Goal: Task Accomplishment & Management: Manage account settings

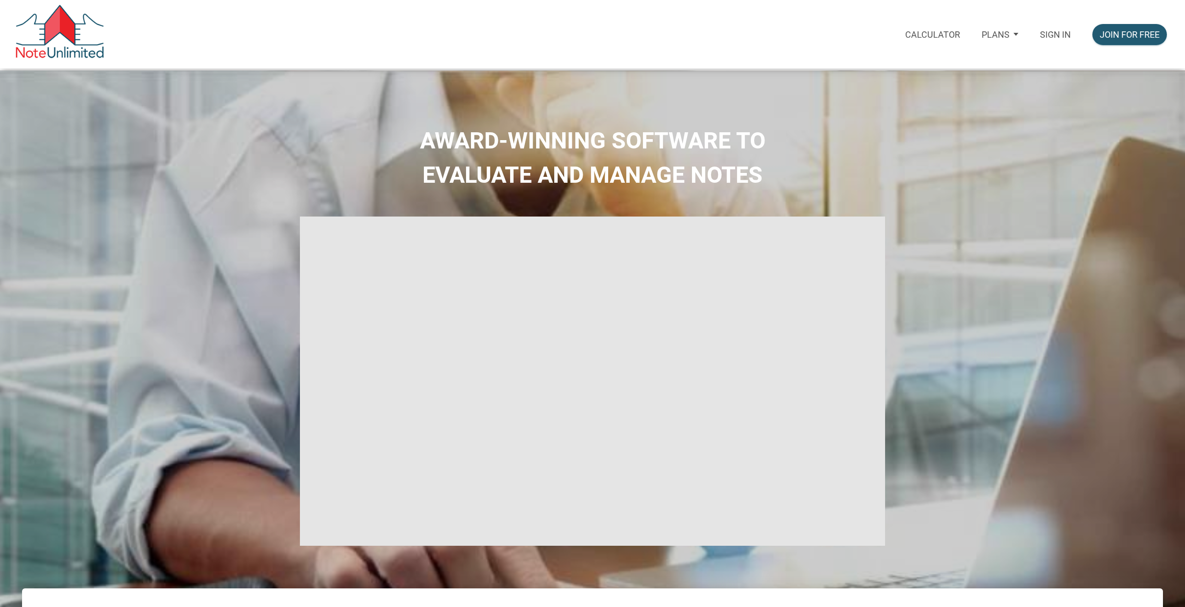
scroll to position [0, 0]
click at [1061, 33] on p "Sign in" at bounding box center [1055, 34] width 31 height 10
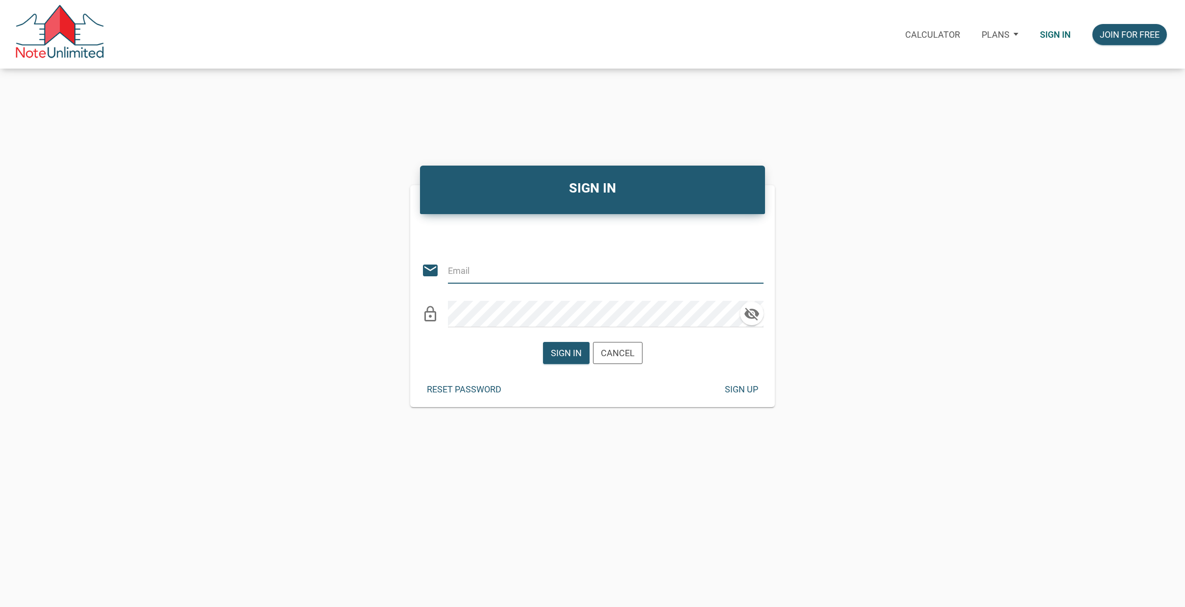
type input "[EMAIL_ADDRESS][DOMAIN_NAME]"
click at [566, 355] on div "Sign in" at bounding box center [566, 352] width 31 height 13
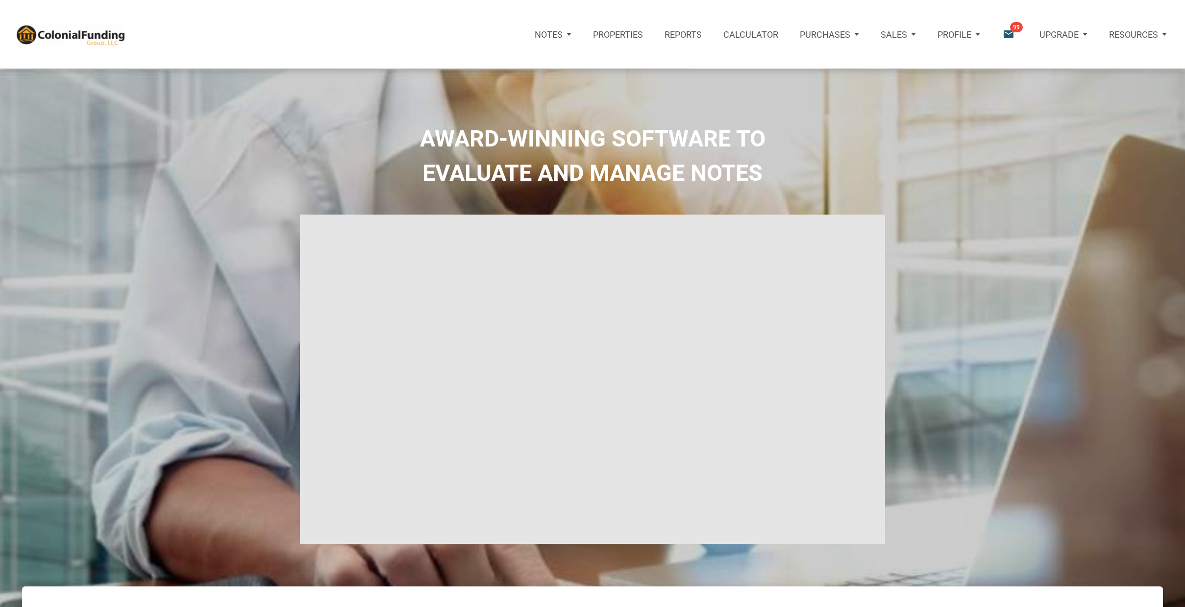
type input "Introduction to new features"
select select
click at [1009, 33] on icon "email" at bounding box center [1008, 34] width 13 height 13
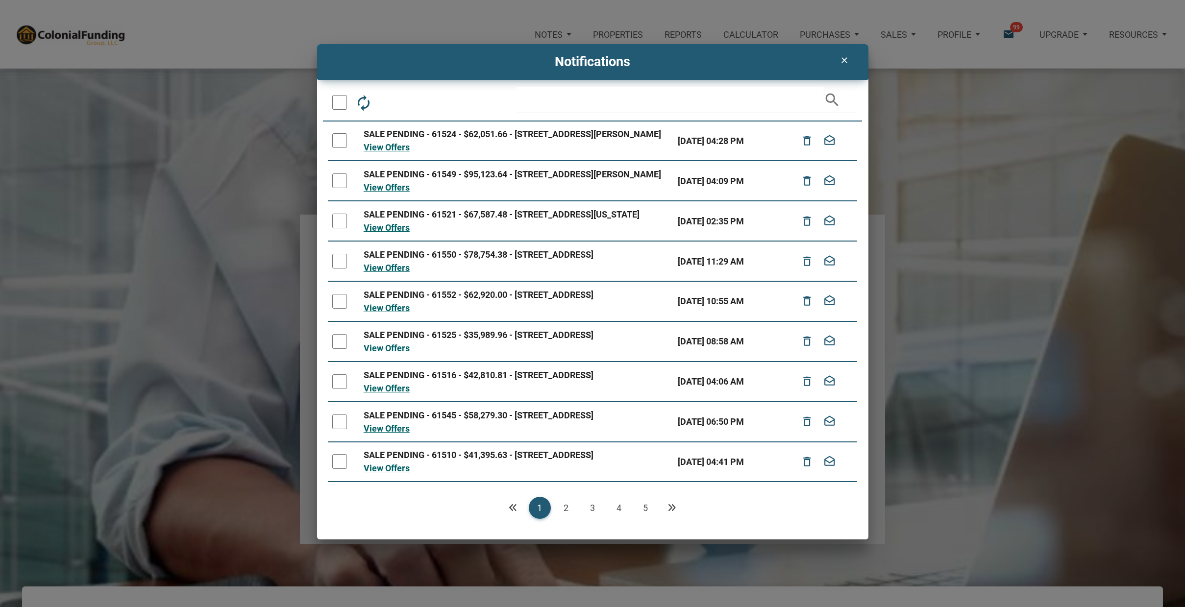
click at [645, 505] on link "5" at bounding box center [646, 508] width 22 height 22
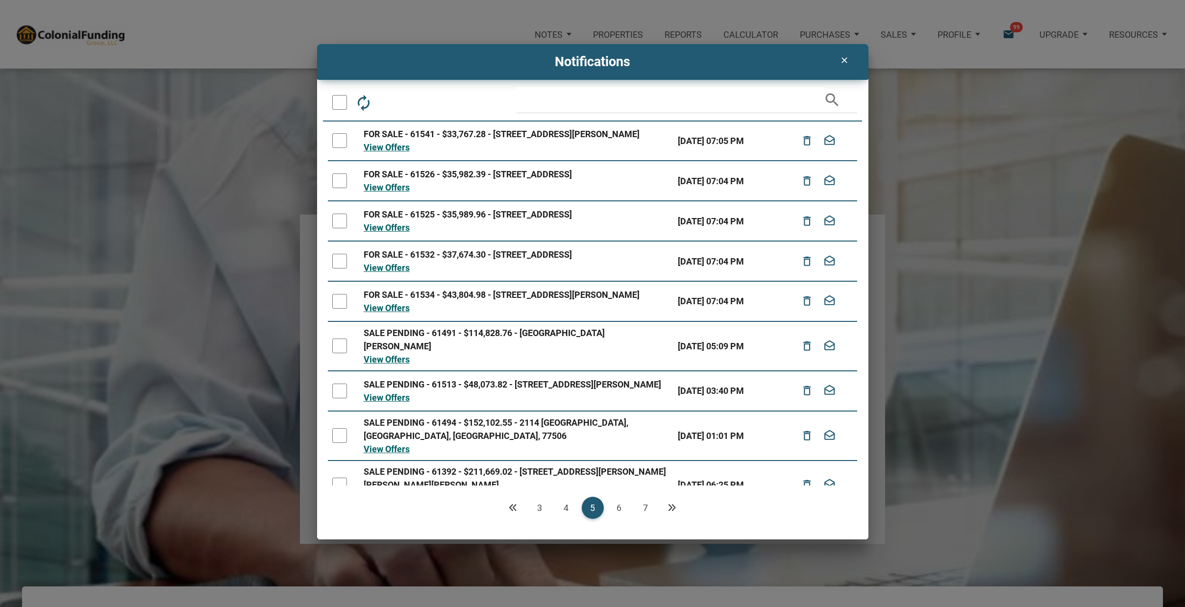
click at [647, 505] on link "7" at bounding box center [646, 508] width 22 height 22
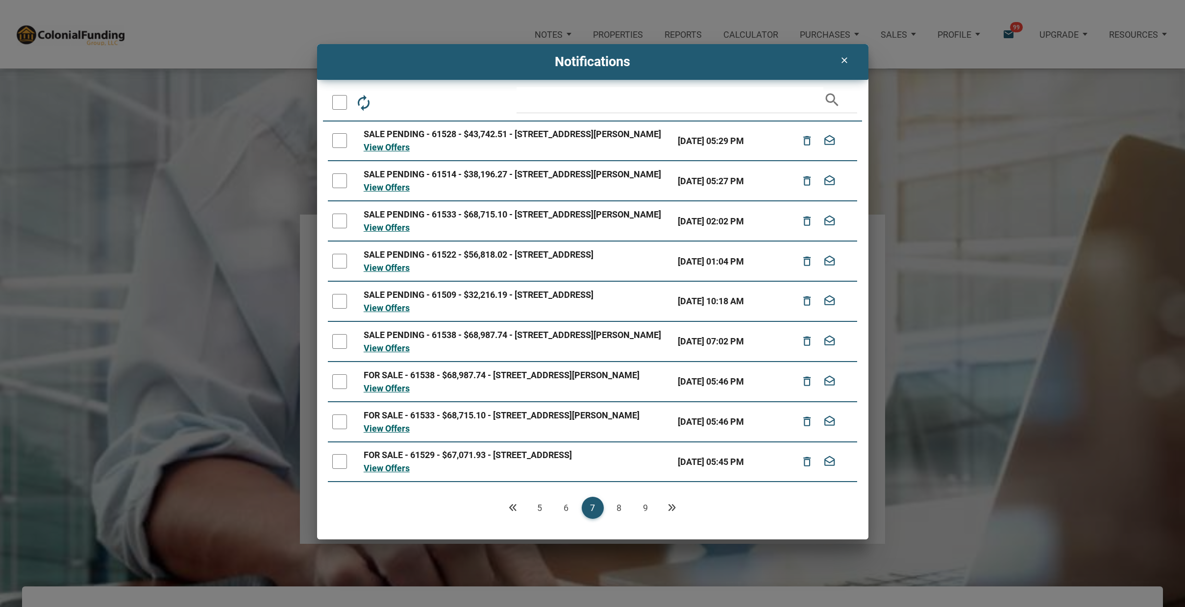
click at [646, 507] on link "9" at bounding box center [646, 508] width 22 height 22
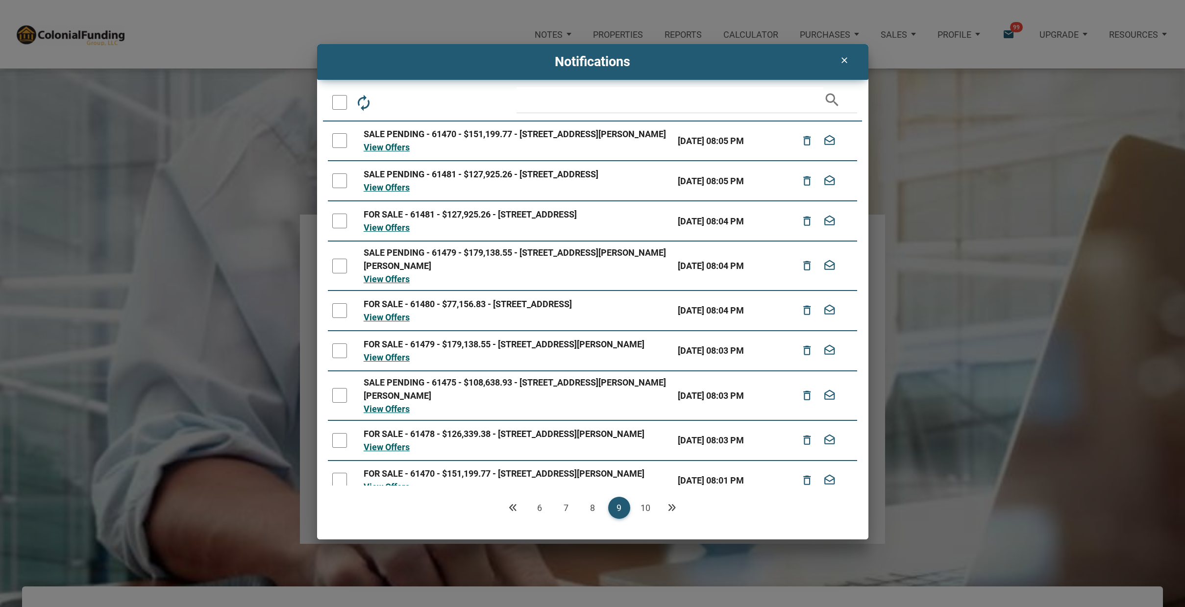
click at [646, 508] on link "10" at bounding box center [646, 508] width 22 height 22
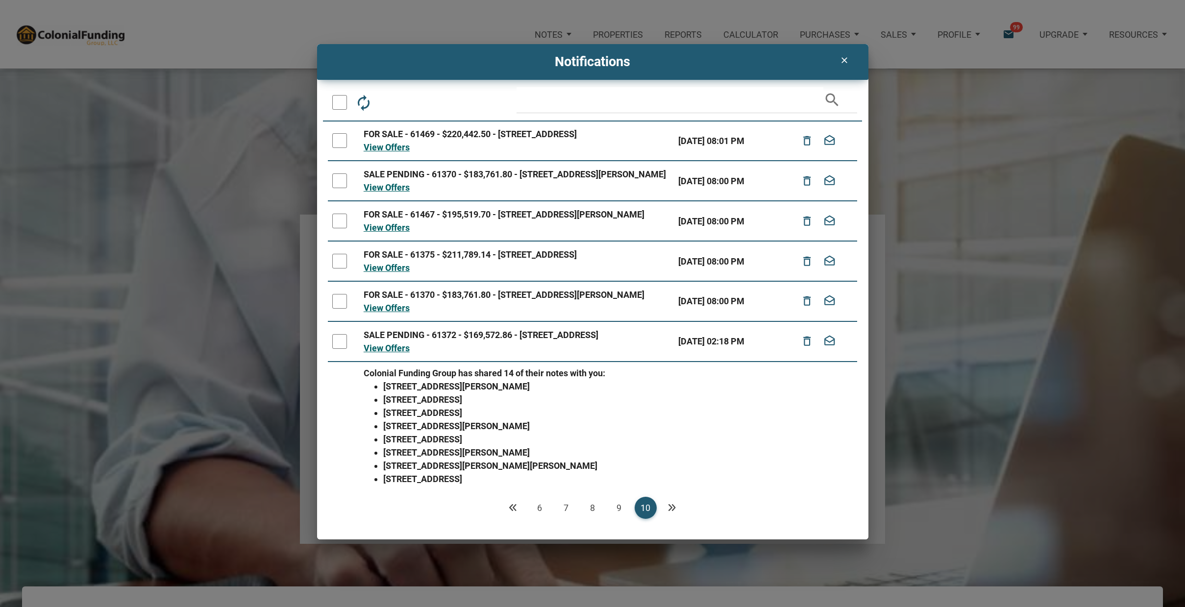
click at [342, 336] on div at bounding box center [339, 341] width 15 height 15
click at [342, 300] on div at bounding box center [339, 301] width 15 height 15
click at [345, 258] on div at bounding box center [339, 261] width 15 height 15
drag, startPoint x: 343, startPoint y: 217, endPoint x: 344, endPoint y: 208, distance: 8.8
click at [343, 214] on div at bounding box center [339, 221] width 15 height 15
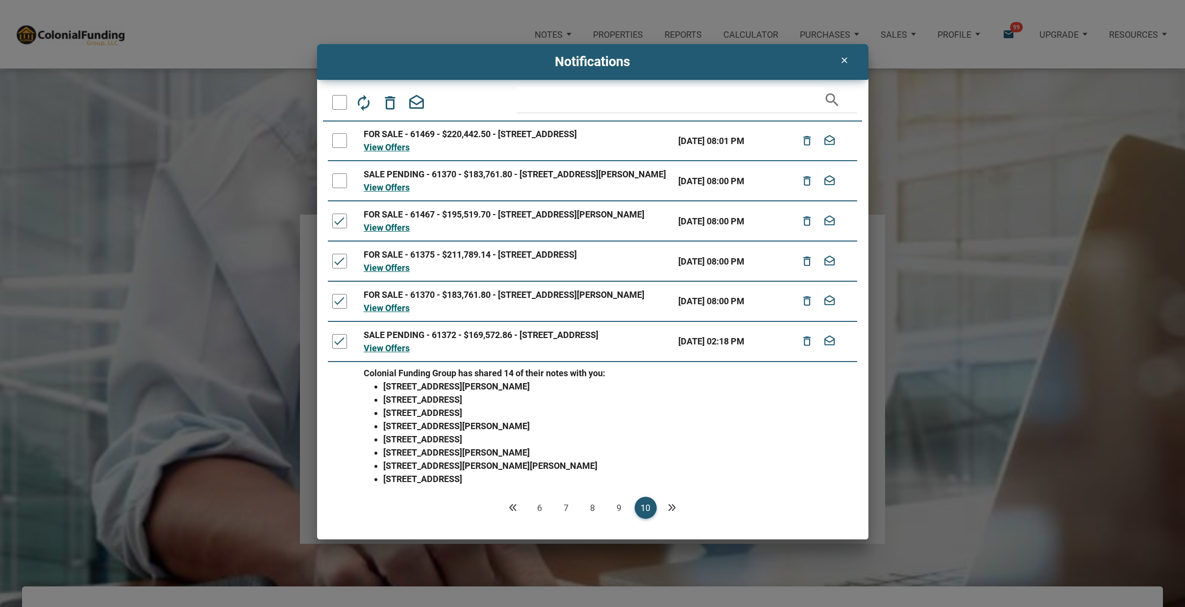
click at [339, 176] on div at bounding box center [339, 180] width 15 height 15
click at [339, 139] on div at bounding box center [339, 140] width 15 height 15
click at [393, 103] on icon "delete_outline" at bounding box center [390, 103] width 18 height 18
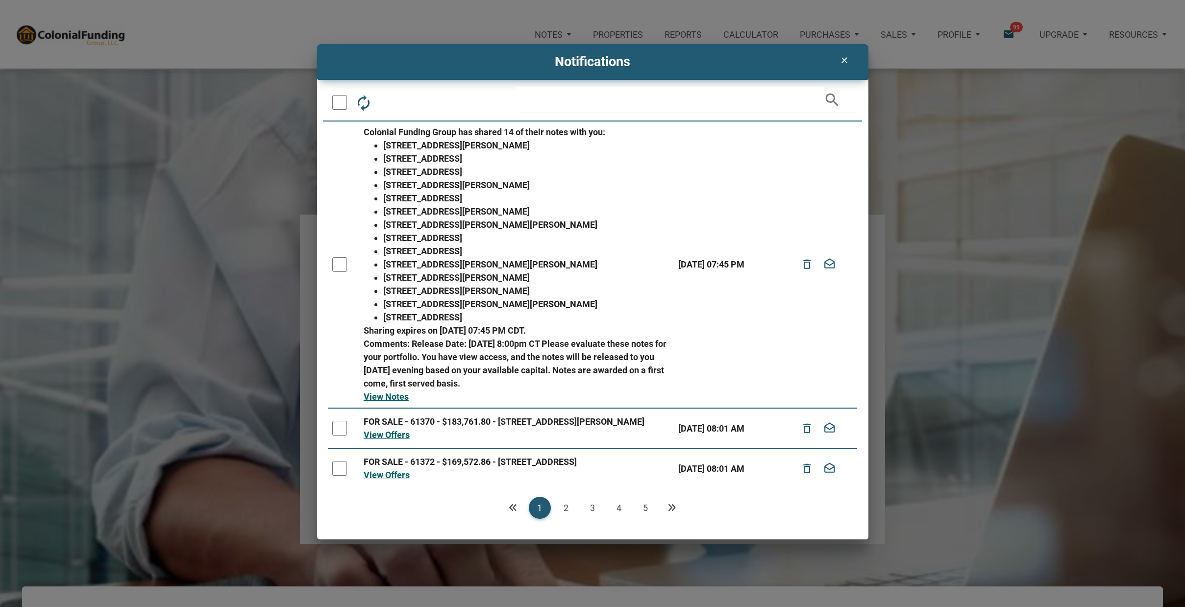
scroll to position [0, 0]
click at [673, 505] on icon "Next" at bounding box center [672, 507] width 9 height 9
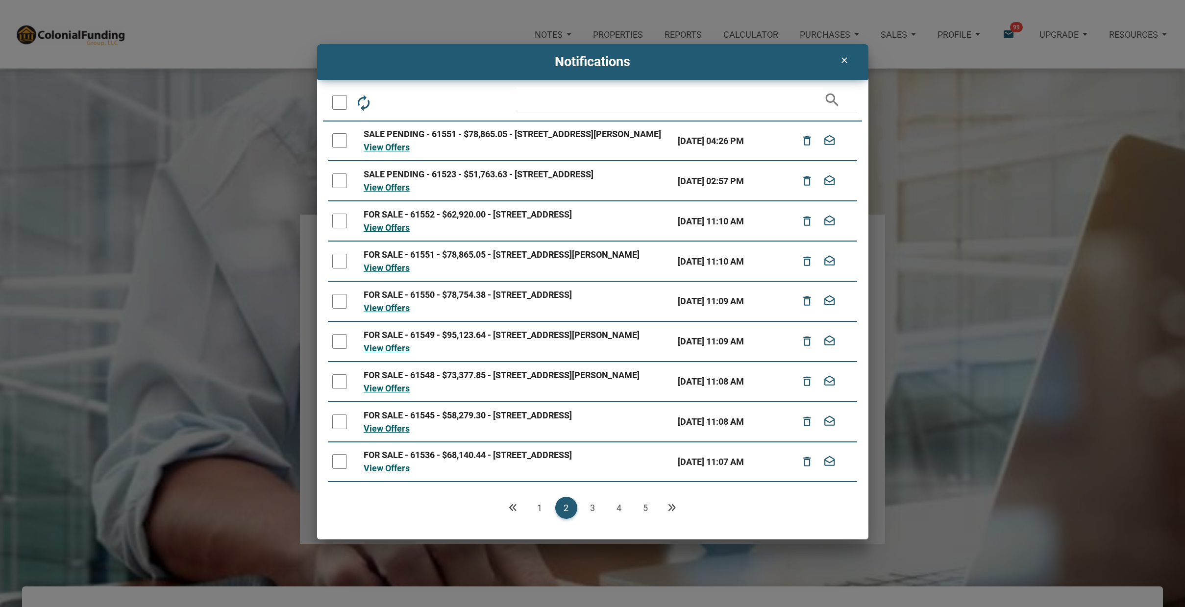
scroll to position [0, 0]
click at [673, 505] on div "Loading" at bounding box center [592, 303] width 1185 height 607
click at [671, 505] on icon "Next" at bounding box center [672, 507] width 9 height 9
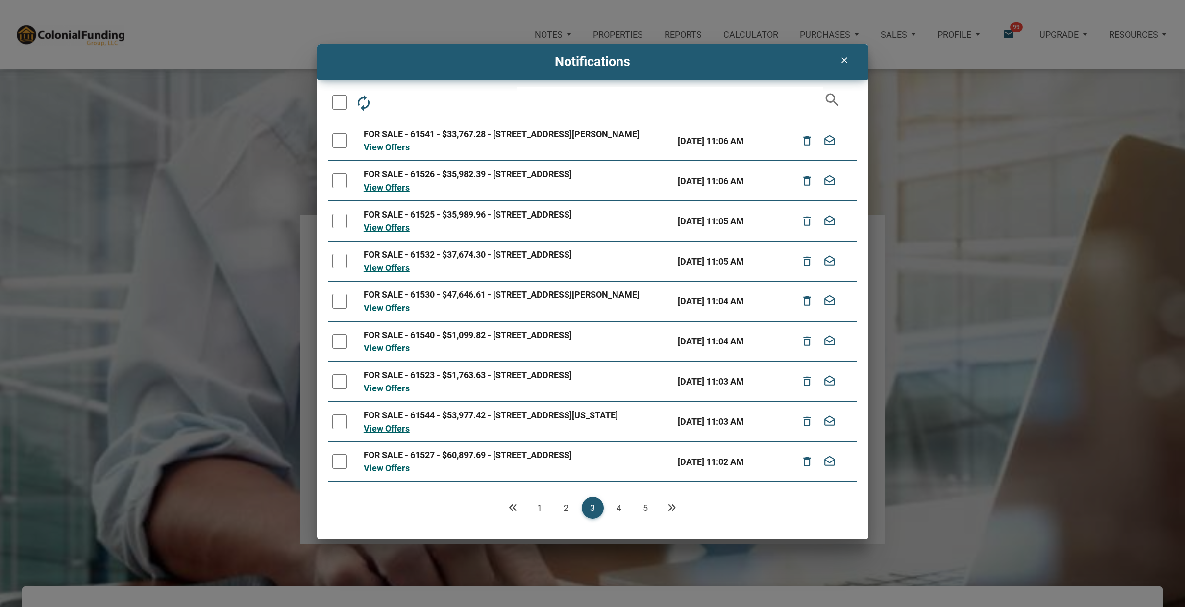
click at [671, 505] on div "Loading" at bounding box center [592, 303] width 1185 height 607
click at [671, 505] on icon "Next" at bounding box center [672, 507] width 9 height 9
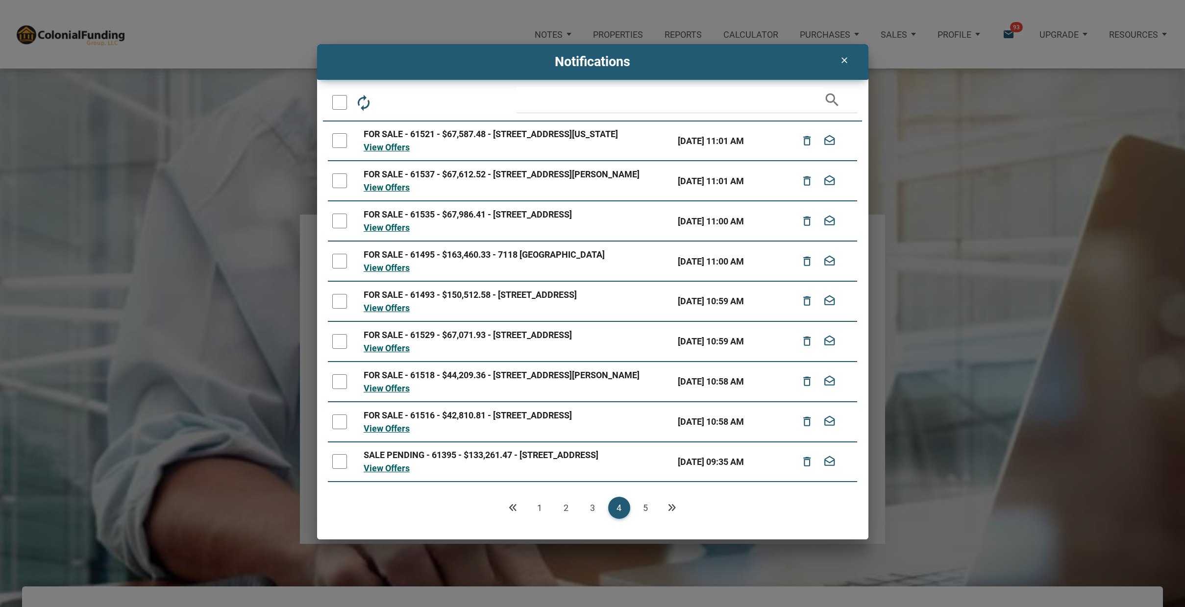
click at [650, 506] on link "5" at bounding box center [646, 508] width 22 height 22
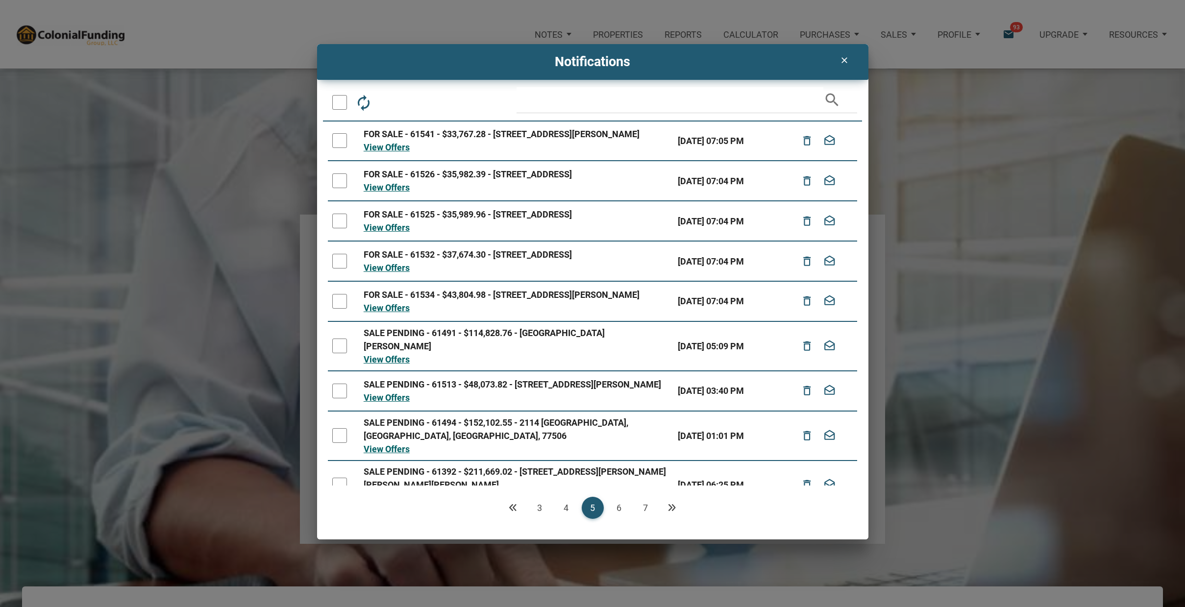
click at [647, 506] on link "7" at bounding box center [646, 508] width 22 height 22
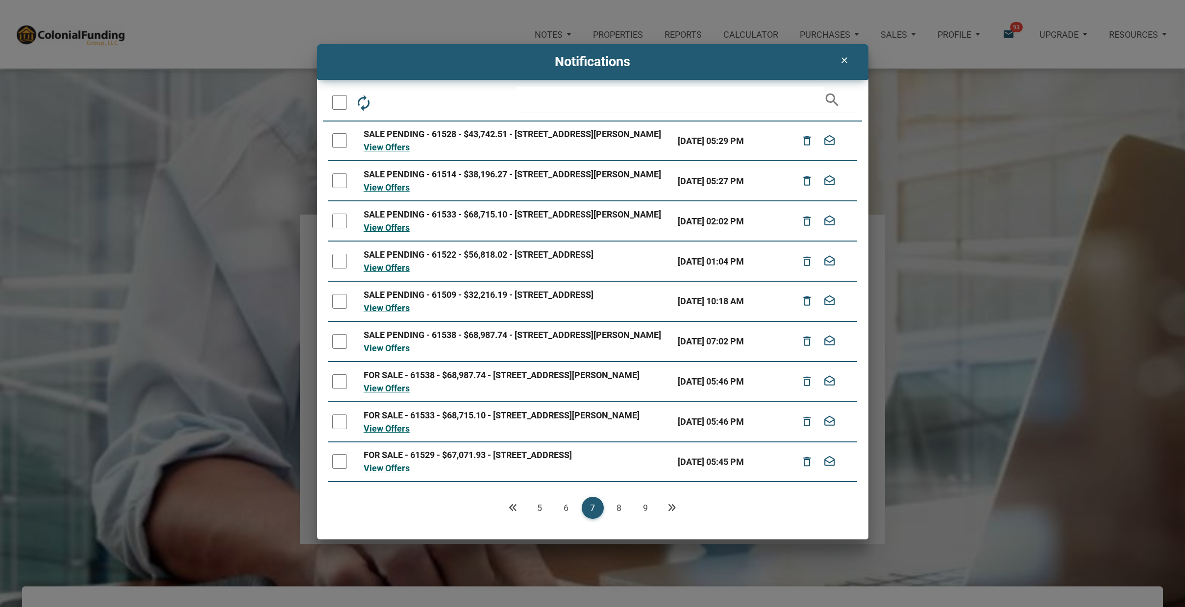
click at [643, 509] on link "9" at bounding box center [646, 508] width 22 height 22
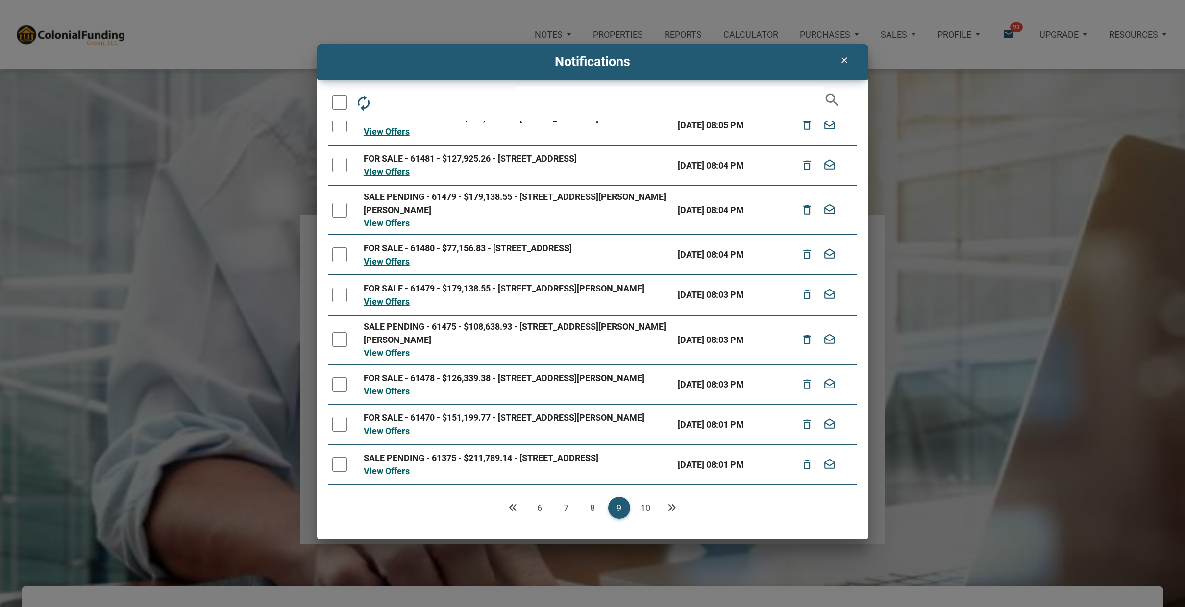
scroll to position [102, 0]
click at [337, 461] on div at bounding box center [339, 464] width 15 height 15
click at [339, 424] on div at bounding box center [339, 424] width 15 height 15
click at [338, 371] on td at bounding box center [343, 385] width 31 height 40
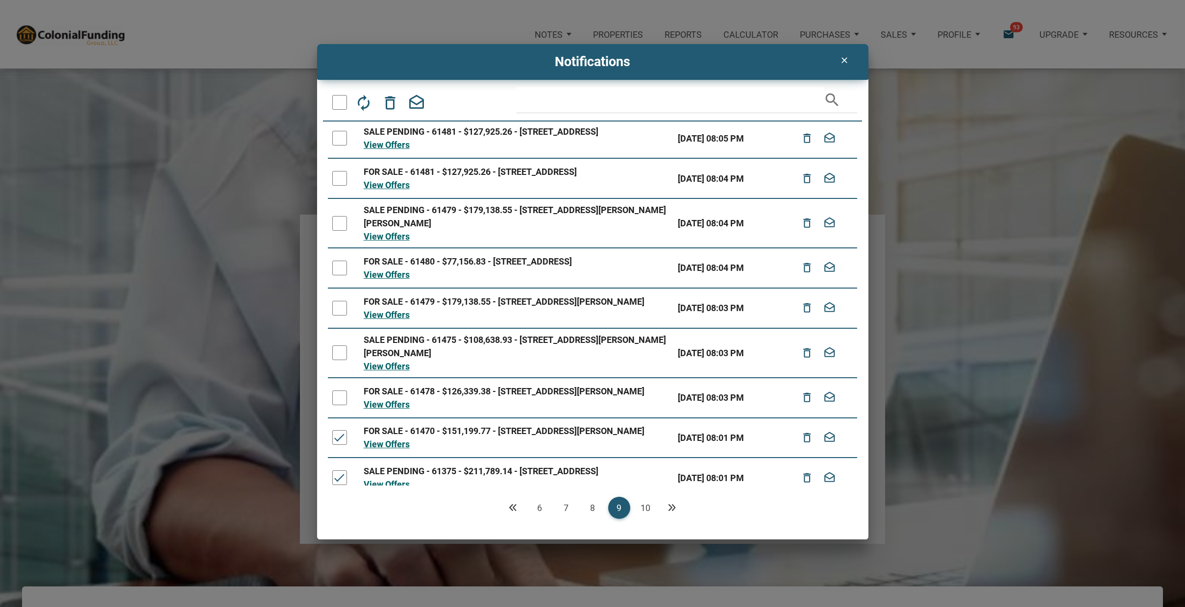
scroll to position [42, 0]
click at [345, 406] on div at bounding box center [339, 398] width 15 height 15
drag, startPoint x: 339, startPoint y: 392, endPoint x: 346, endPoint y: 346, distance: 46.6
click at [339, 361] on div at bounding box center [339, 353] width 15 height 15
click at [344, 316] on div at bounding box center [339, 308] width 15 height 15
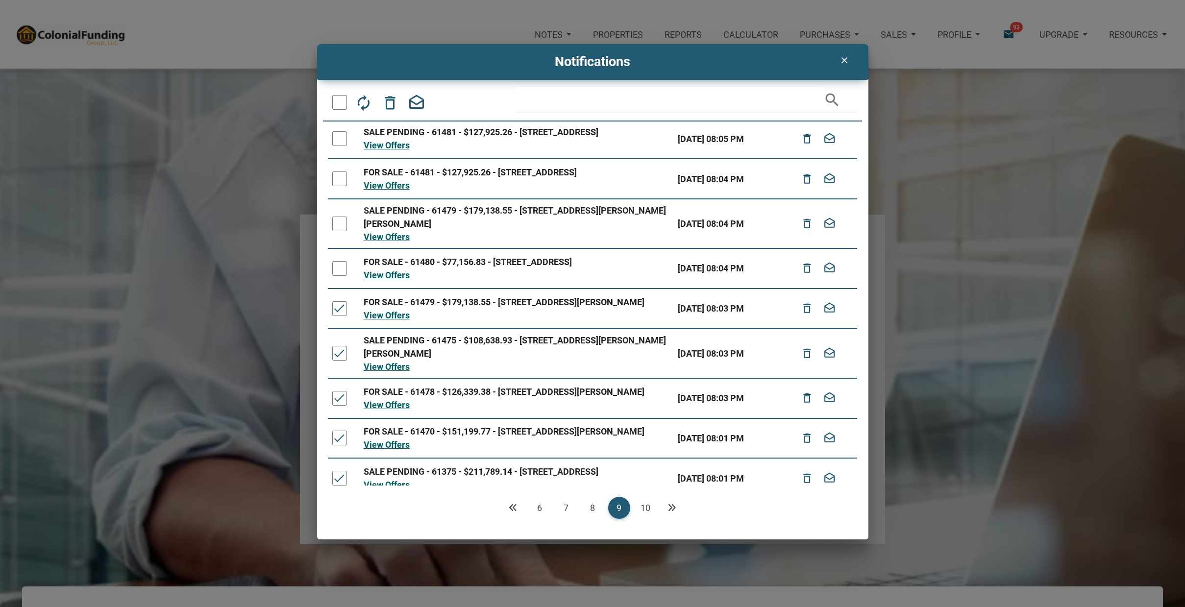
drag, startPoint x: 337, startPoint y: 299, endPoint x: 341, endPoint y: 276, distance: 23.3
click at [337, 276] on div at bounding box center [339, 268] width 15 height 15
drag, startPoint x: 342, startPoint y: 251, endPoint x: 344, endPoint y: 238, distance: 13.5
click at [346, 231] on div at bounding box center [339, 224] width 15 height 15
click at [335, 186] on div at bounding box center [339, 179] width 15 height 15
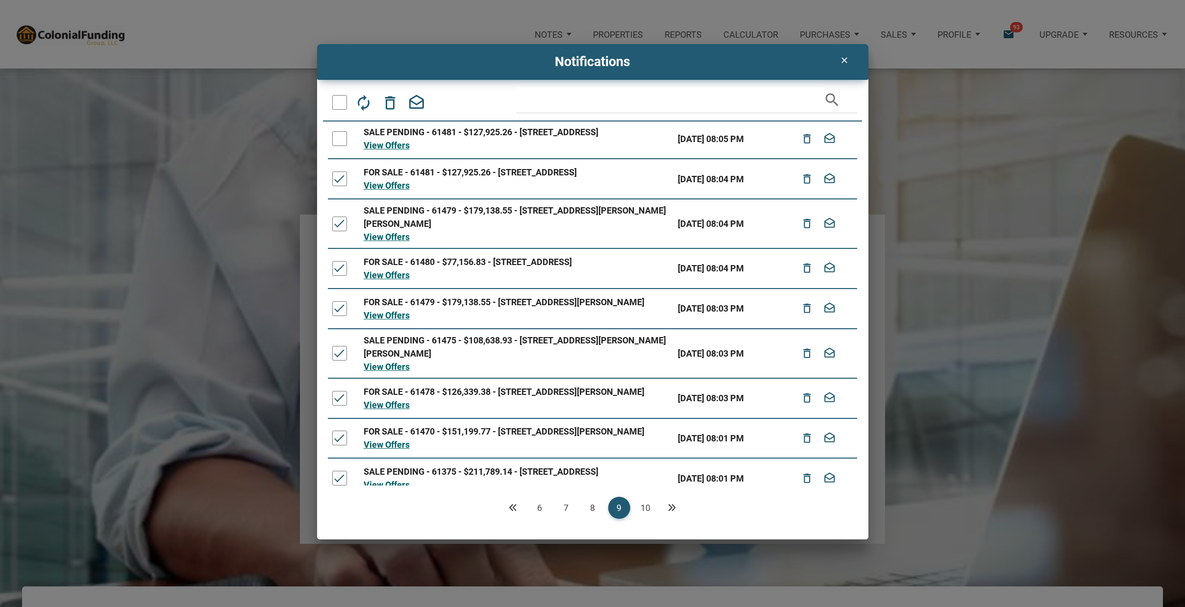
click at [337, 146] on div at bounding box center [339, 138] width 15 height 15
click at [389, 101] on icon "delete_outline" at bounding box center [390, 103] width 18 height 18
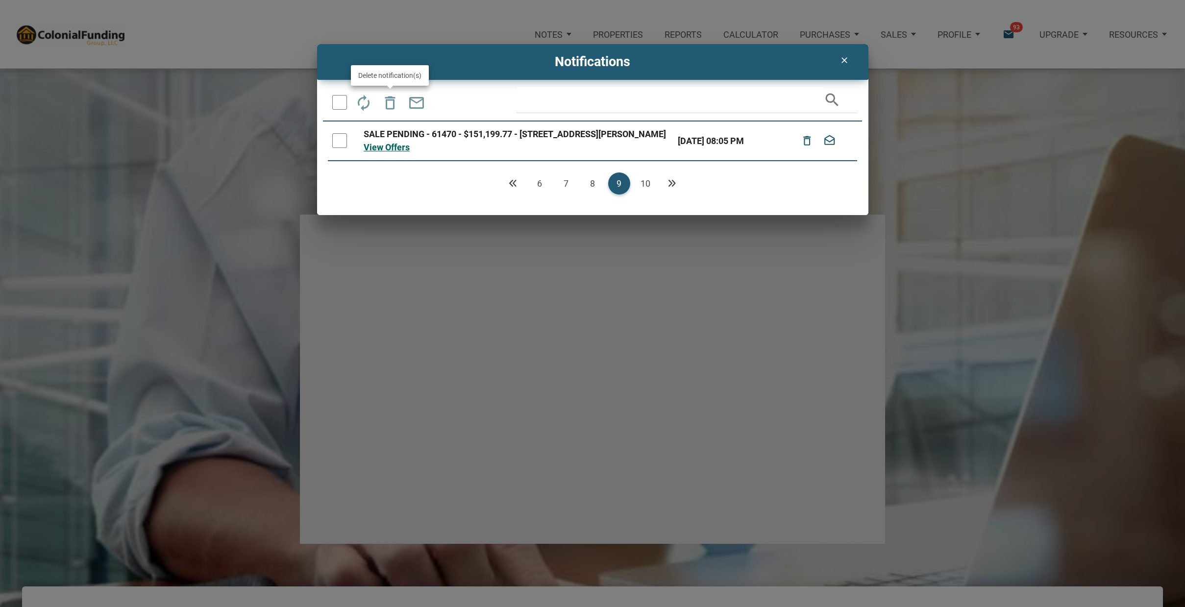
scroll to position [0, 0]
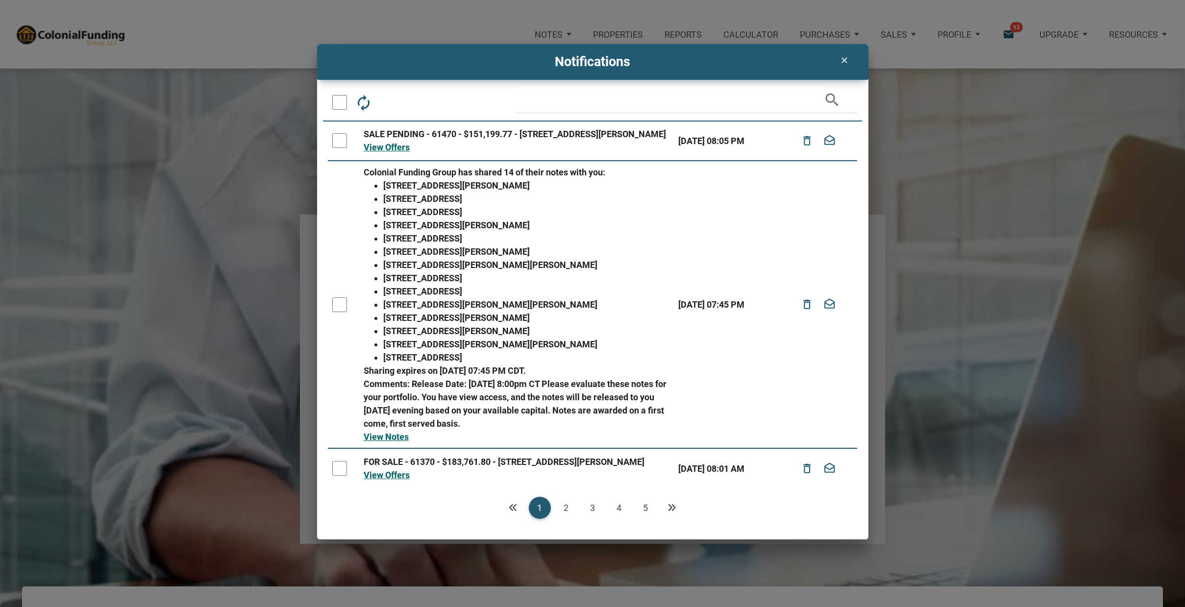
click at [644, 506] on link "5" at bounding box center [646, 508] width 22 height 22
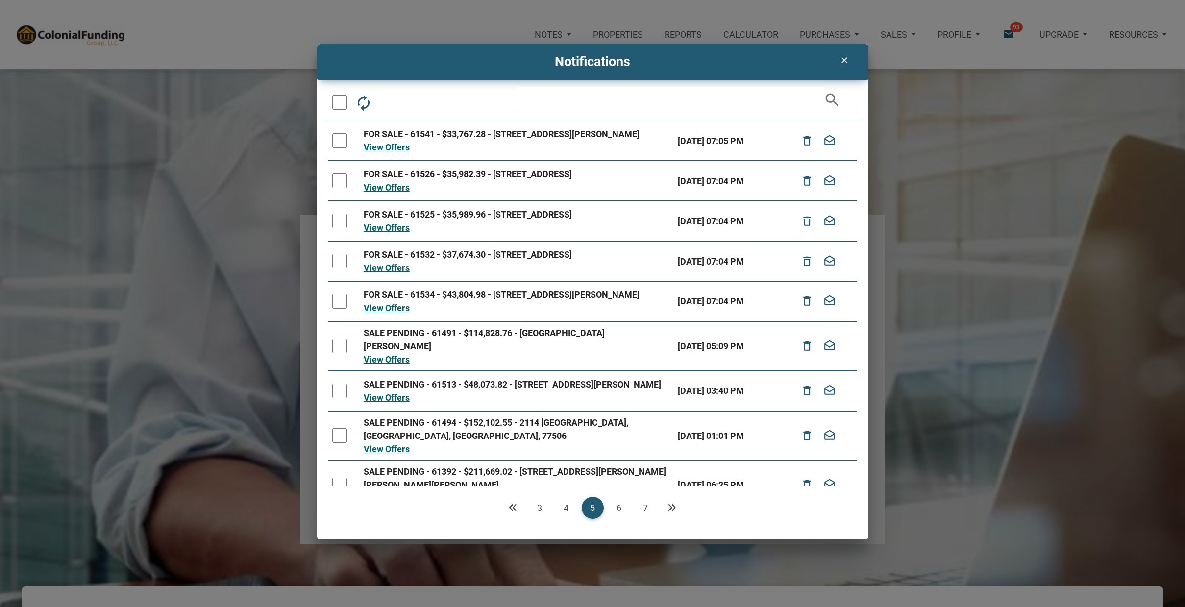
click at [648, 506] on link "7" at bounding box center [646, 508] width 22 height 22
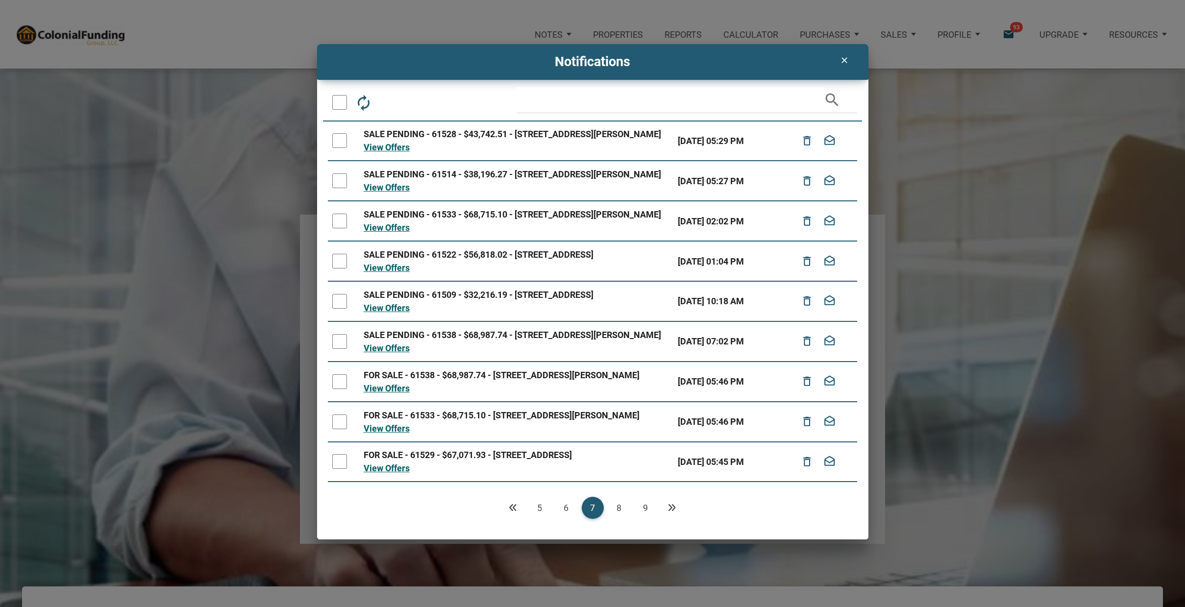
scroll to position [0, 0]
click at [644, 508] on link "9" at bounding box center [646, 508] width 22 height 22
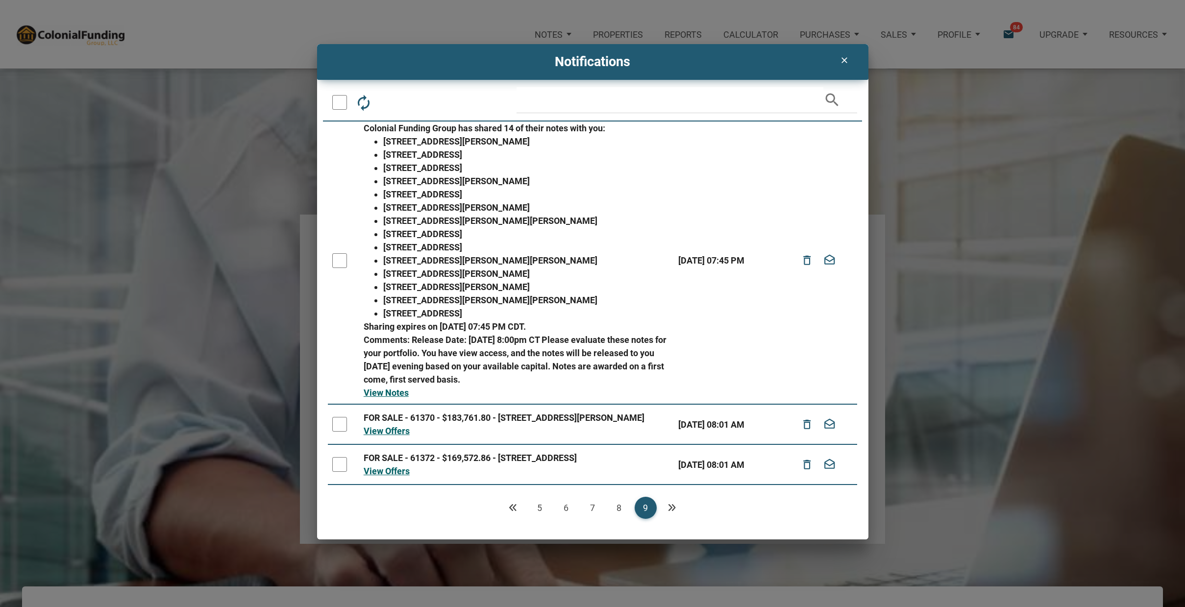
scroll to position [53, 0]
click at [338, 465] on div at bounding box center [339, 464] width 15 height 15
click at [341, 422] on div at bounding box center [339, 424] width 15 height 15
click at [339, 254] on div at bounding box center [339, 260] width 15 height 15
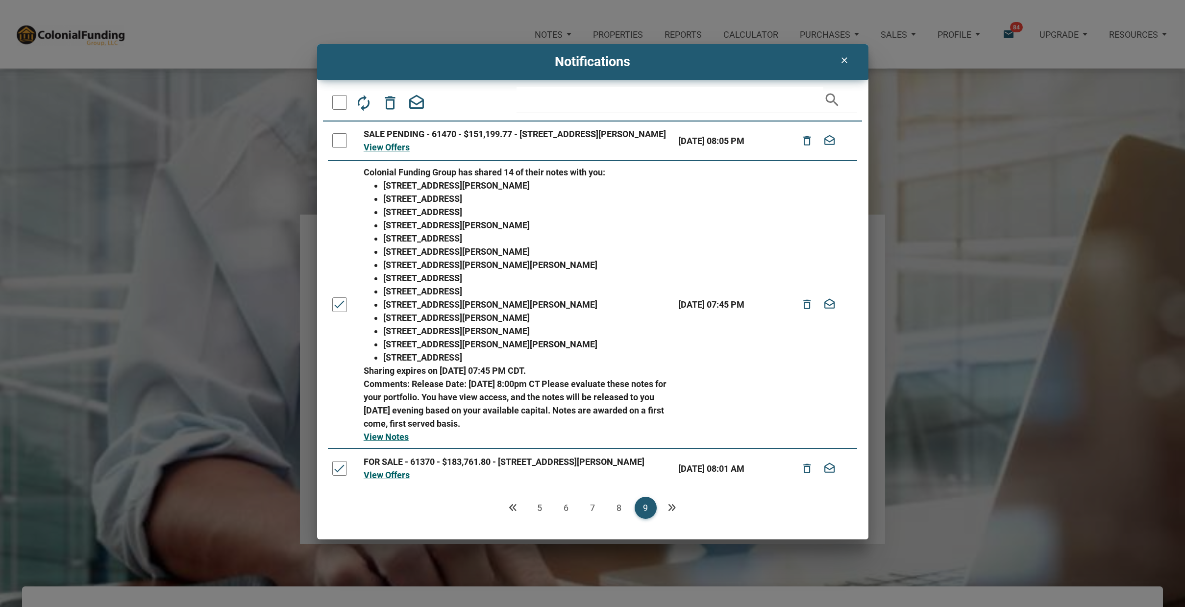
scroll to position [0, 0]
click at [335, 144] on div at bounding box center [339, 140] width 15 height 15
click at [394, 98] on icon "delete_outline" at bounding box center [390, 103] width 18 height 18
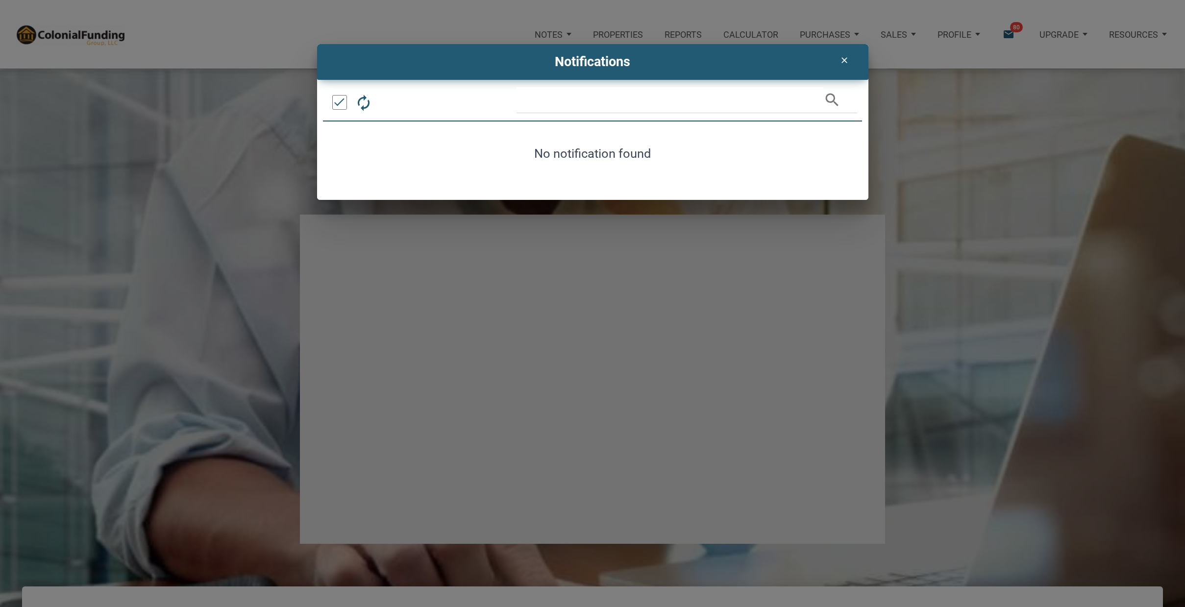
click at [845, 60] on icon "clear" at bounding box center [845, 60] width 12 height 10
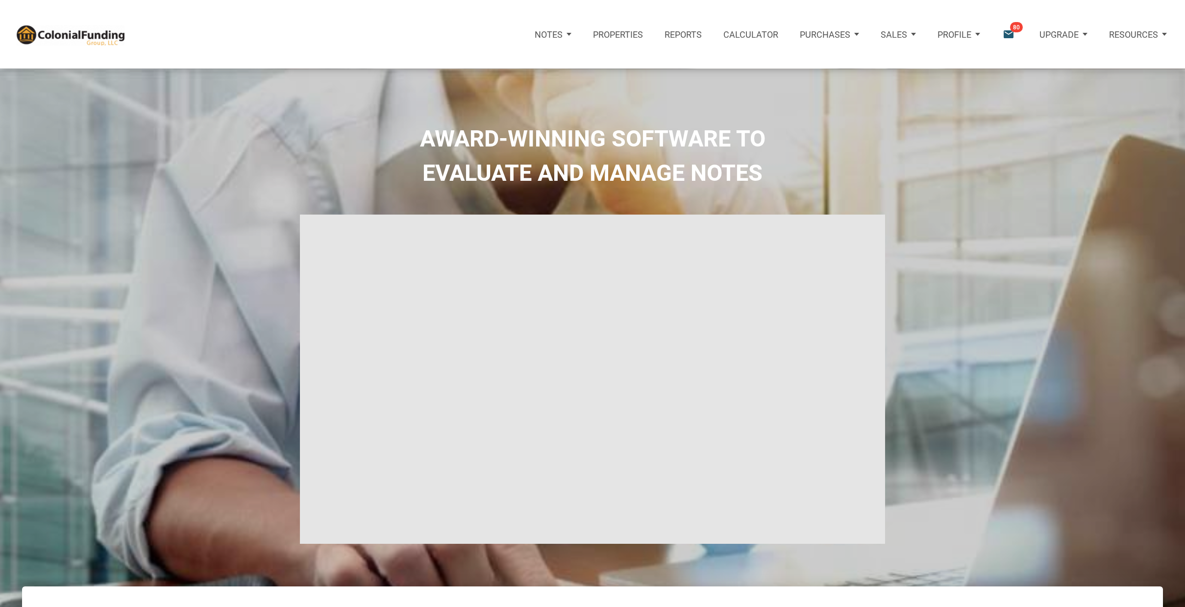
click at [1008, 31] on icon "email" at bounding box center [1008, 34] width 13 height 13
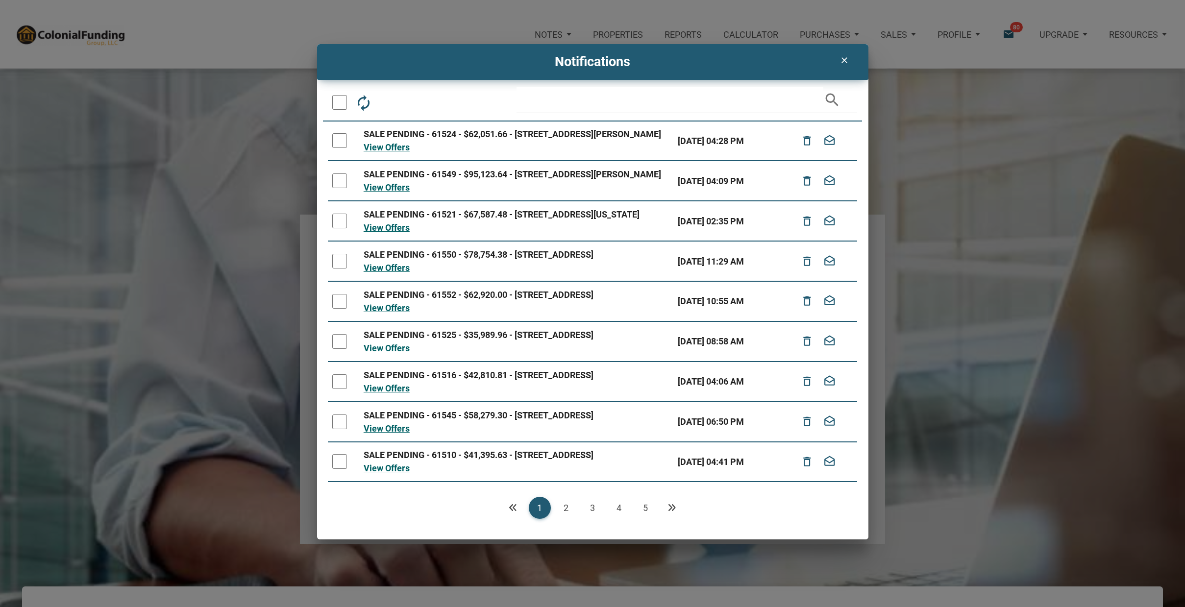
click at [849, 57] on icon "clear" at bounding box center [845, 60] width 12 height 10
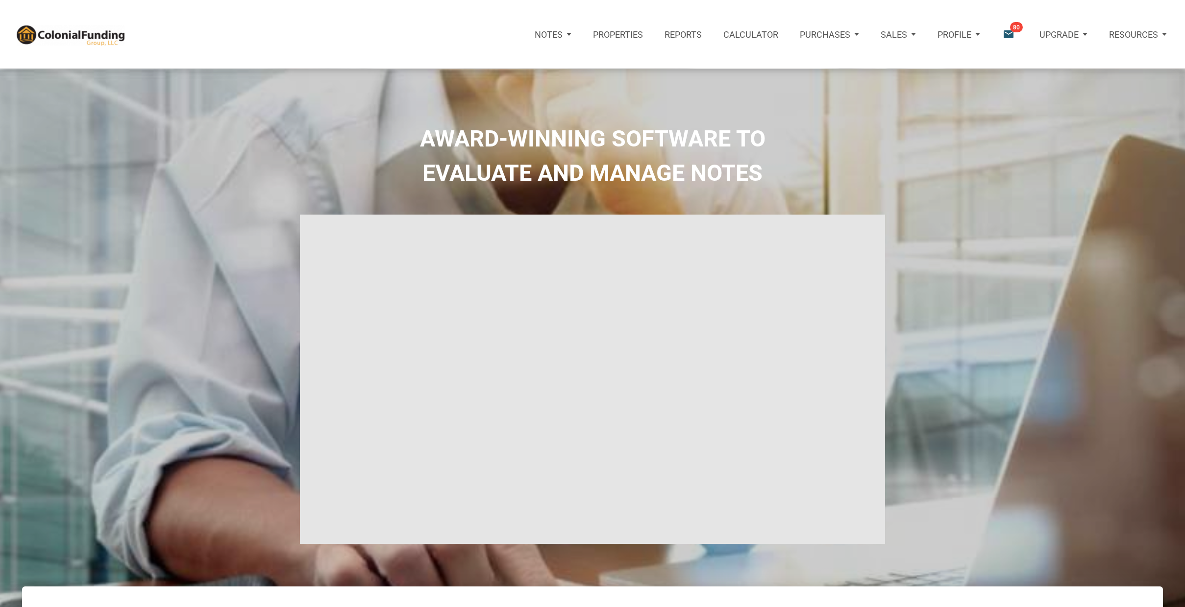
click at [616, 32] on p "Properties" at bounding box center [618, 34] width 50 height 10
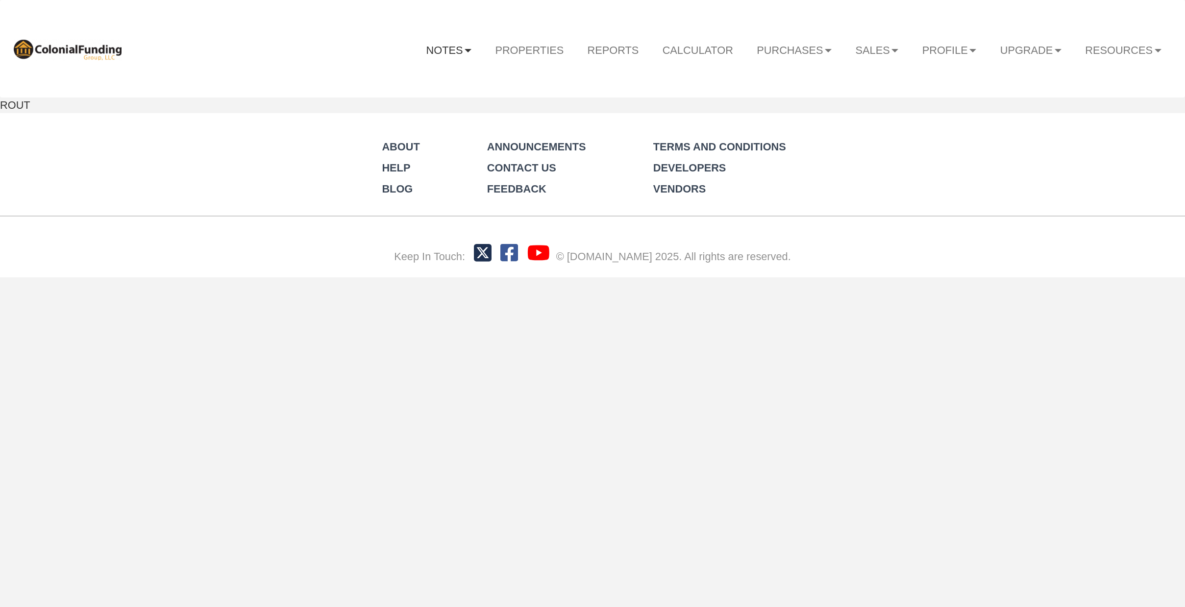
click at [533, 48] on div "Menu Notes Dashboard Transactions Properties Reports Calculator Offers" at bounding box center [592, 138] width 1185 height 277
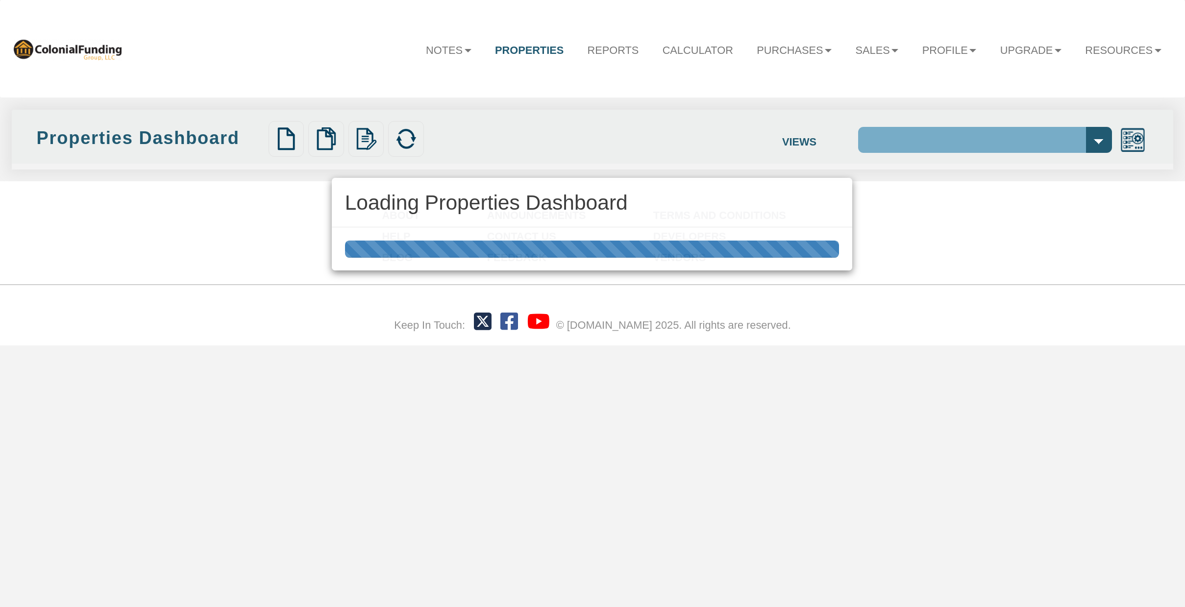
select select "138"
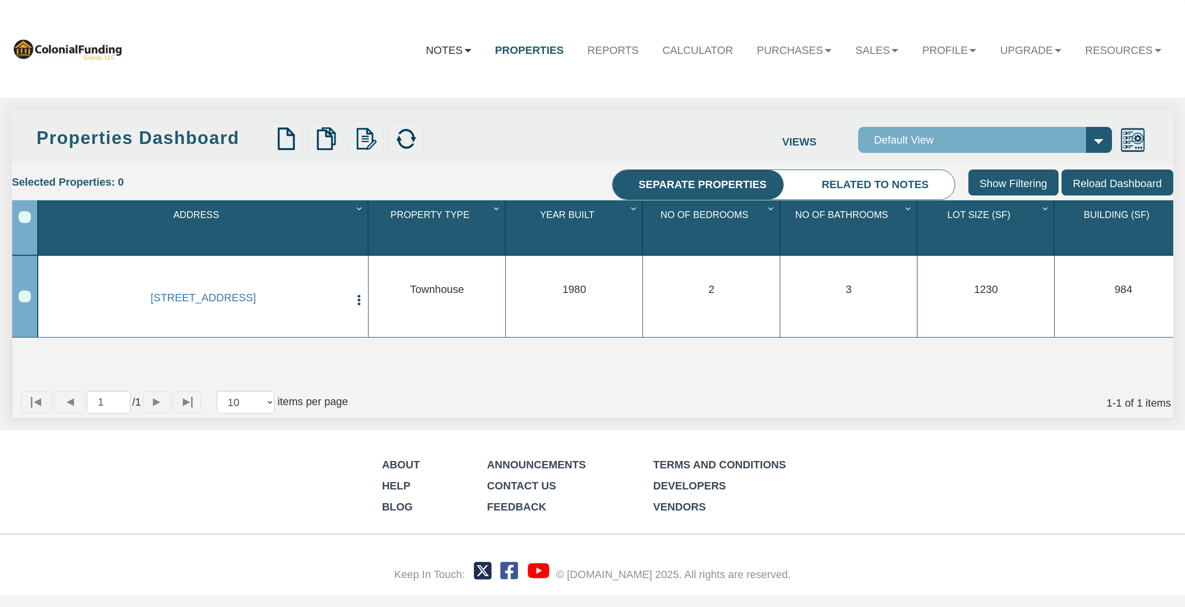
click at [467, 48] on link "Notes" at bounding box center [448, 49] width 69 height 33
click at [387, 78] on link "Dashboard" at bounding box center [414, 82] width 138 height 21
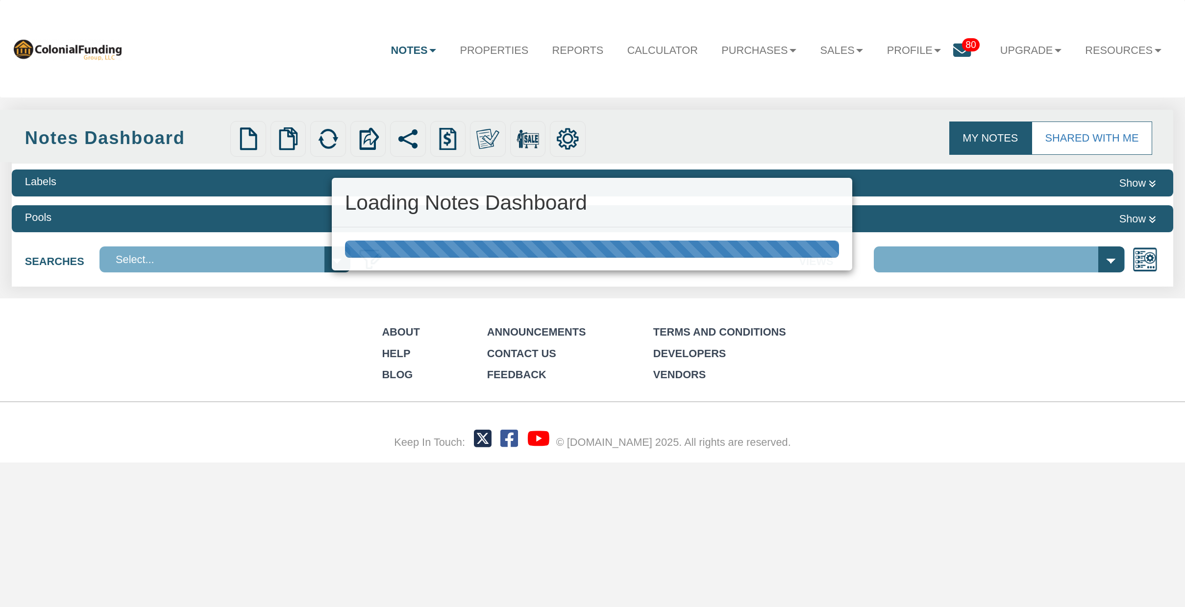
select select "316"
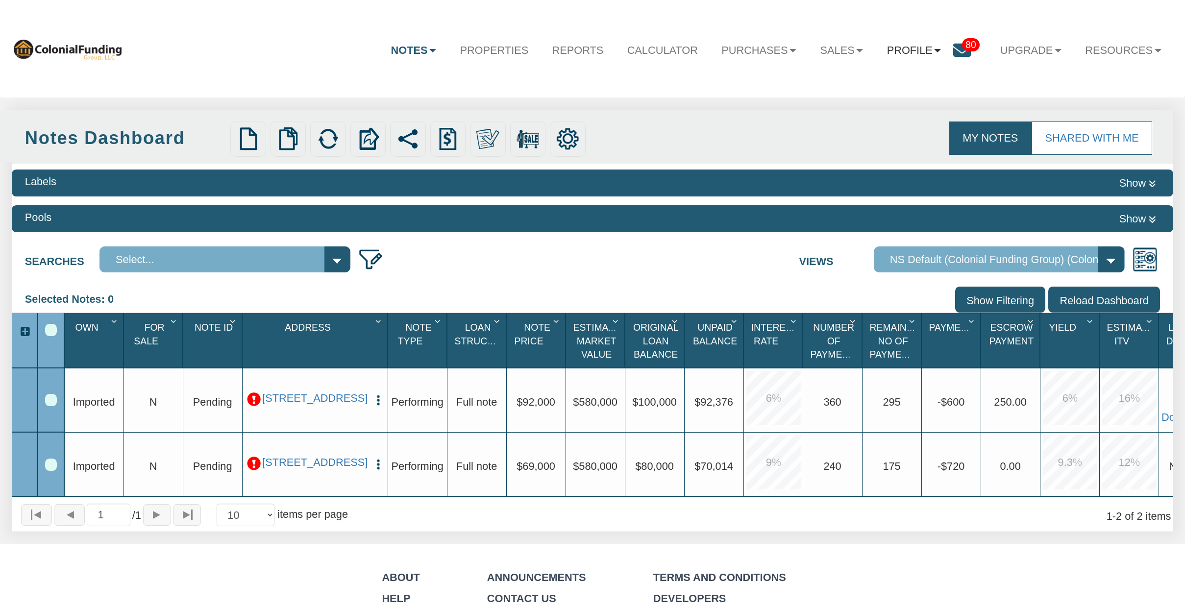
click at [927, 48] on link "Profile" at bounding box center [914, 49] width 78 height 33
click at [902, 92] on link "Settings" at bounding box center [919, 86] width 138 height 21
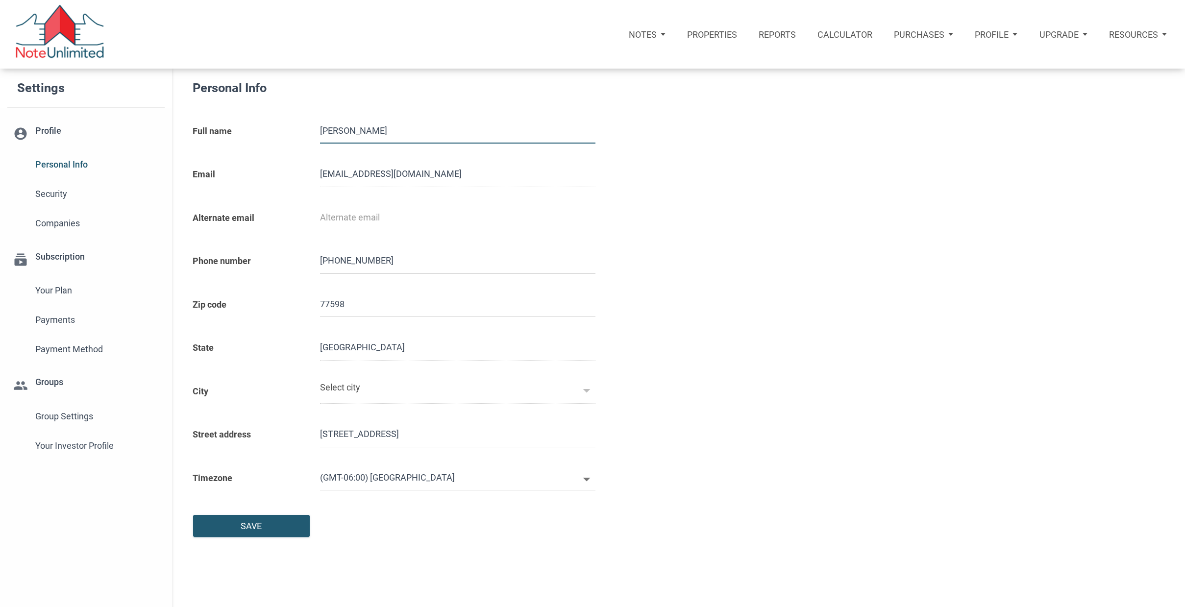
type input "[PERSON_NAME]"
select select
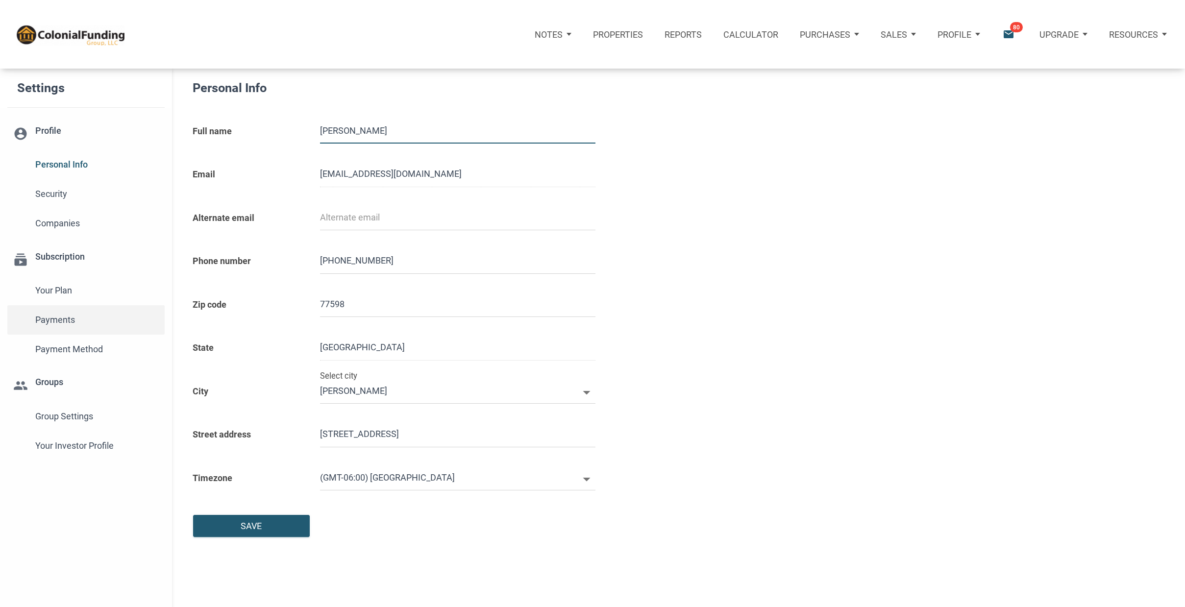
type input "2817230112"
select select
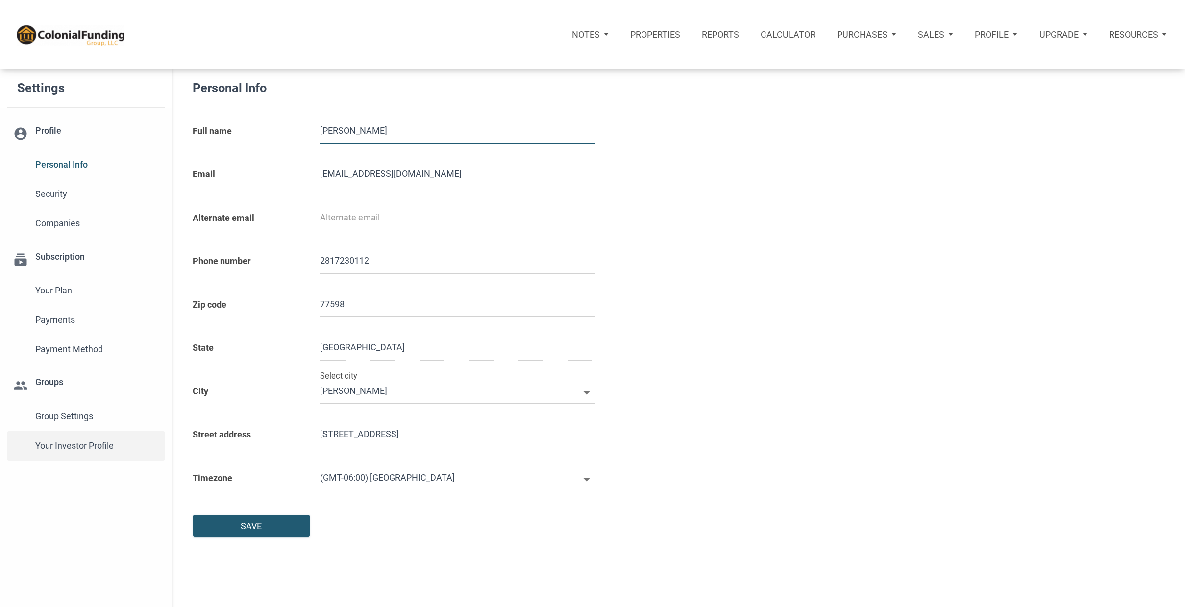
click at [95, 445] on span "Your Investor Profile" at bounding box center [96, 446] width 123 height 18
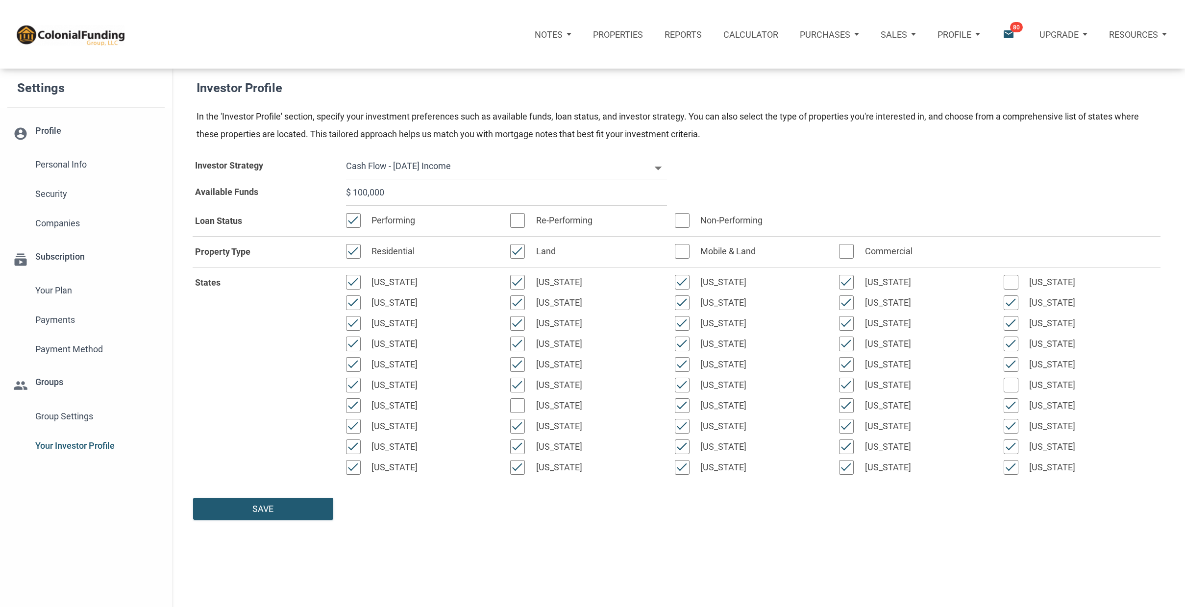
click at [517, 251] on div at bounding box center [517, 251] width 15 height 15
select select
type input "$ 100,000"
click at [84, 418] on span "Group Settings" at bounding box center [96, 417] width 123 height 18
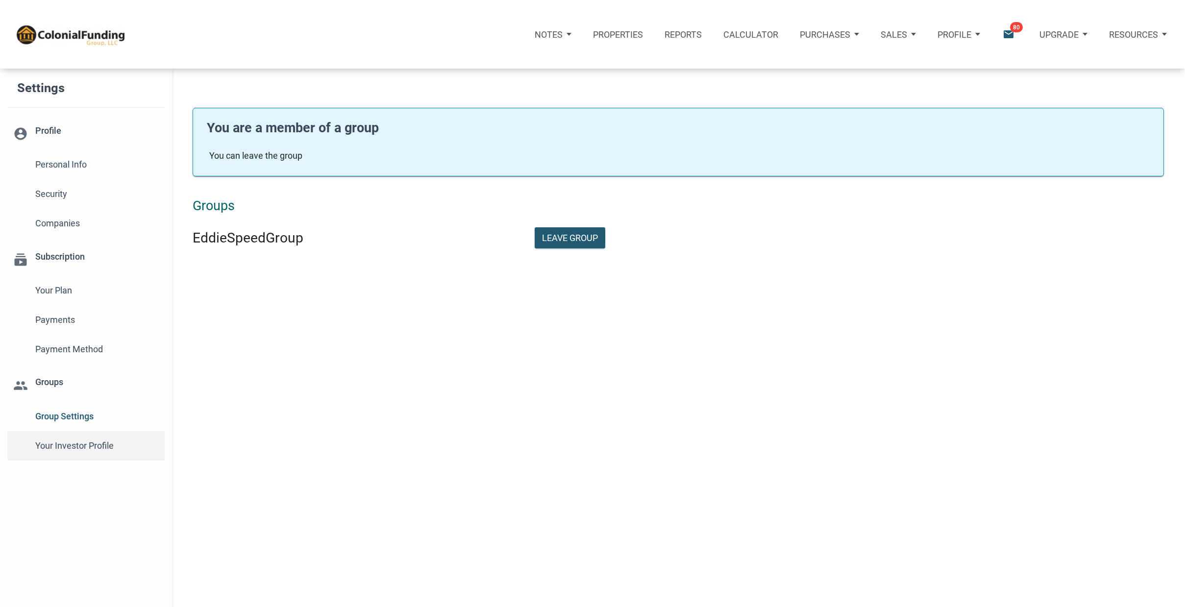
click at [94, 445] on span "Your Investor Profile" at bounding box center [96, 446] width 123 height 18
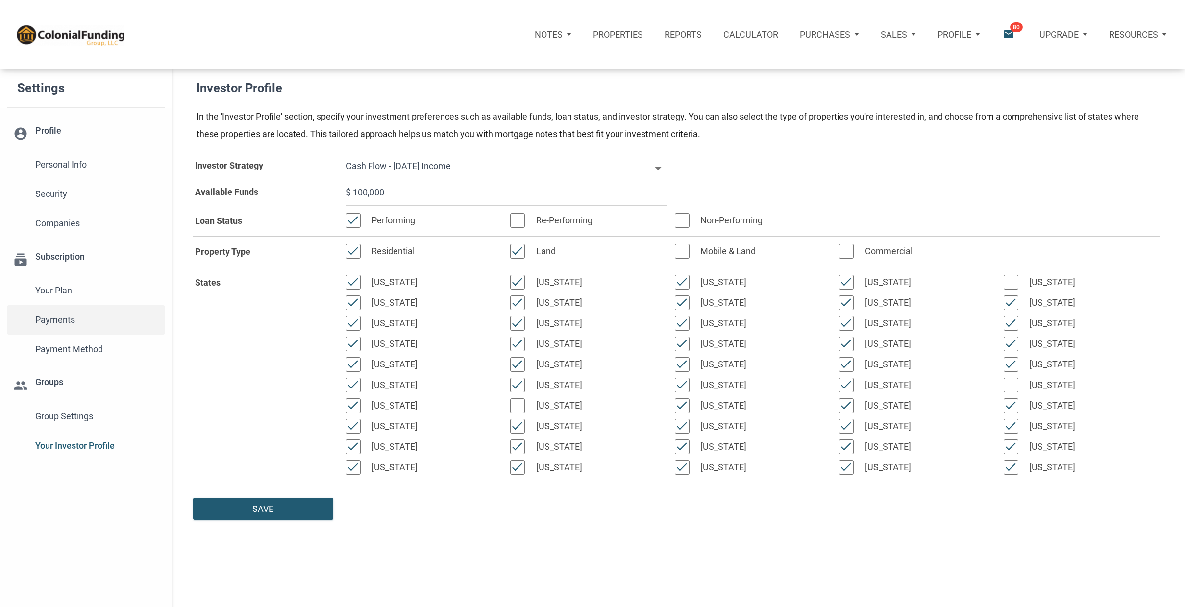
click at [64, 319] on span "Payments" at bounding box center [96, 320] width 123 height 18
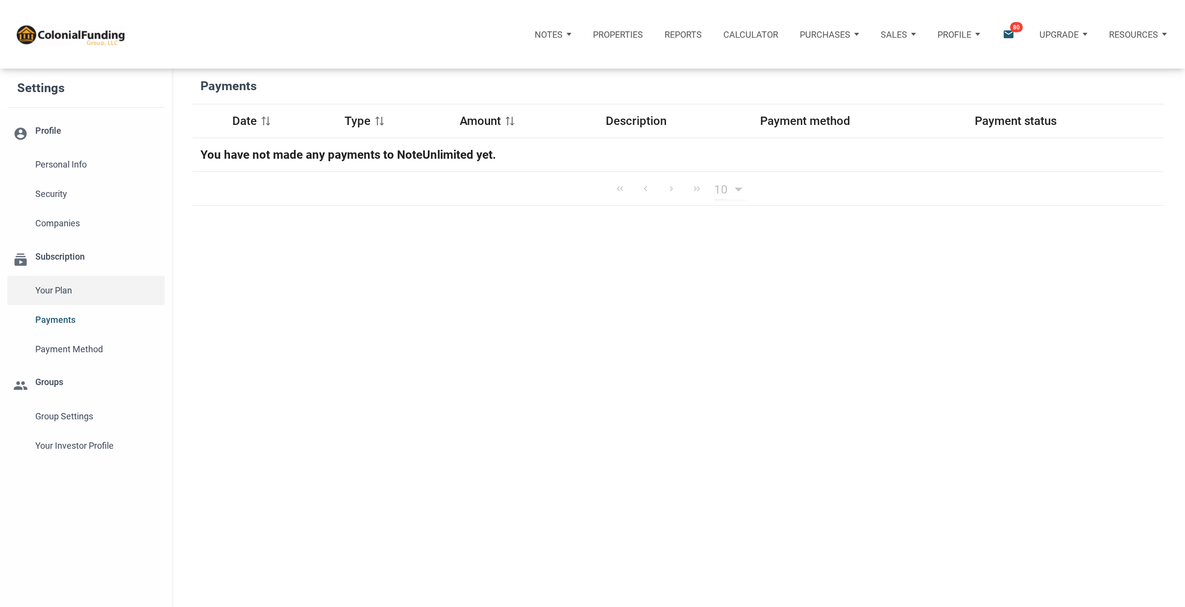
click at [60, 287] on span "Your plan" at bounding box center [96, 291] width 123 height 18
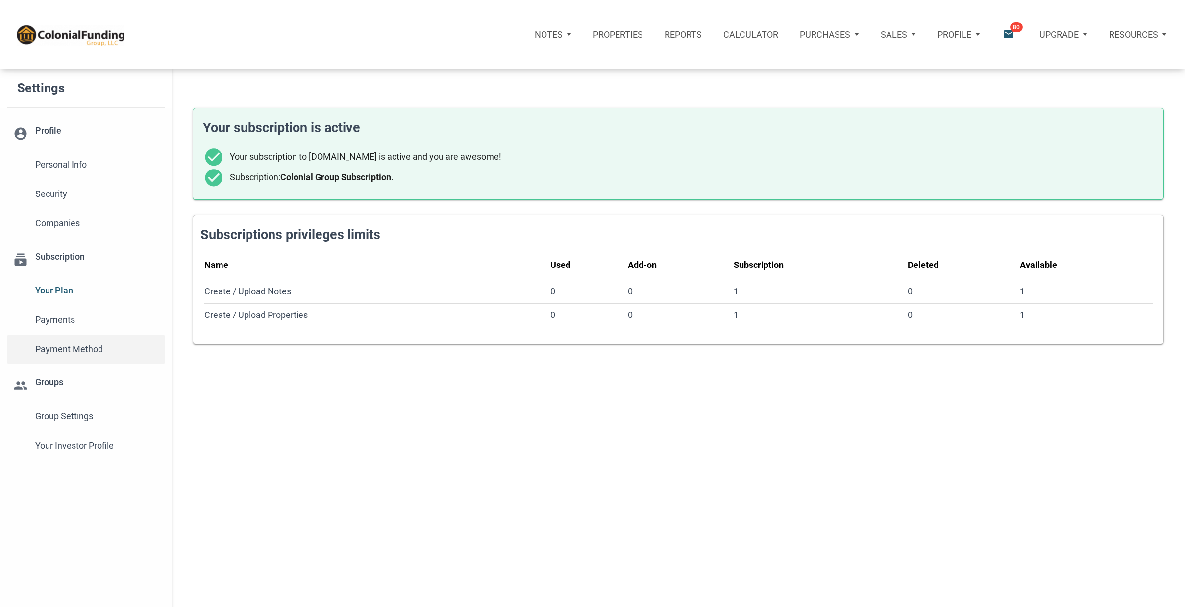
click at [89, 346] on span "Payment Method" at bounding box center [96, 350] width 123 height 18
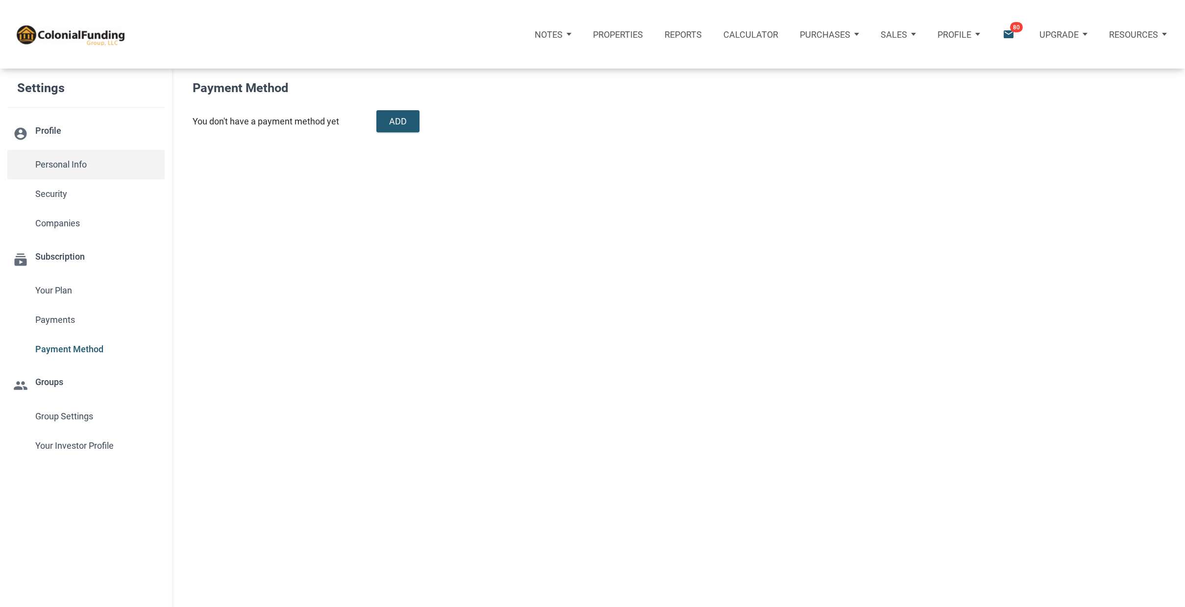
click at [86, 167] on span "Personal Info" at bounding box center [96, 165] width 123 height 18
type input "[PERSON_NAME]"
select select
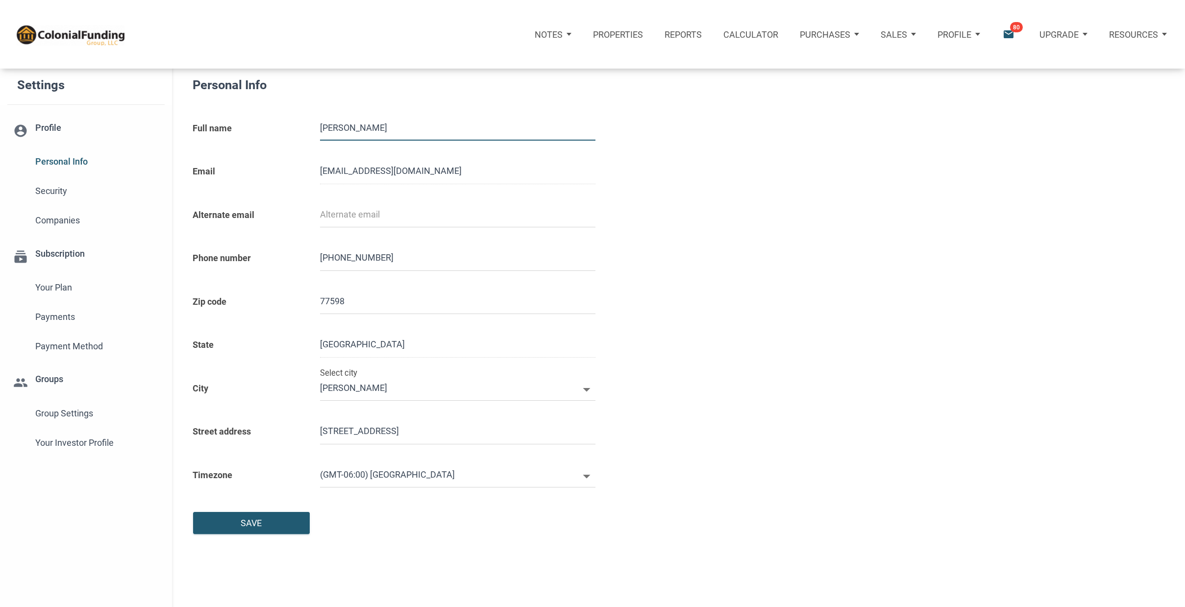
type input "2817230112"
select select
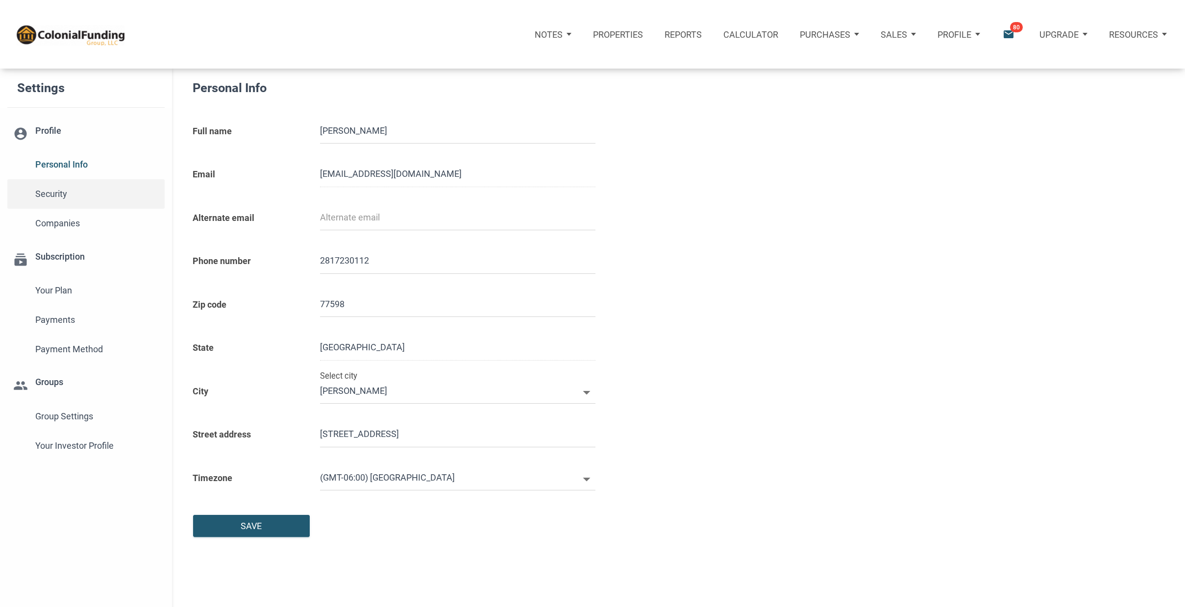
click at [61, 188] on span "Security" at bounding box center [96, 194] width 123 height 18
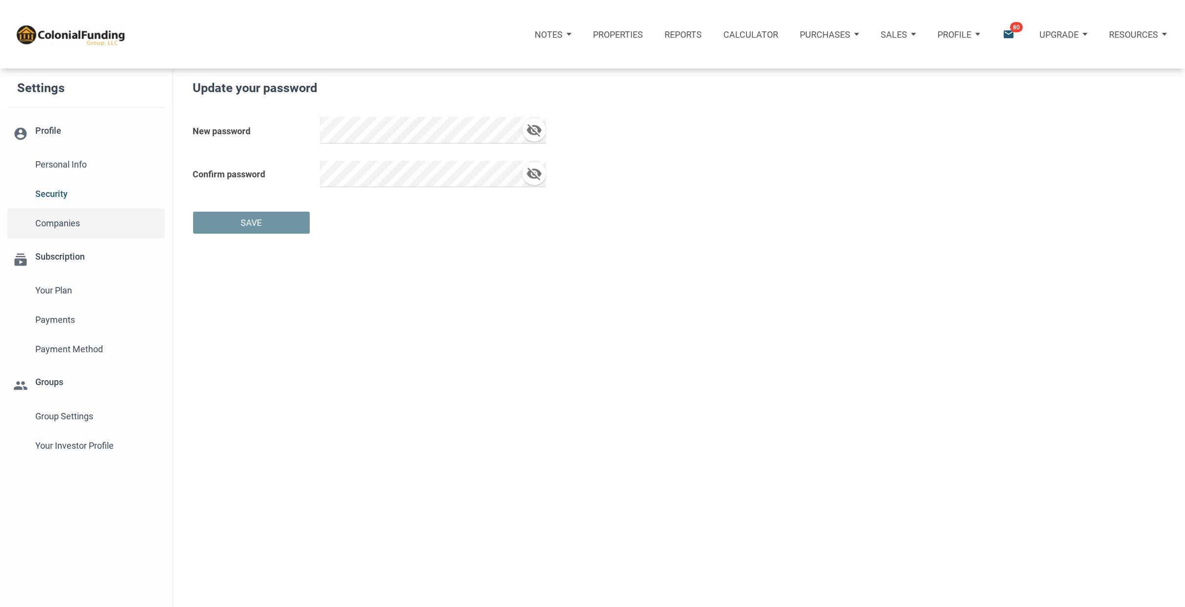
click at [68, 223] on span "Companies" at bounding box center [96, 224] width 123 height 18
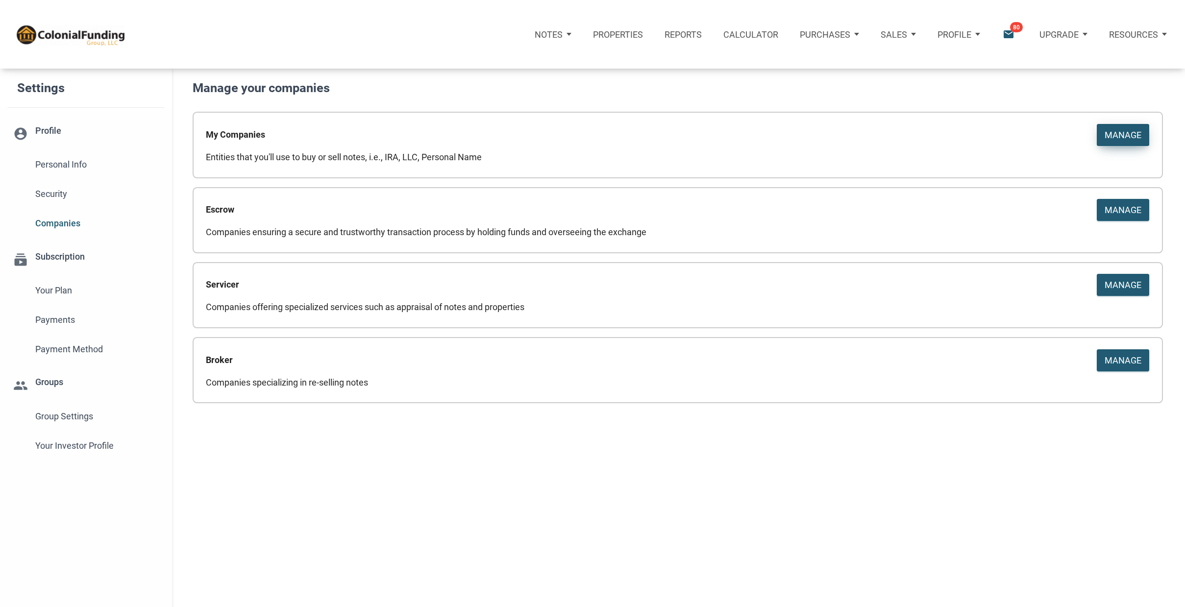
click at [1131, 137] on div "Manage" at bounding box center [1123, 134] width 37 height 13
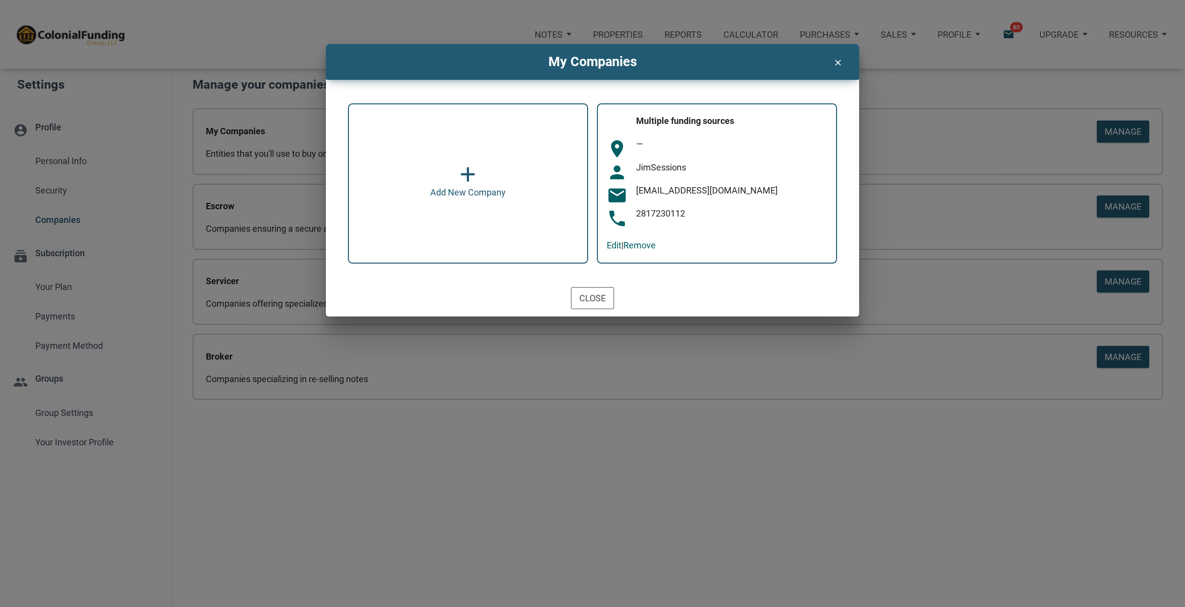
click at [470, 171] on icon at bounding box center [467, 175] width 15 height 18
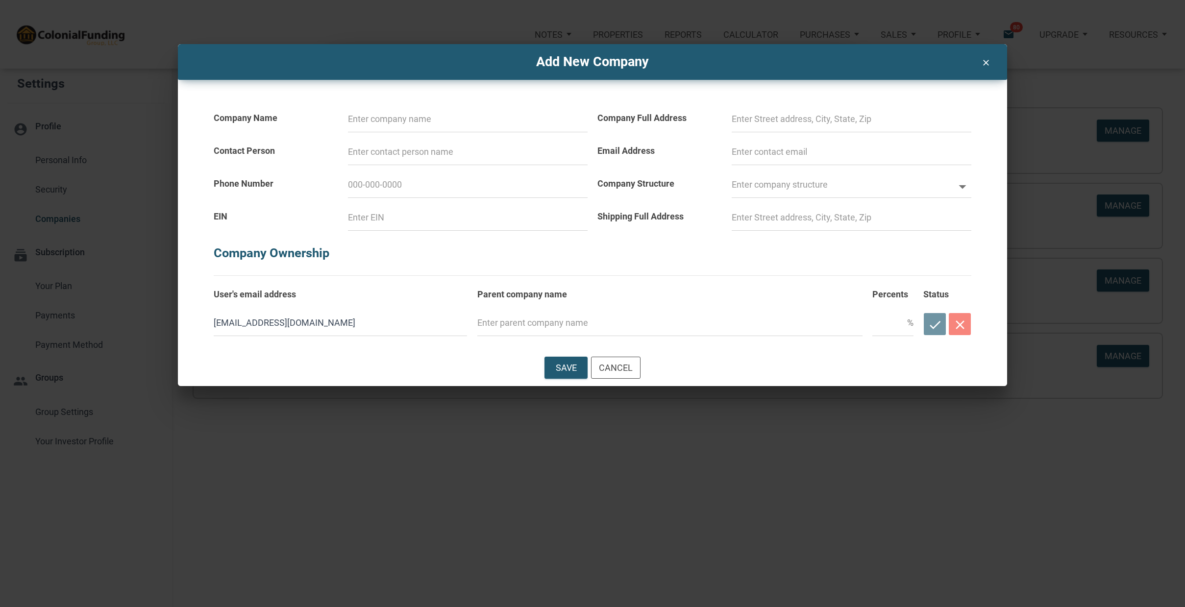
type input "V"
select select
type input "Ve"
select select
type input "Ver"
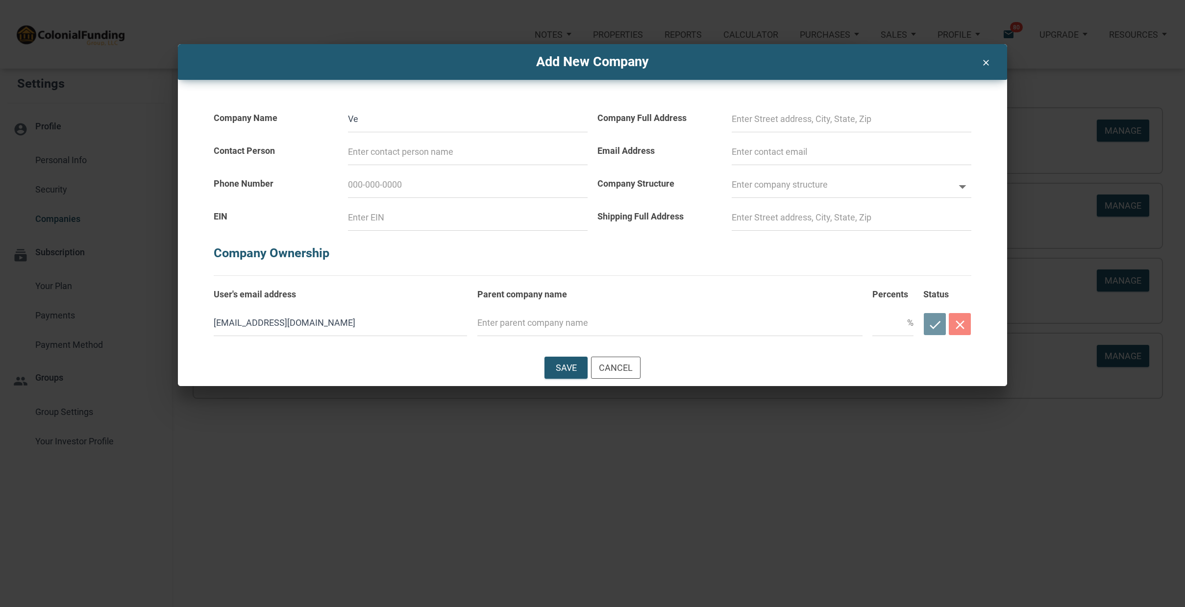
select select
type input "Verb"
select select
type input "VerbX"
select select
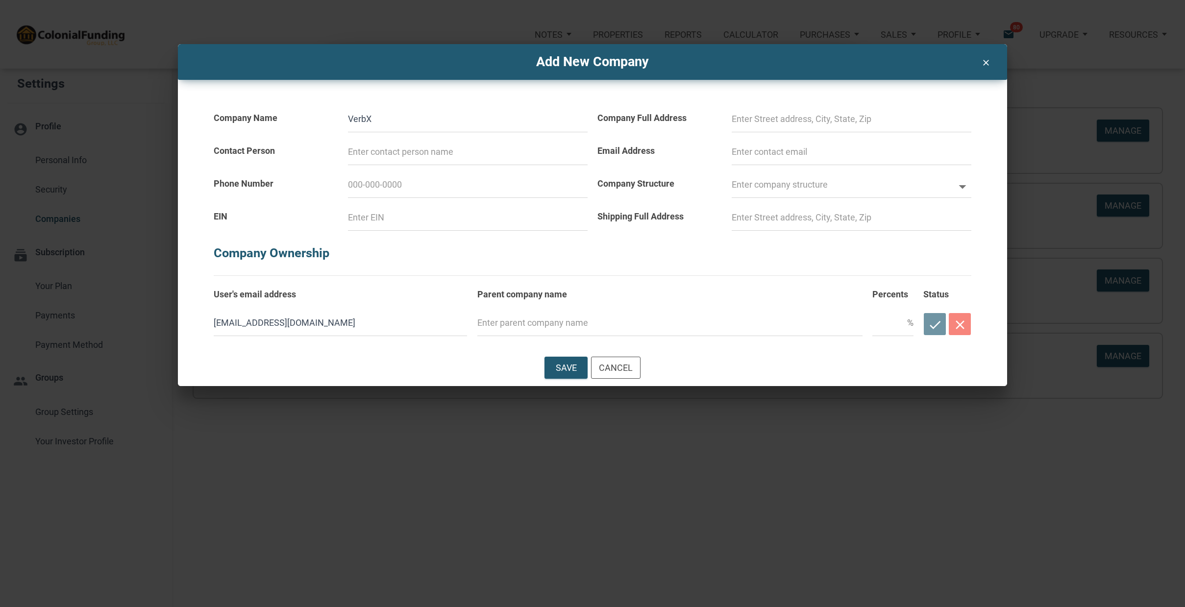
type input "Verb"
select select
type input "Verbc"
select select
type input "Verb"
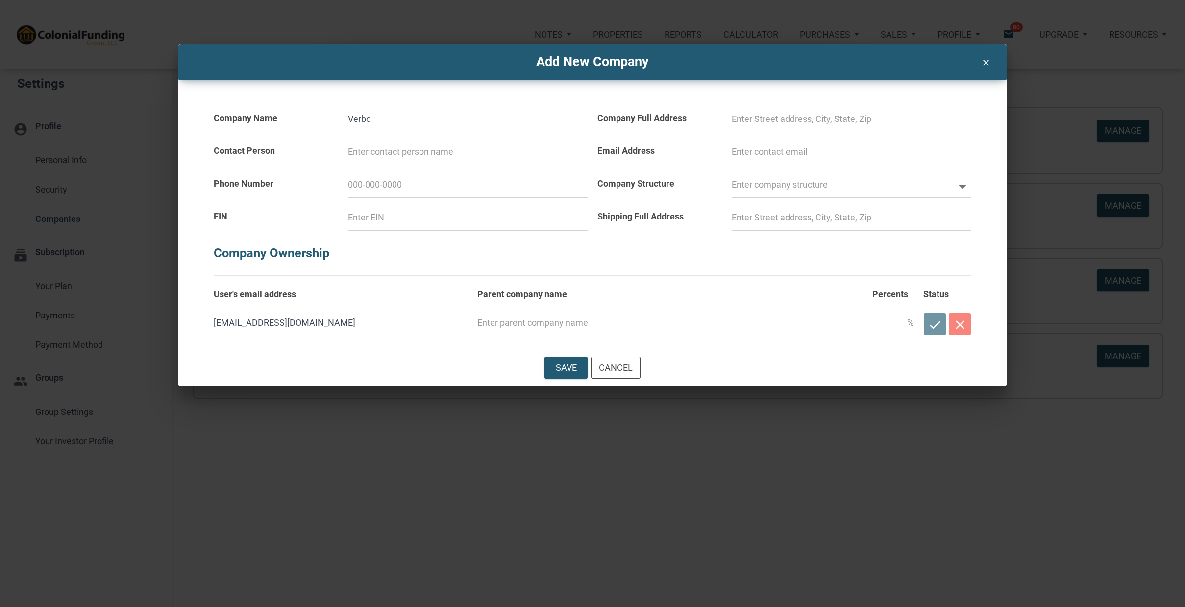
select select
type input "Verbx"
select select
type input "Verbx"
select select
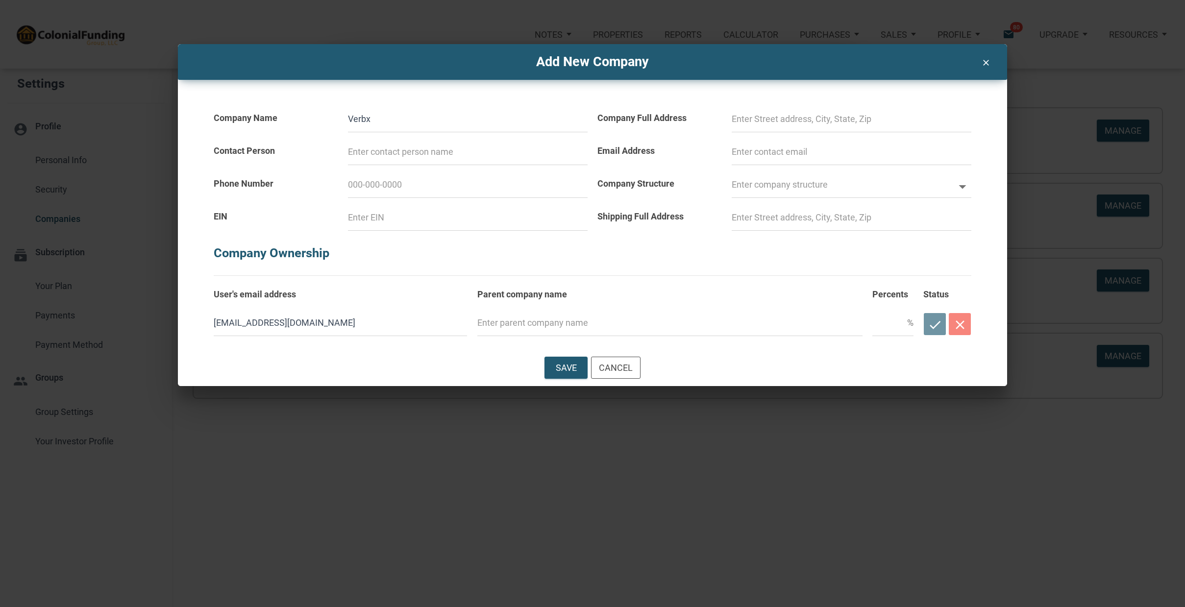
type input "Verbx L"
select select
type input "Verbx LL"
select select
type input "Verbx LLC"
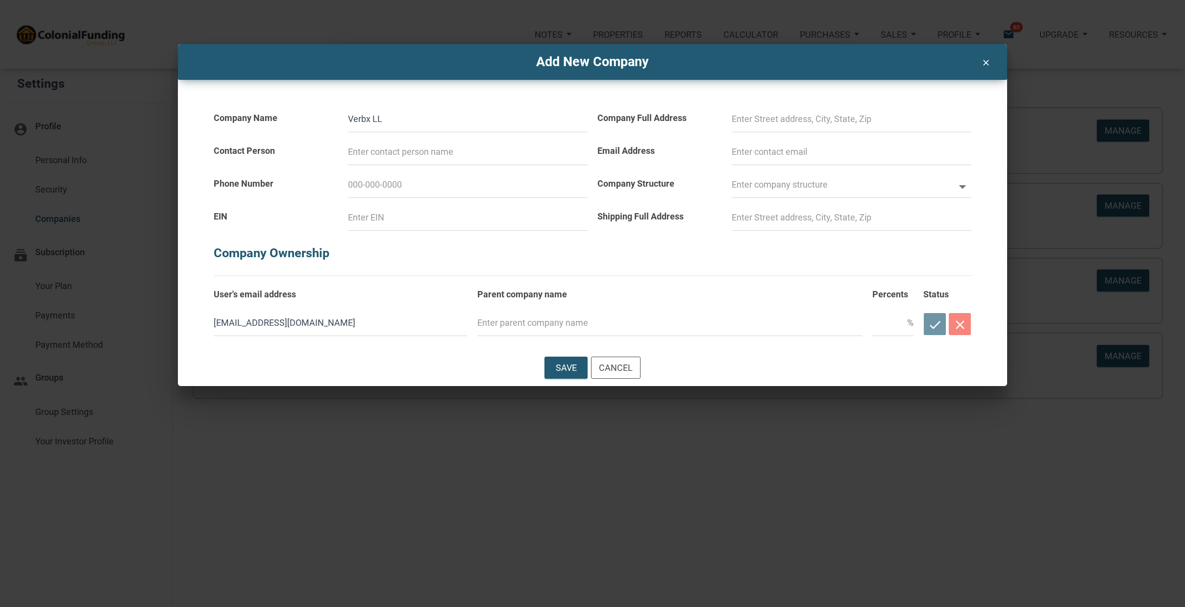
select select
type input "Verbx LLC"
type input "2"
select select
type input "28"
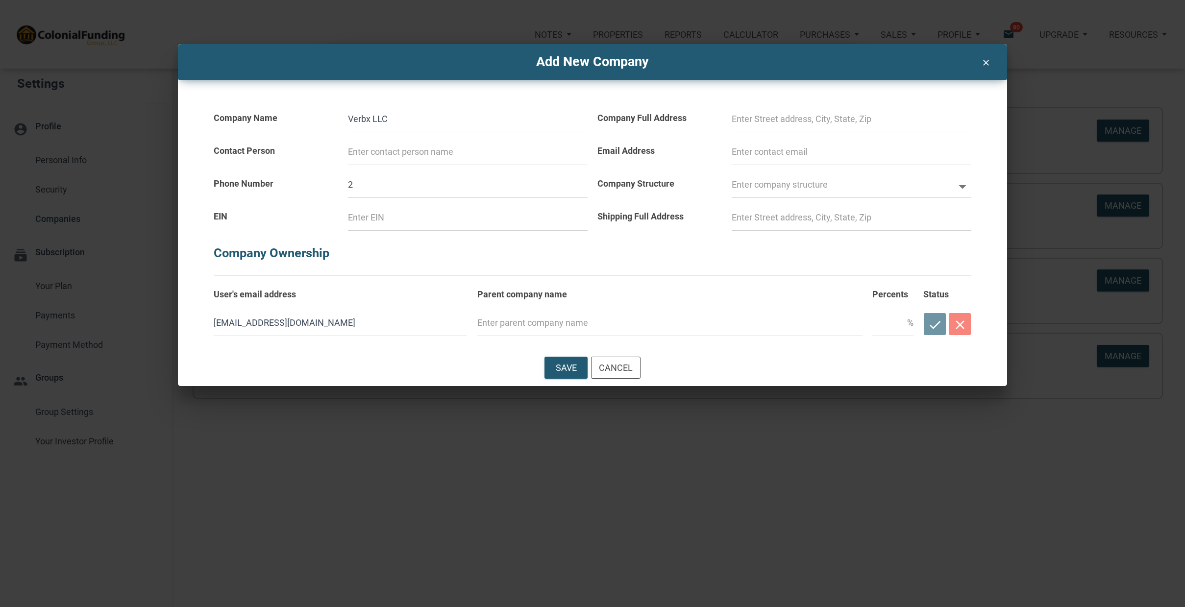
select select
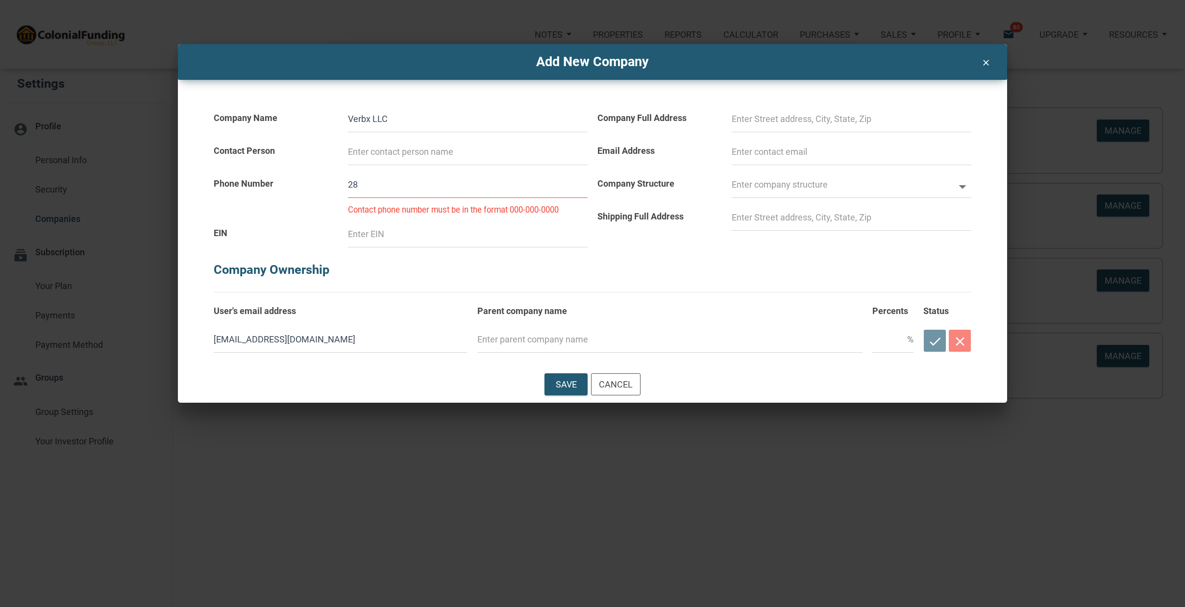
type input "281-"
select select
type input "281"
select select
type input "28"
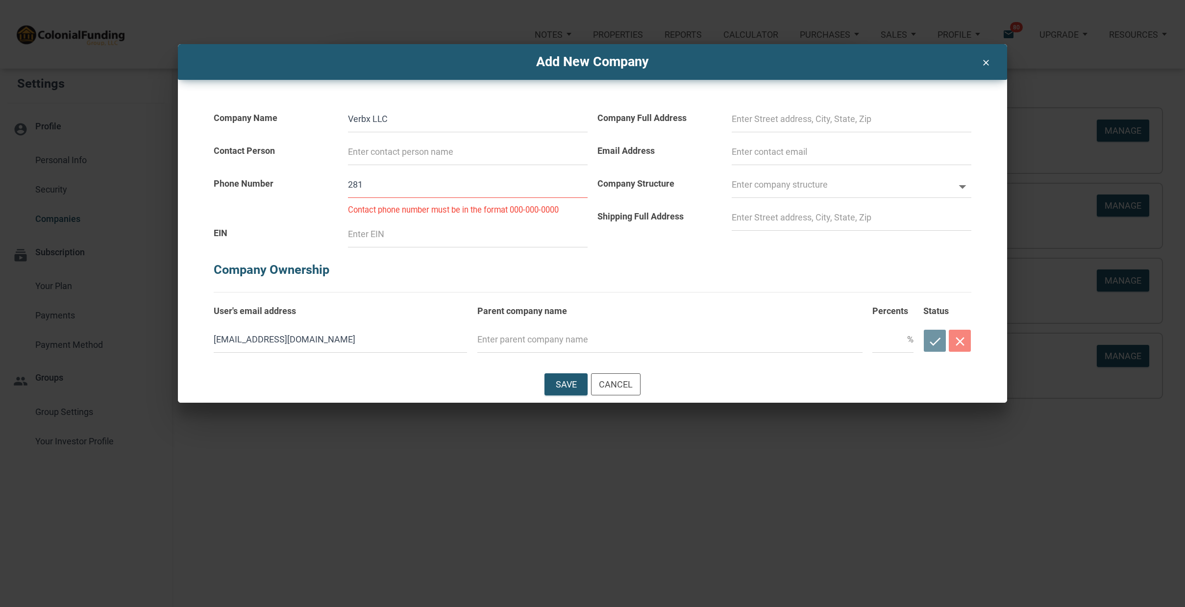
select select
type input "2"
select select
click at [375, 234] on input at bounding box center [468, 234] width 240 height 26
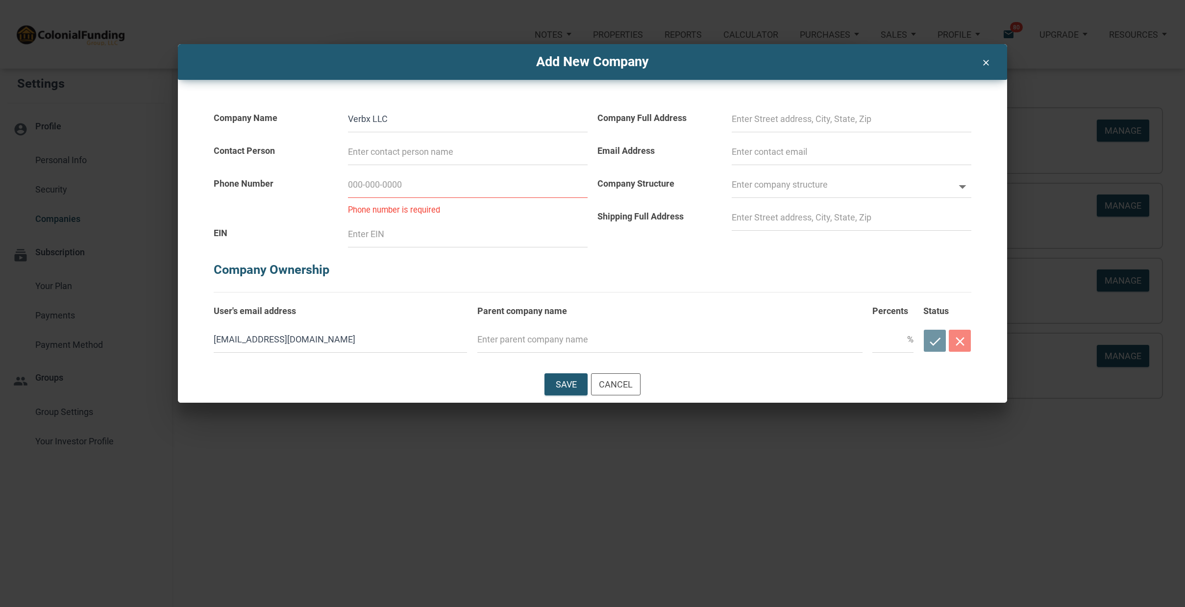
type input "3"
select select
type input "39"
select select
type input "39-"
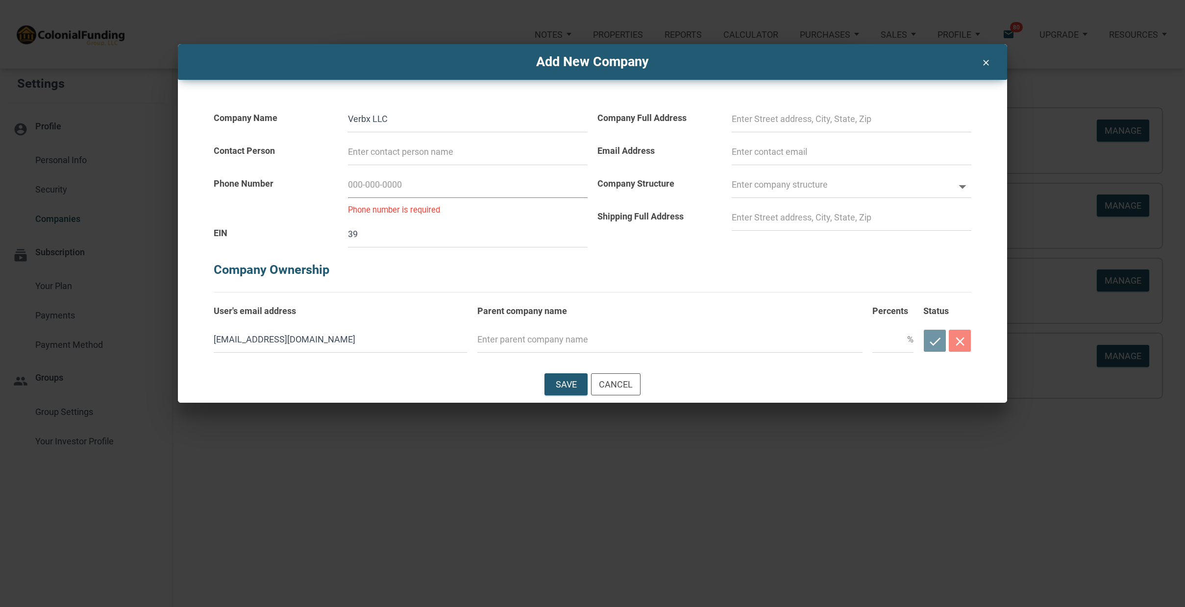
select select
type input "39-4"
select select
type input "39-40"
select select
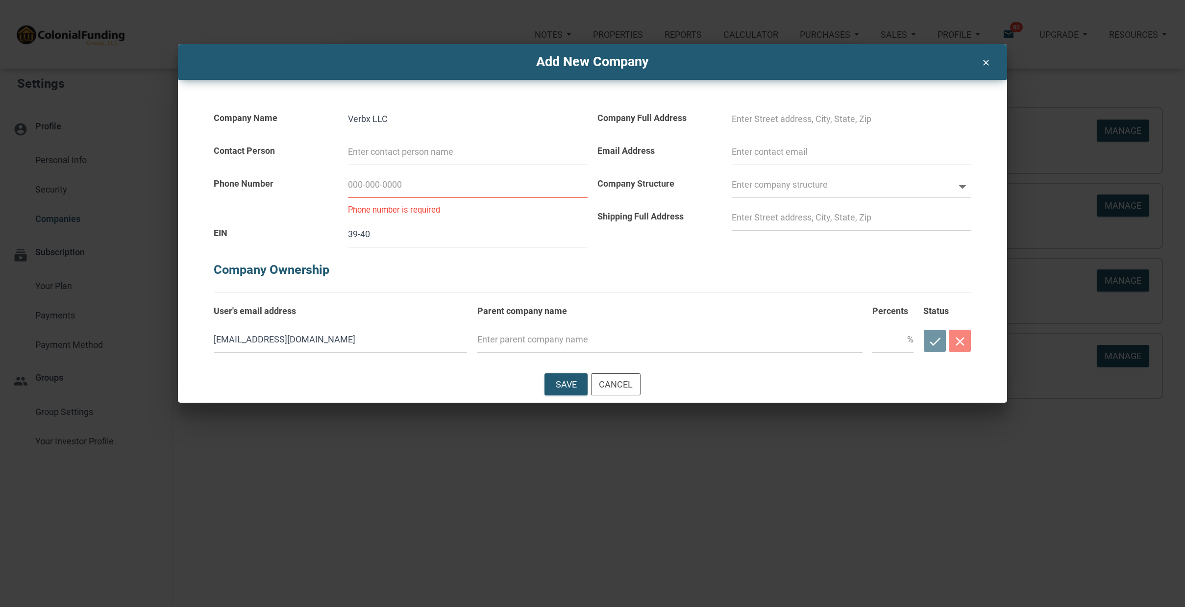
type input "39-408"
select select
type input "39-4081"
select select
type input "39-40812"
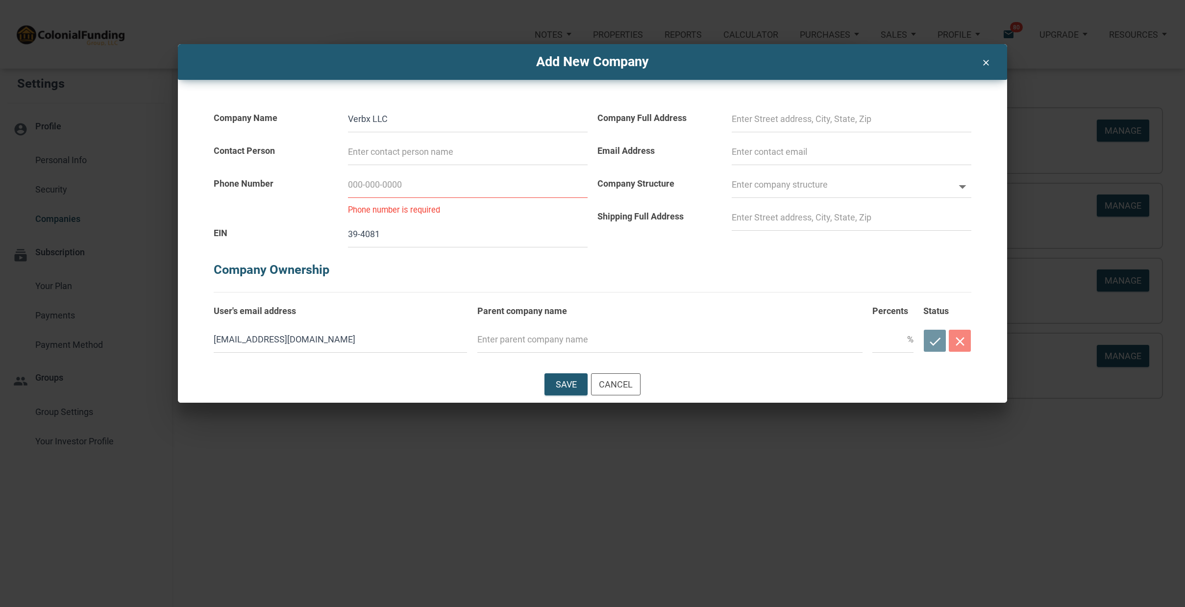
select select
type input "39-408120"
select select
type input "[US_EMPLOYER_IDENTIFICATION_NUMBER]"
select select
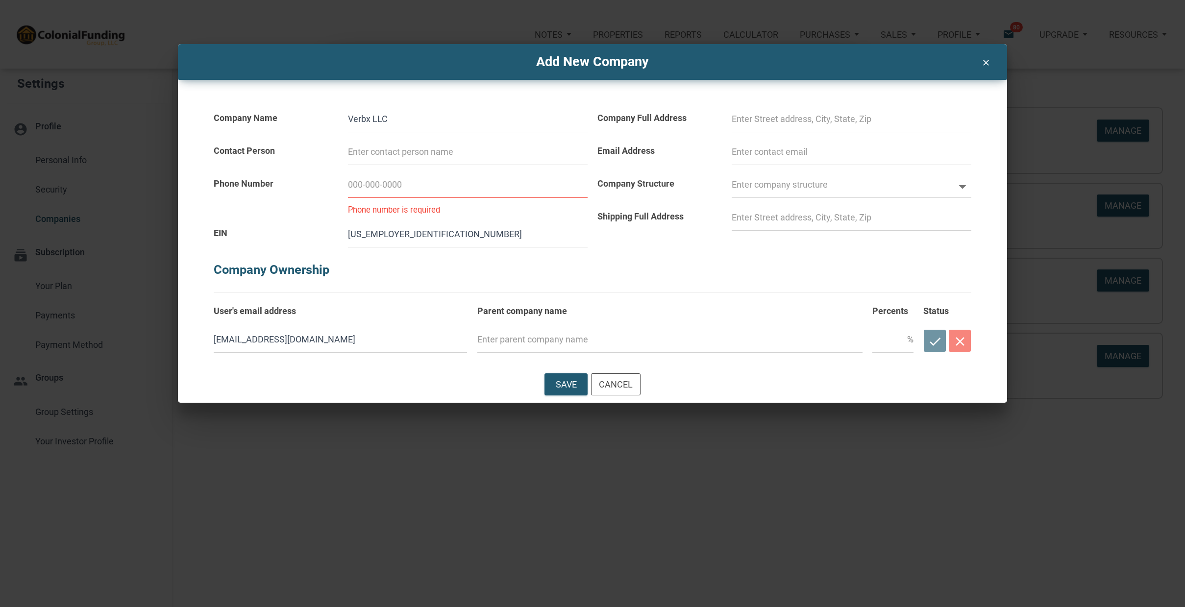
type input "[US_EMPLOYER_IDENTIFICATION_NUMBER]"
click at [363, 189] on input at bounding box center [468, 185] width 240 height 26
type input "2"
select select
type input "28"
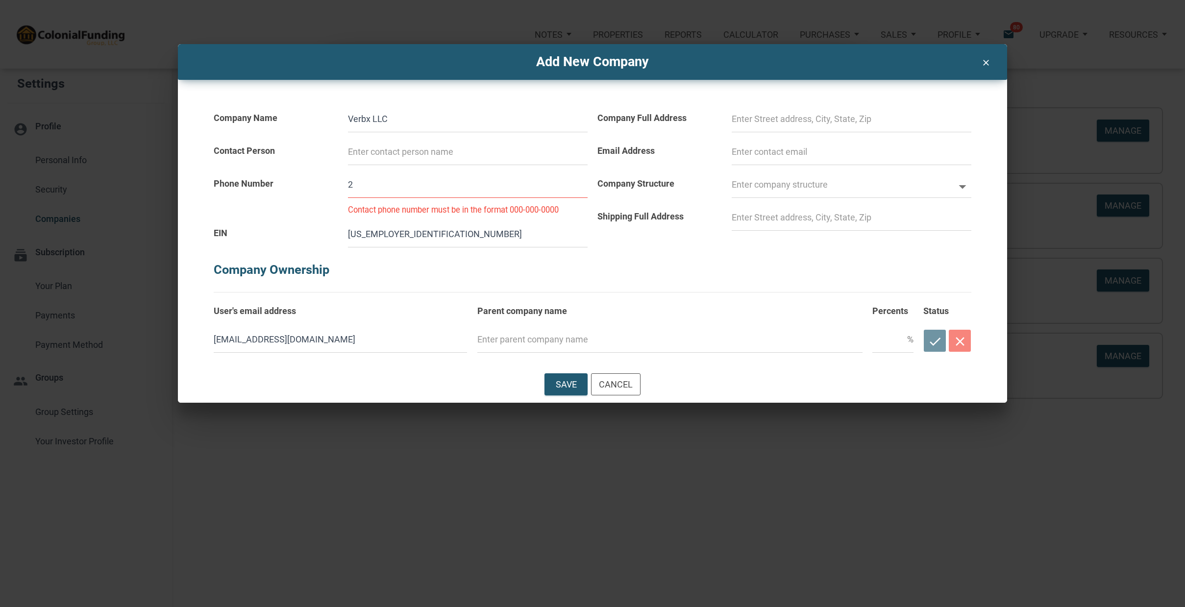
select select
type input "281-"
select select
type input "281-"
select select
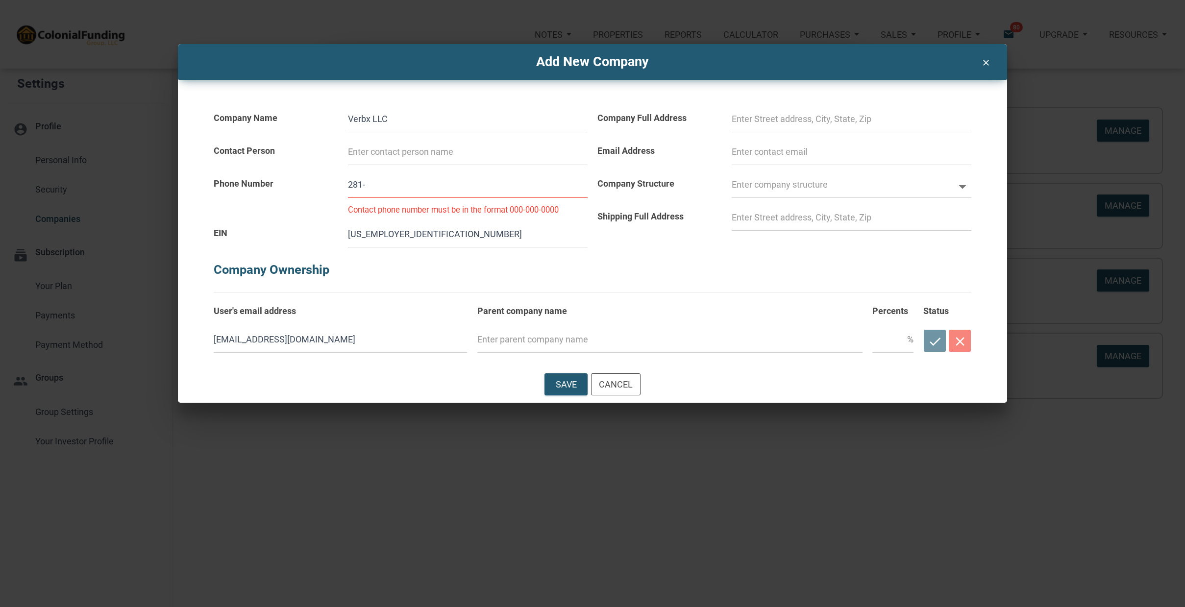
type input "281-7"
select select
type input "281-72"
select select
type input "281-723-"
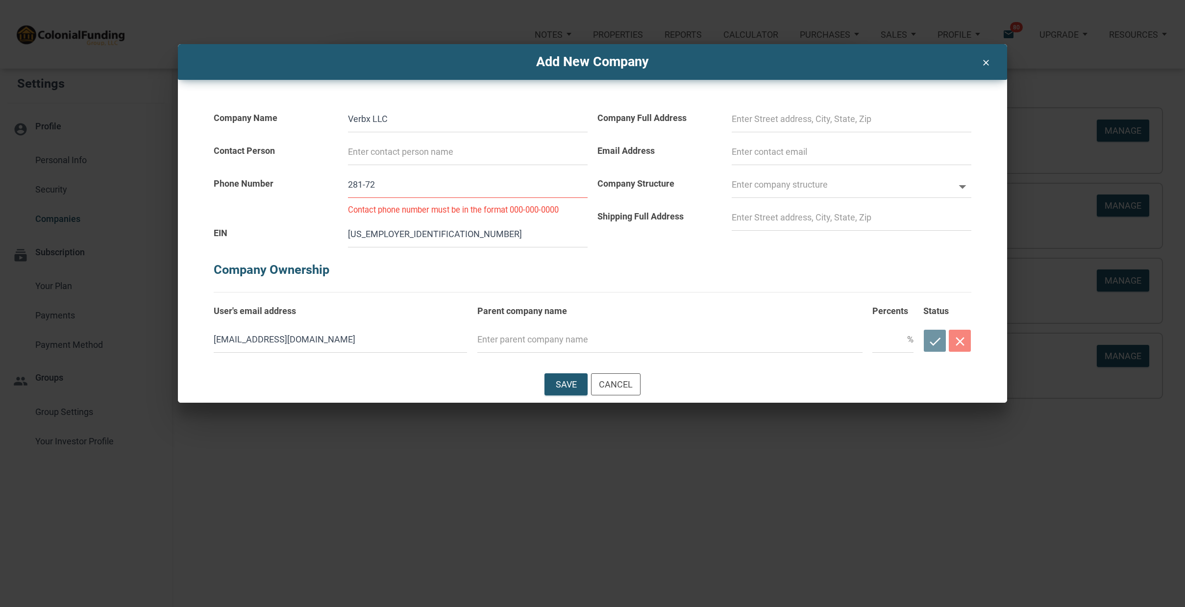
select select
type input "281-723-"
select select
type input "[PHONE_NUMBER]"
select select
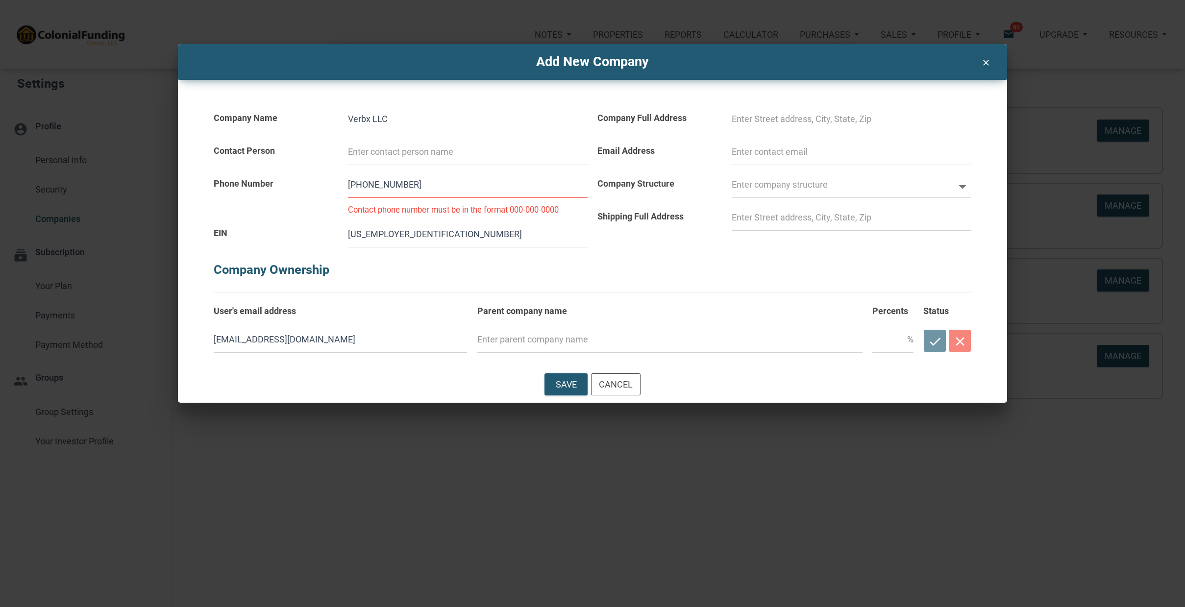
type input "[PHONE_NUMBER]"
select select
type input "[PHONE_NUMBER]"
select select
type input "[PHONE_NUMBER]"
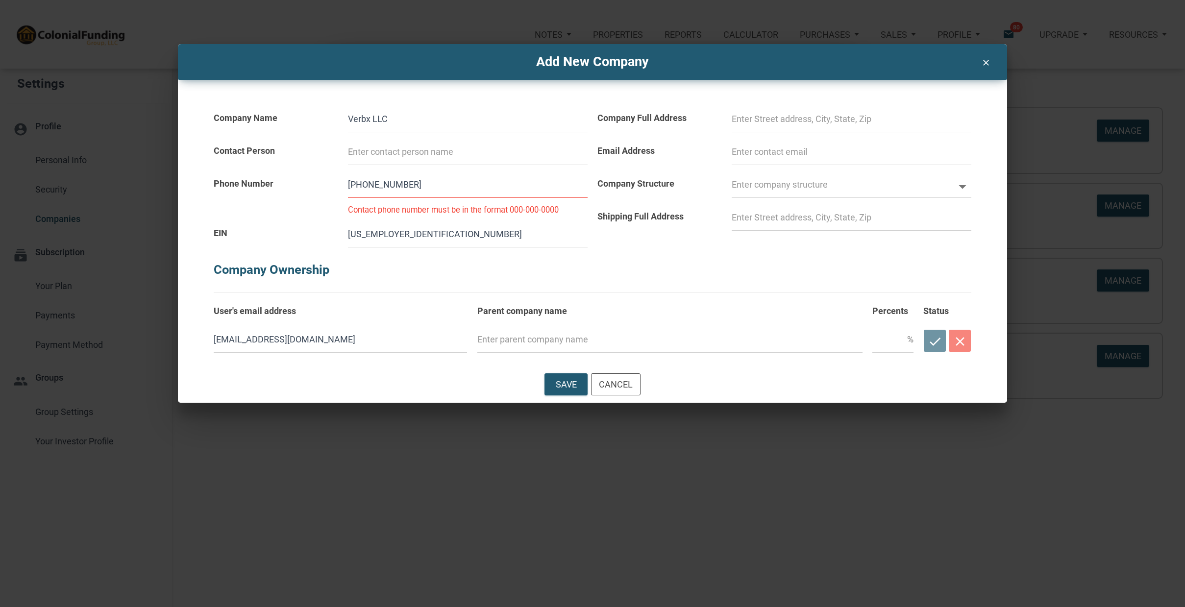
select select
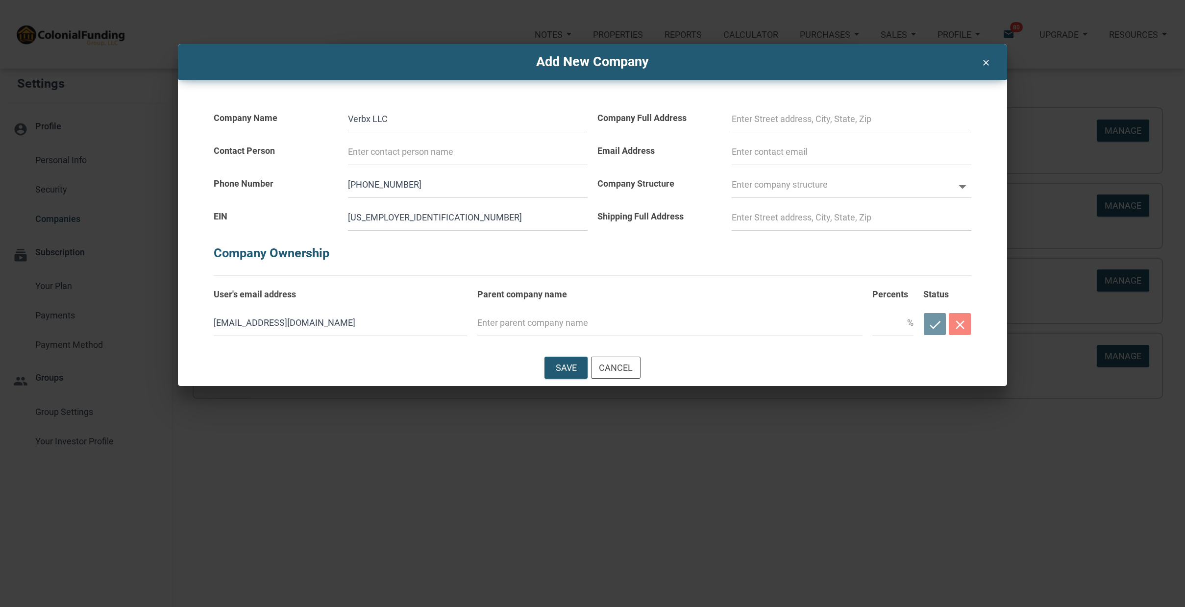
scroll to position [7, 0]
type input "[PHONE_NUMBER]"
type input "9"
select select
type input "94"
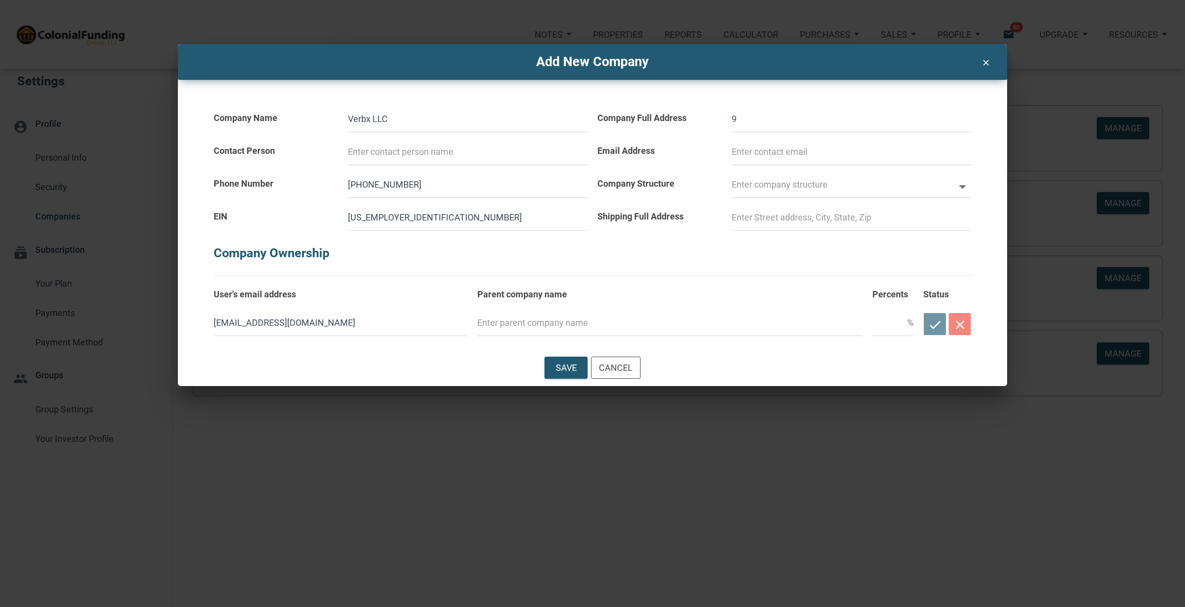
select select
type input "945"
select select
type input "945"
select select
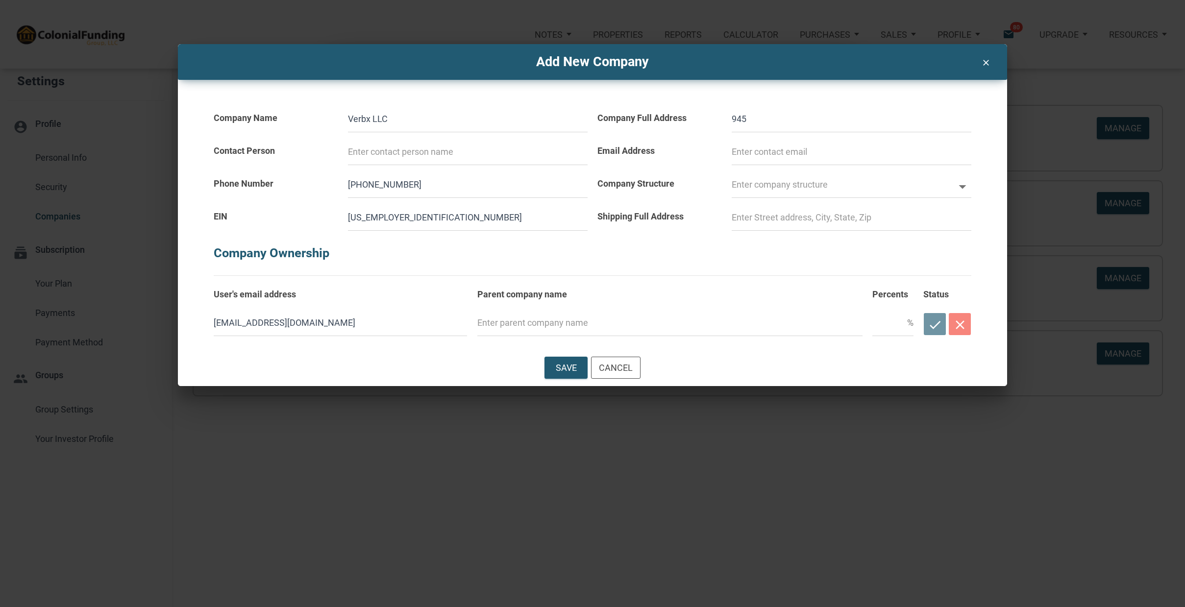
type input "945 M"
select select
type input "945 Mc"
select select
type input "945 McK"
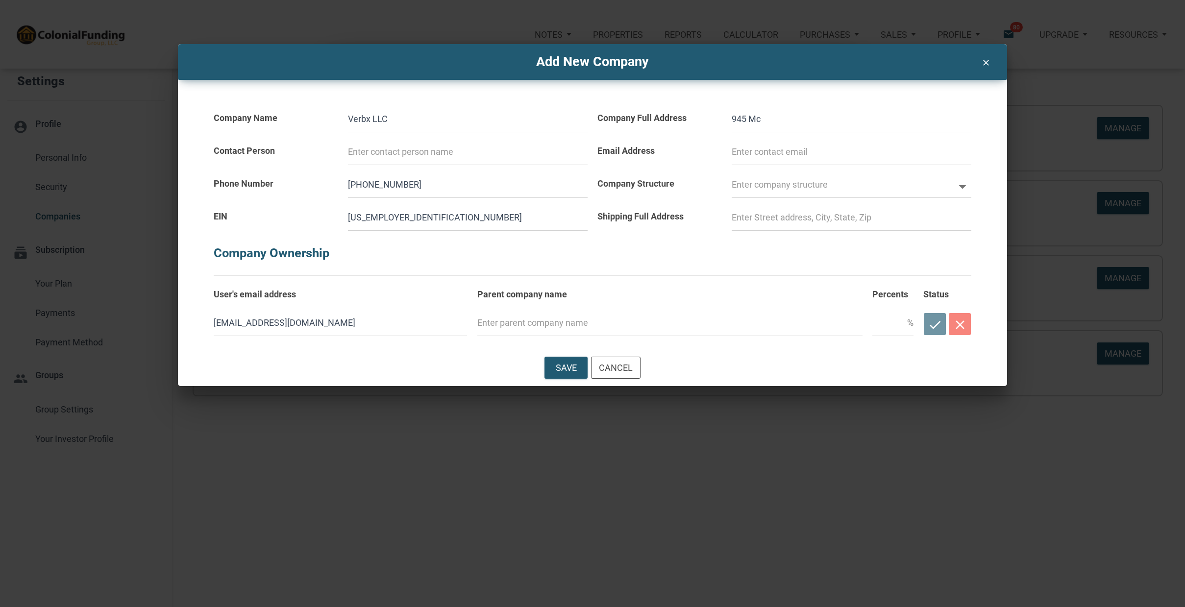
select select
type input "945 McKi"
select select
type input "945 [PERSON_NAME]"
select select
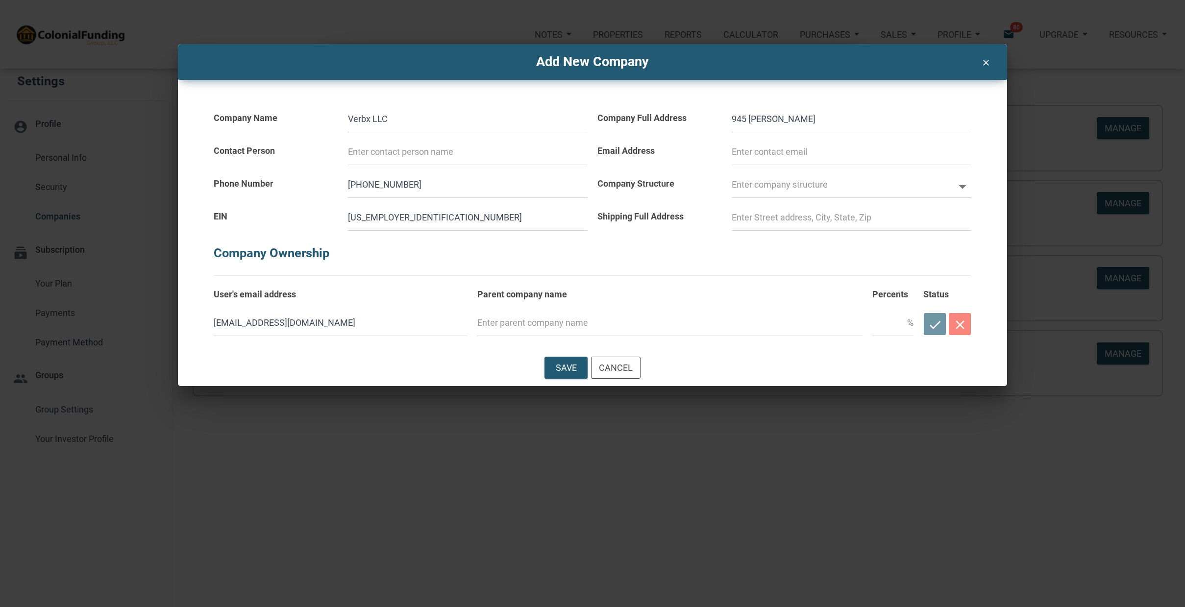
type input "945 [PERSON_NAME]"
select select
type input "945 [PERSON_NAME]"
select select
type input "945 [PERSON_NAME]"
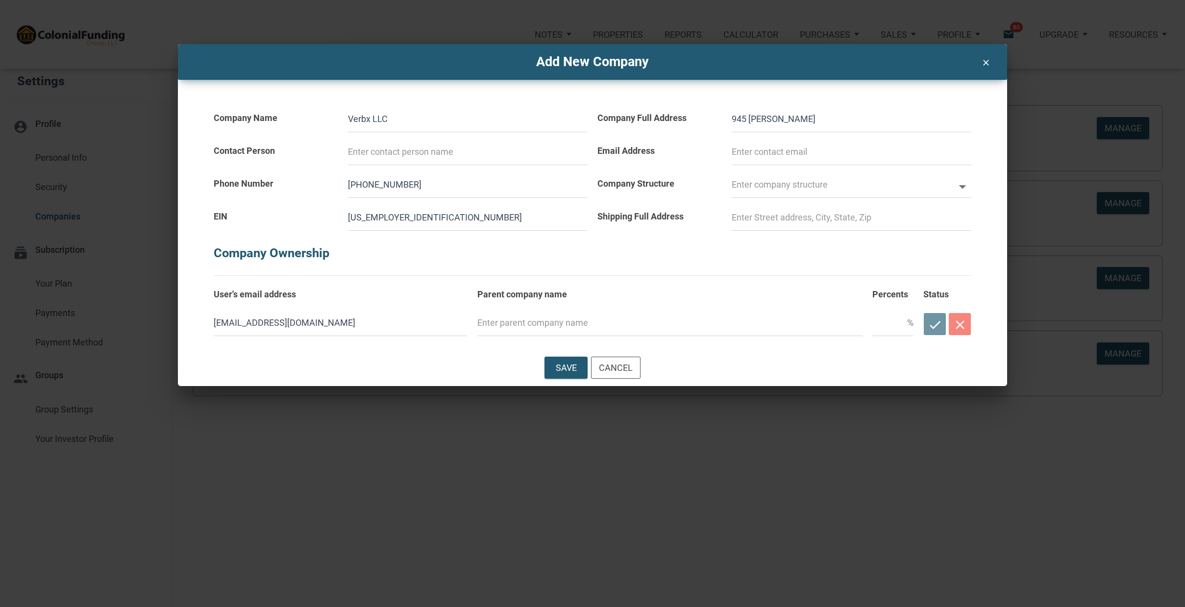
select select
type input "945 [PERSON_NAME]"
select select
type input "945 [PERSON_NAME] S"
select select
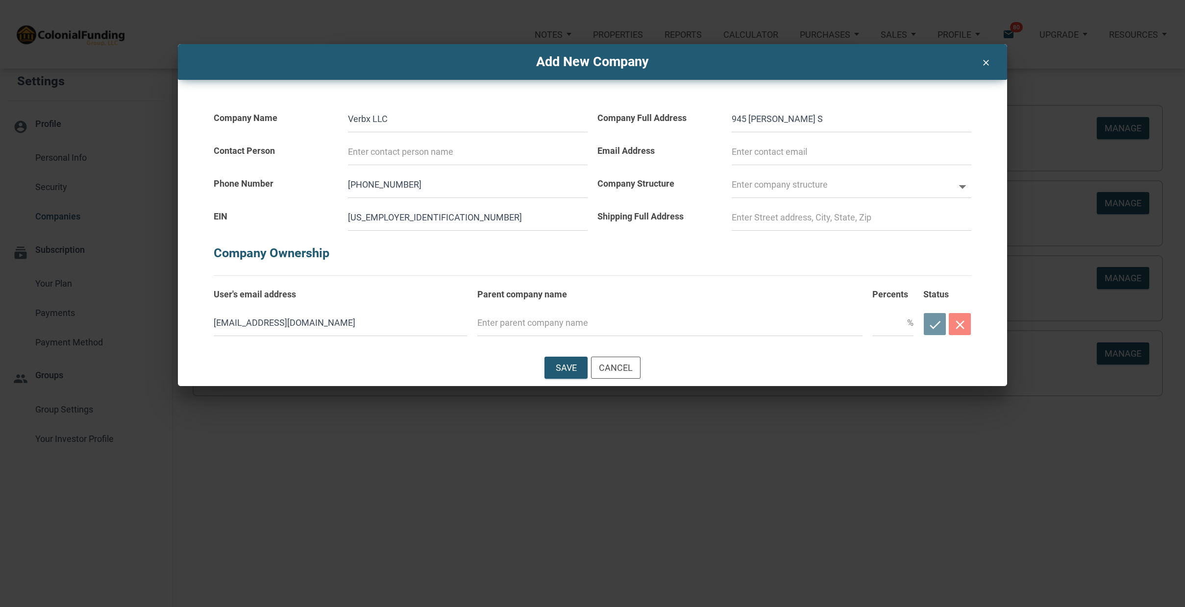
type input "[STREET_ADDRESS][PERSON_NAME]"
select select
type input "945 [PERSON_NAME] Str"
select select
type input "945 [PERSON_NAME] Stre"
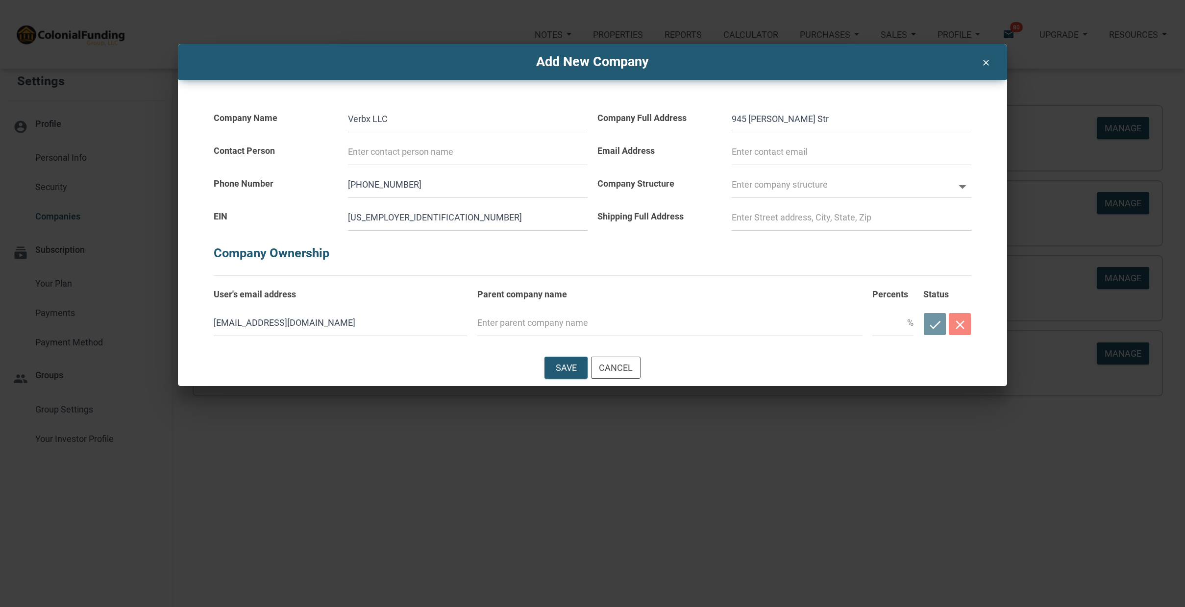
select select
type input "945 [PERSON_NAME] Stree"
select select
type input "[STREET_ADDRESS][PERSON_NAME]"
select select
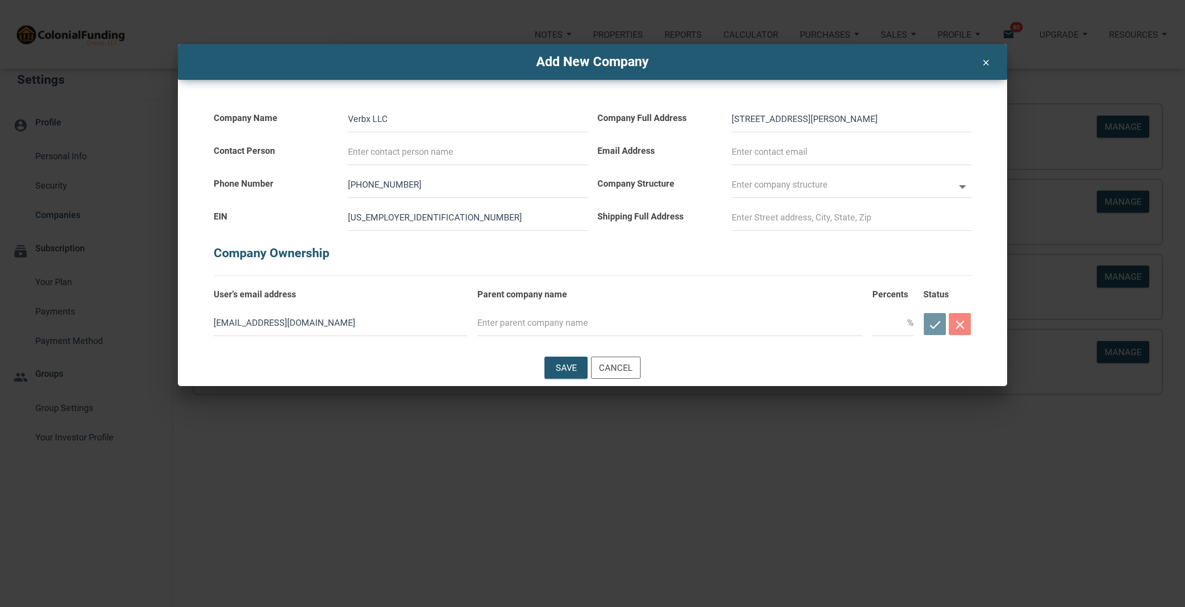
scroll to position [8, 0]
type input "[STREET_ADDRESS][PERSON_NAME]"
select select
type input "[STREET_ADDRESS][PERSON_NAME]"
select select
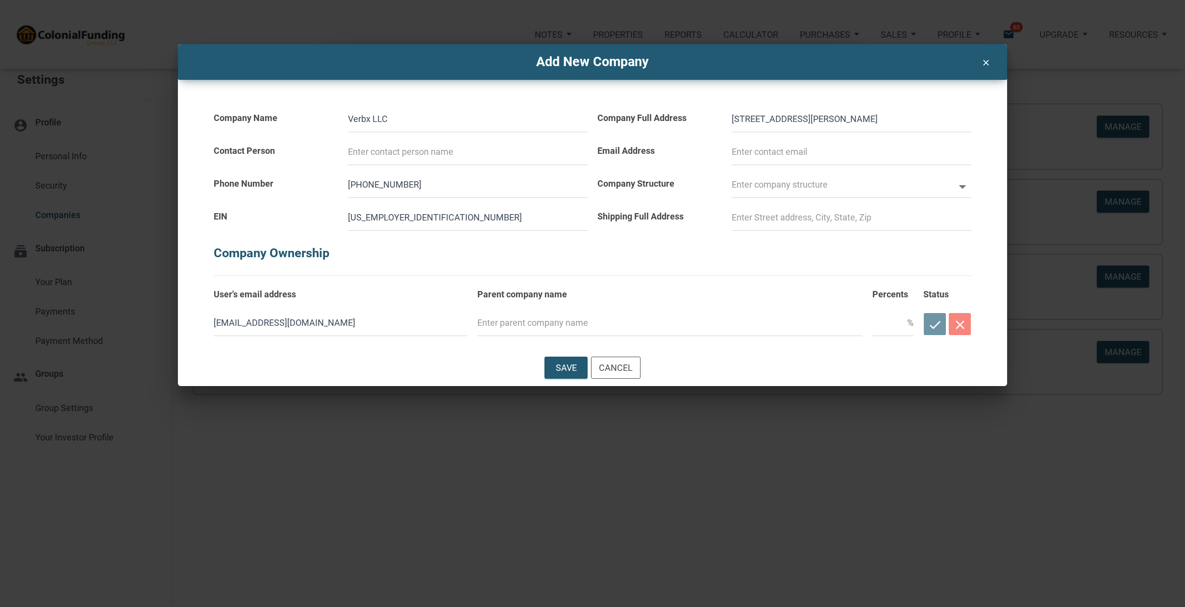
type input "[STREET_ADDRESS][PERSON_NAME]"
select select
type input "[STREET_ADDRESS][PERSON_NAME]"
select select
type input "[STREET_ADDRESS][PERSON_NAME]"
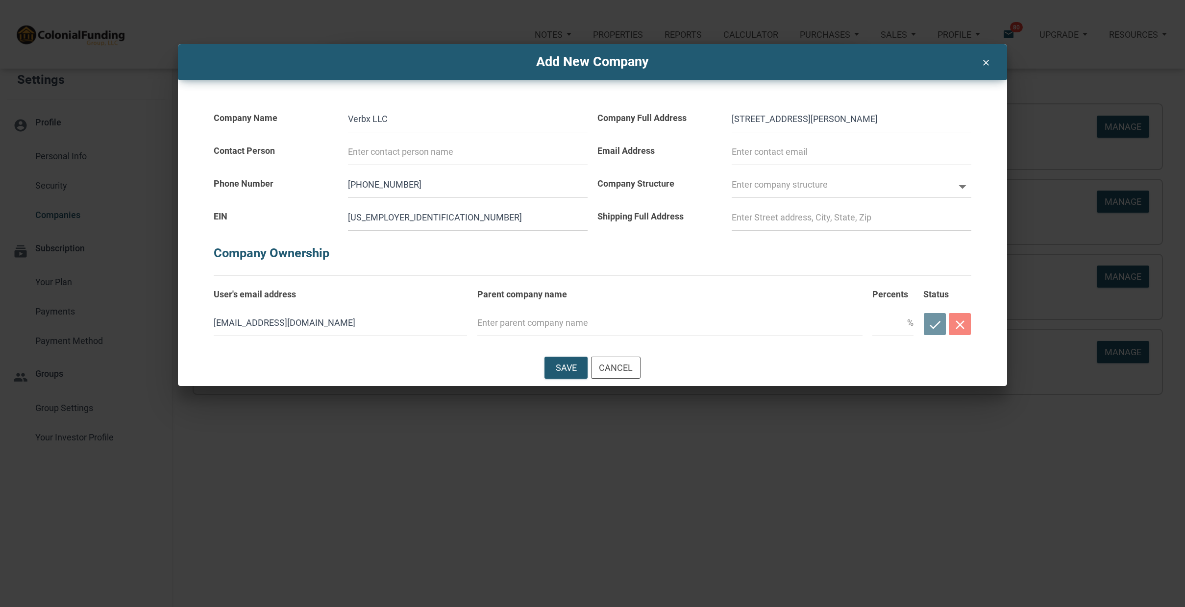
select select
type input "[STREET_ADDRESS][PERSON_NAME]"
select select
type input "[STREET_ADDRESS][PERSON_NAME]"
select select
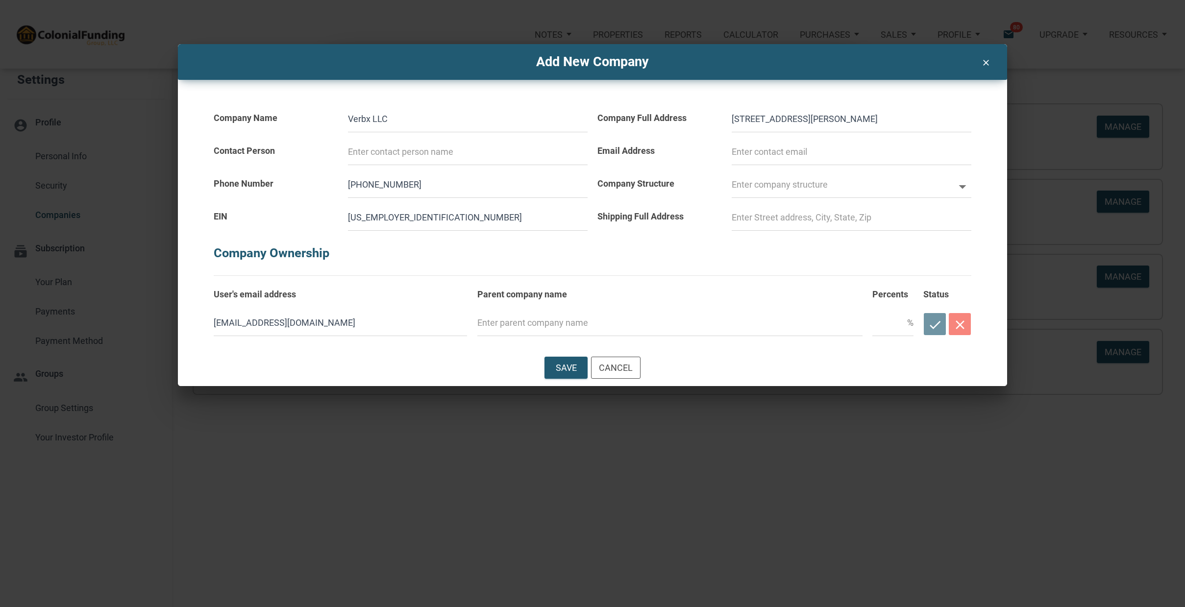
type input "[STREET_ADDRESS][PERSON_NAME]"
select select
type input "[STREET_ADDRESS][PERSON_NAME]"
select select
type input "[STREET_ADDRESS][PERSON_NAME]"
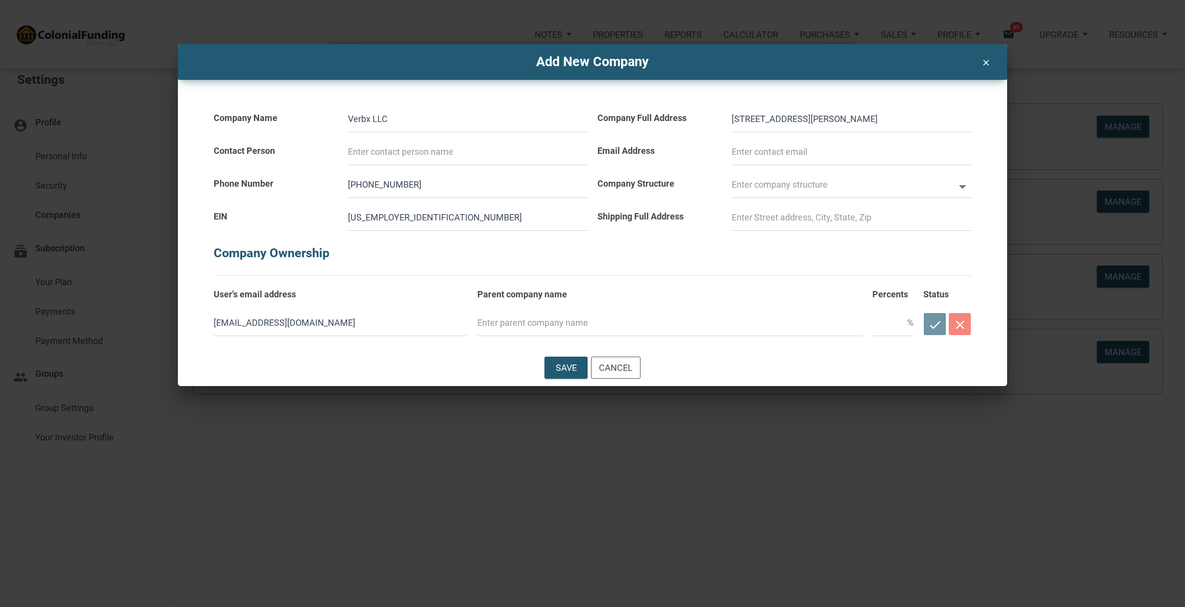
select select
type input "[STREET_ADDRESS][PERSON_NAME]"
select select
type input "[STREET_ADDRESS][PERSON_NAME]"
select select
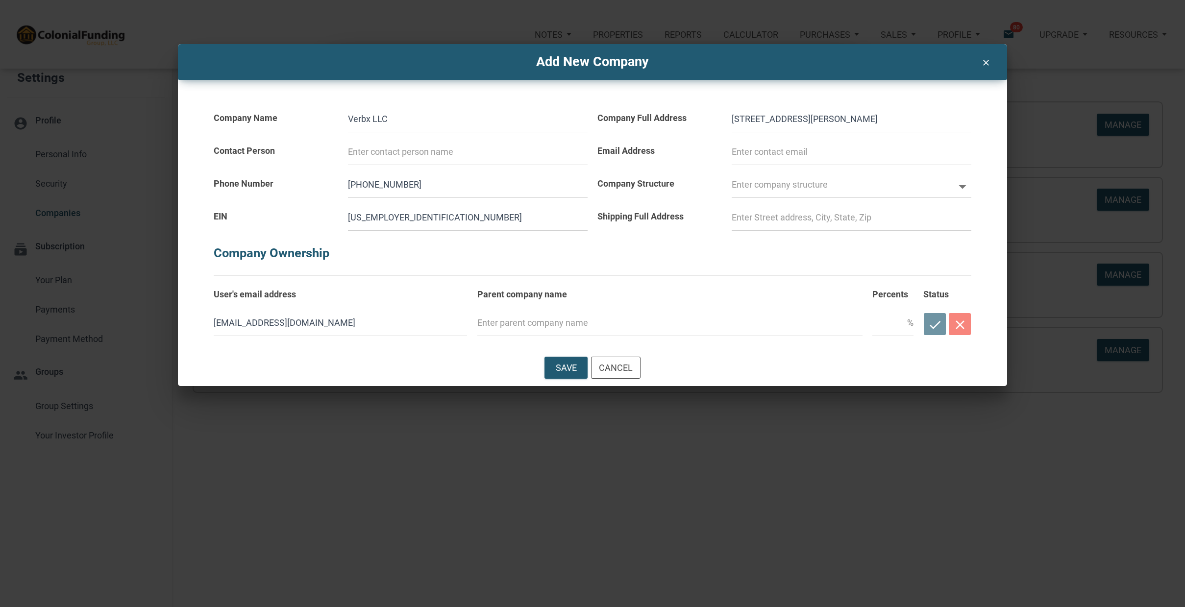
scroll to position [10, 0]
type input "[STREET_ADDRESS][PERSON_NAME]"
click at [767, 186] on input "text" at bounding box center [843, 185] width 222 height 26
select select
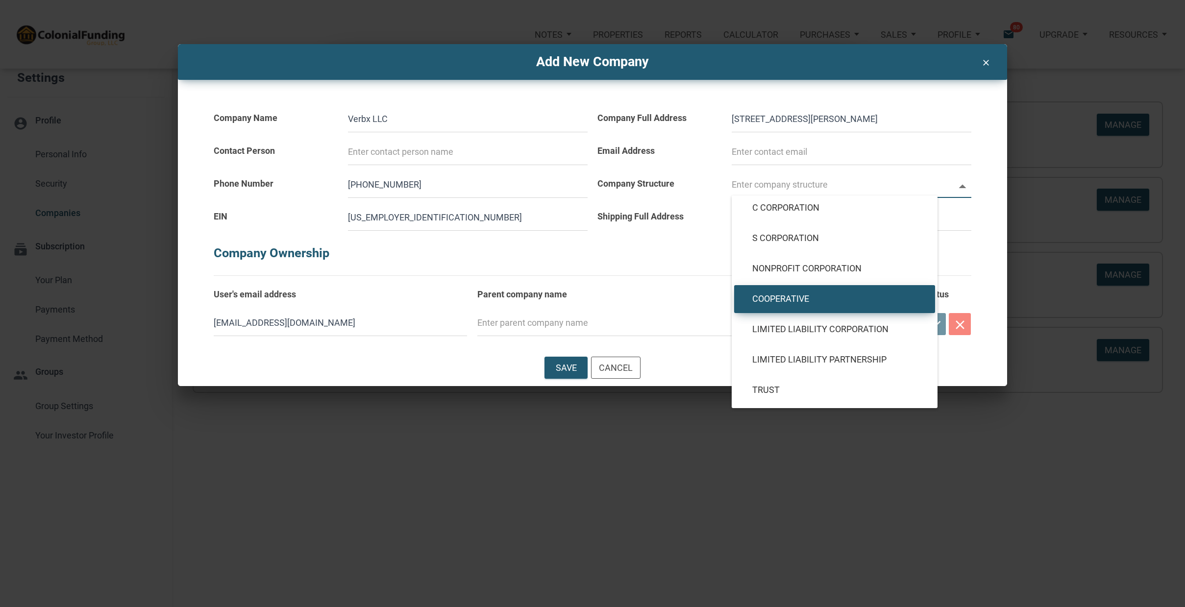
scroll to position [66, 0]
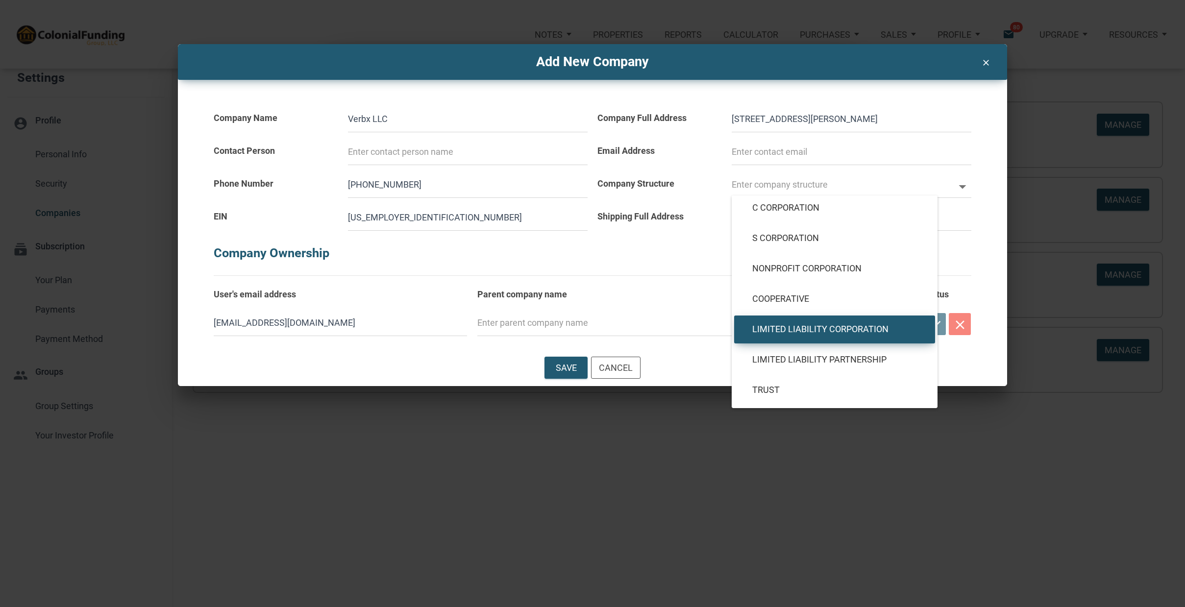
click at [820, 324] on span "Limited Liability Corporation" at bounding box center [834, 329] width 179 height 11
type input "Limited Liability Corporation"
type input "LLC"
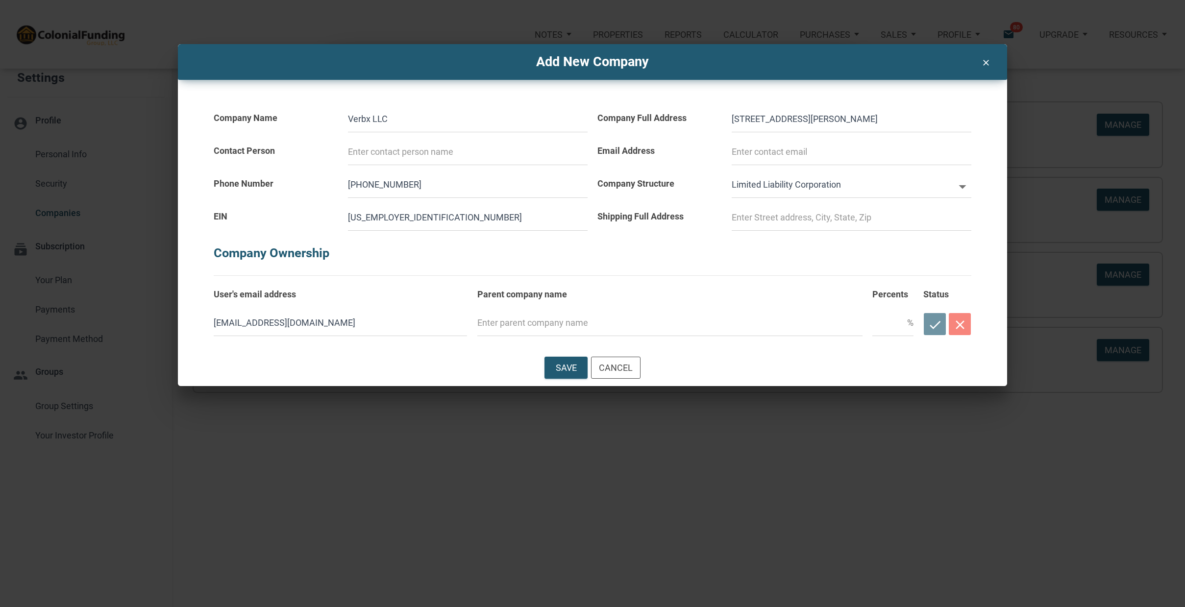
click at [879, 114] on input "[STREET_ADDRESS][PERSON_NAME]" at bounding box center [852, 119] width 240 height 26
select select
type input "[STREET_ADDRESS][PERSON_NAME]"
select select
type input "[STREET_ADDRESS][PERSON_NAME]"
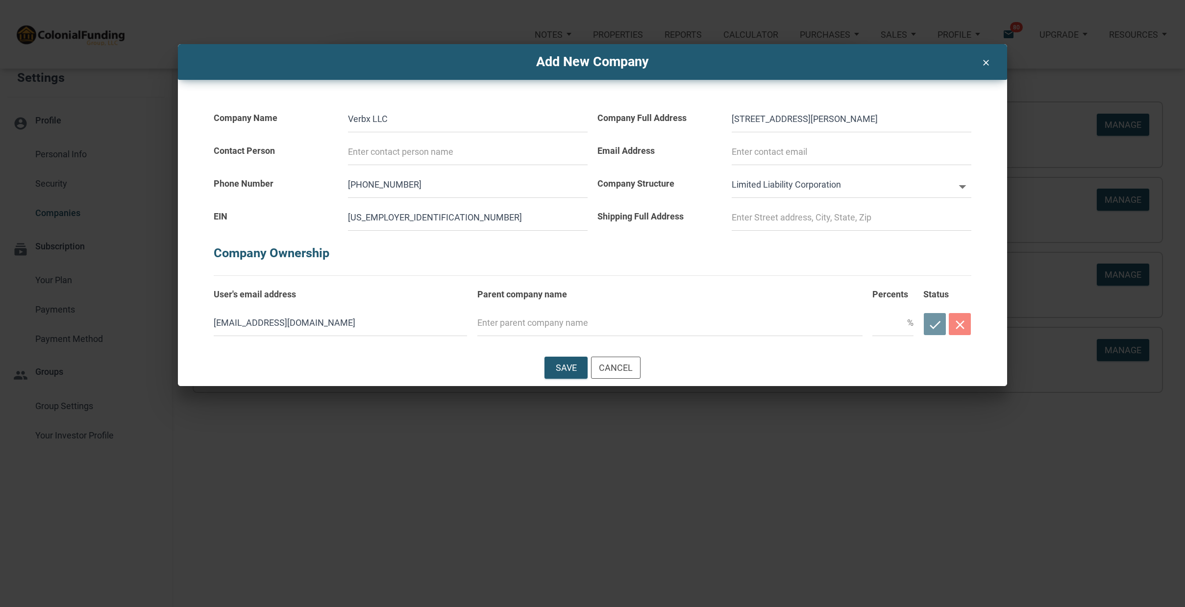
select select
type input "[STREET_ADDRESS][PERSON_NAME]"
select select
type input "[STREET_ADDRESS][PERSON_NAME]"
select select
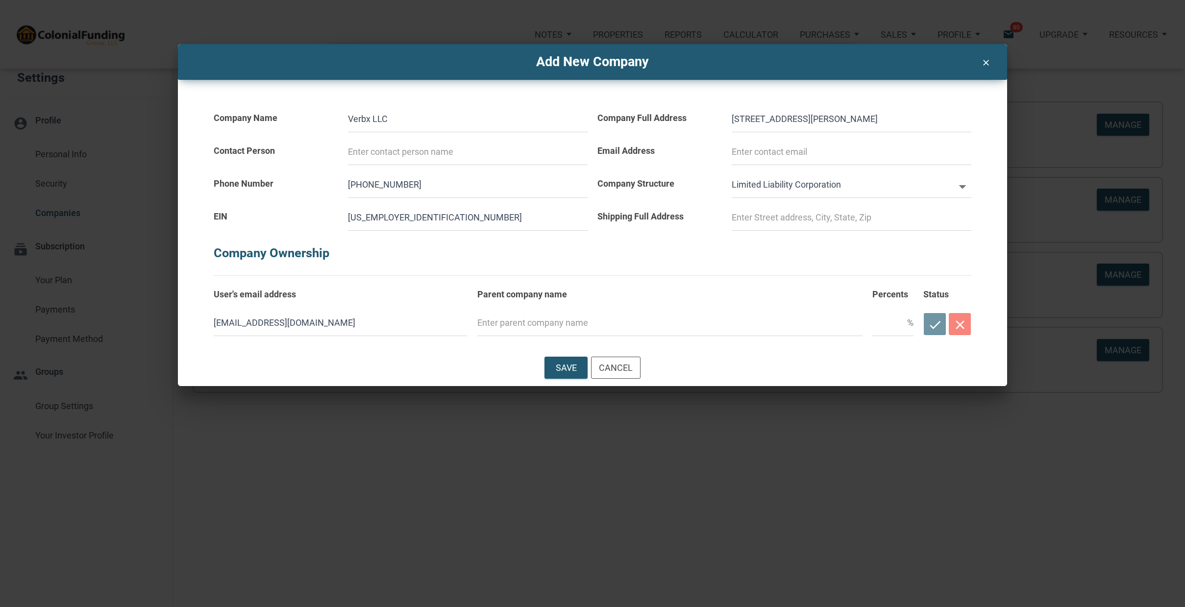
type input "[STREET_ADDRESS][PERSON_NAME]"
select select
type input "[STREET_ADDRESS][PERSON_NAME]"
select select
type input "[STREET_ADDRESS][PERSON_NAME]"
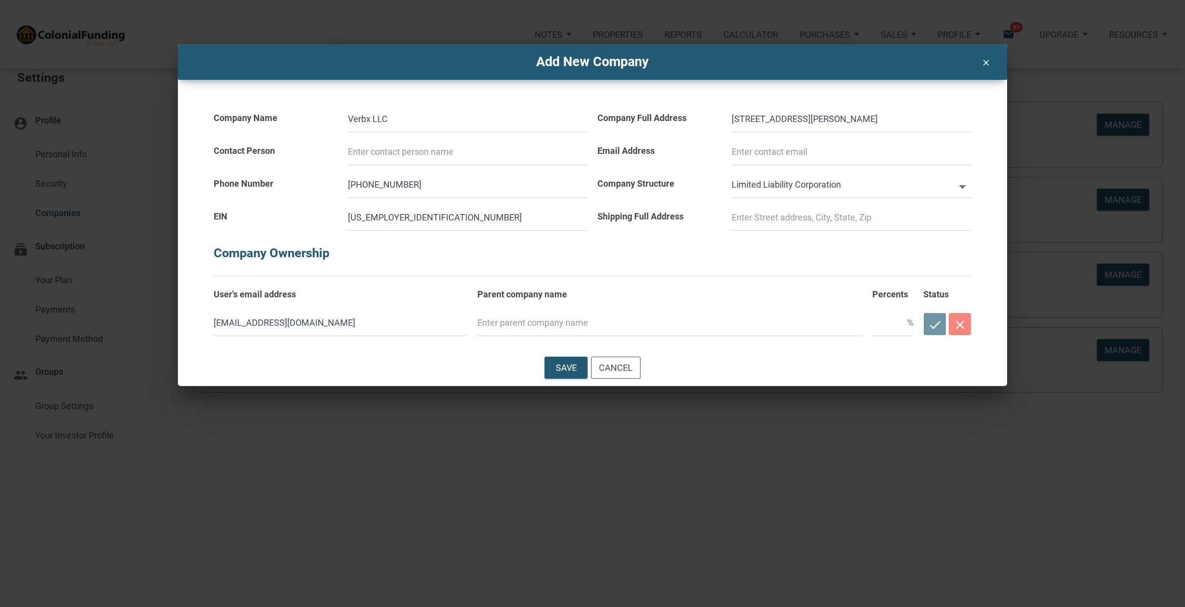
select select
type input "[STREET_ADDRESS][PERSON_NAME]"
select select
type input "[STREET_ADDRESS][PERSON_NAME]"
select select
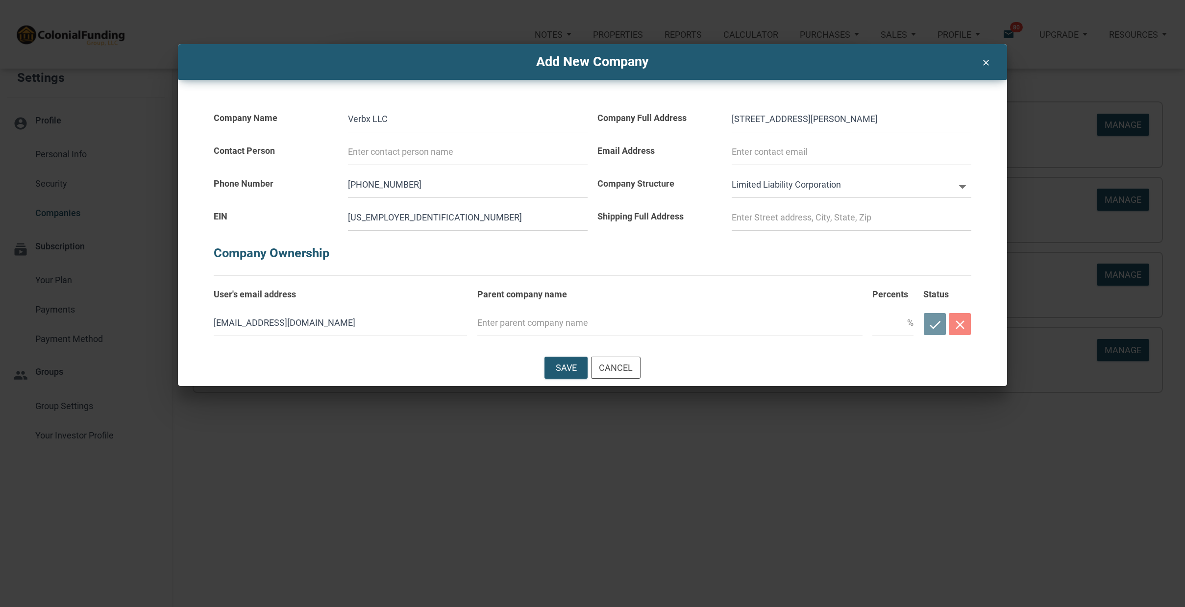
type input "[STREET_ADDRESS][GEOGRAPHIC_DATA][PERSON_NAME]"
select select
type input "[STREET_ADDRESS][PERSON_NAME]"
select select
type input "[STREET_ADDRESS][PERSON_NAME]"
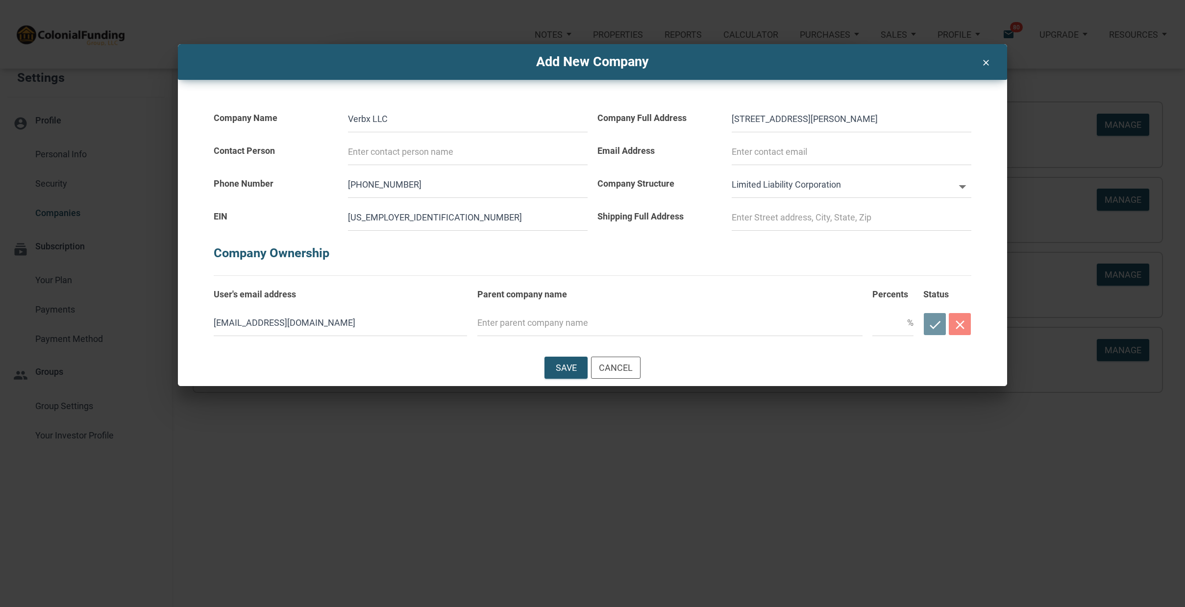
select select
type input "[STREET_ADDRESS][PERSON_NAME]"
select select
type input "[STREET_ADDRESS][PERSON_NAME]"
select select
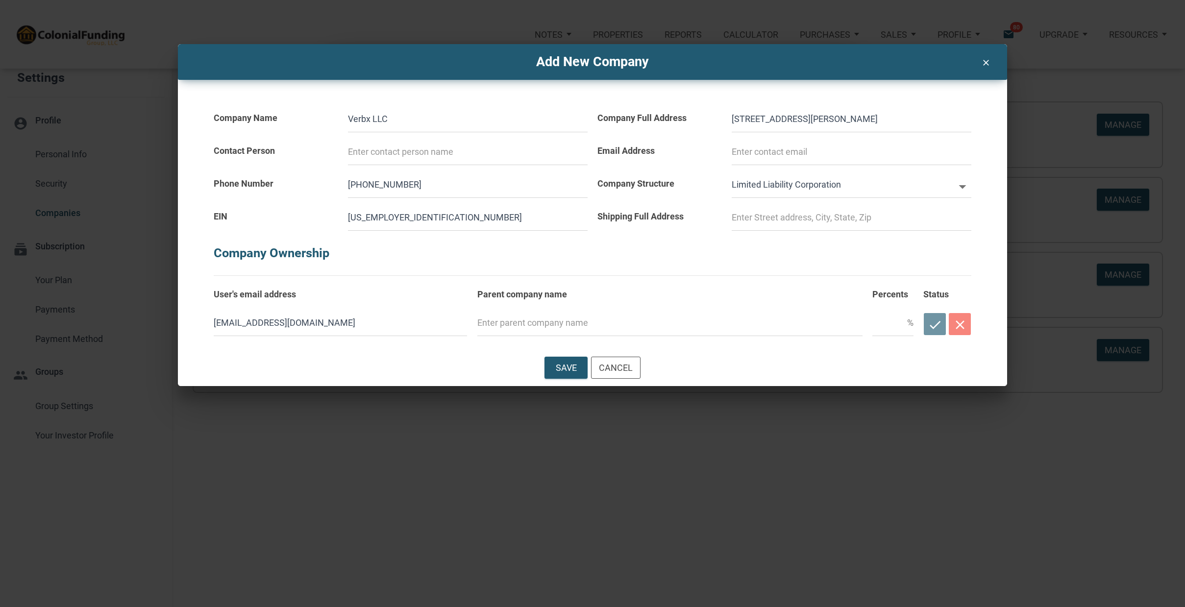
type input "[STREET_ADDRESS][PERSON_NAME]"
select select
type input "[STREET_ADDRESS][PERSON_NAME]"
select select
type input "[STREET_ADDRESS][PERSON_NAME]"
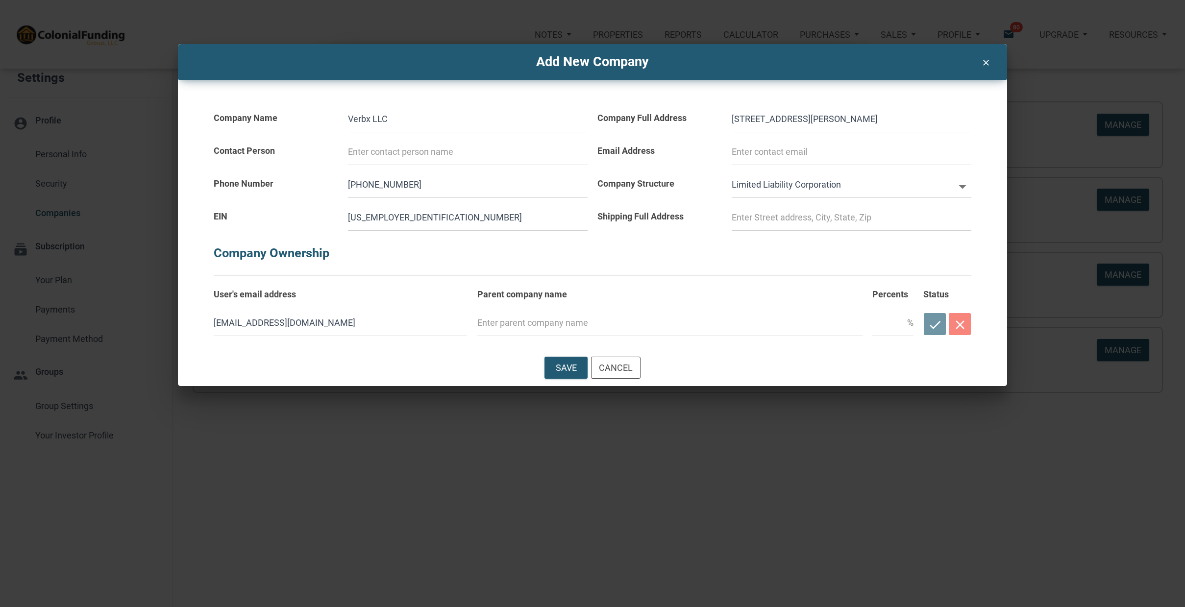
select select
type input "[STREET_ADDRESS][PERSON_NAME]"
drag, startPoint x: 732, startPoint y: 118, endPoint x: 941, endPoint y: 117, distance: 209.8
click at [941, 117] on input "[STREET_ADDRESS][PERSON_NAME]" at bounding box center [852, 119] width 240 height 26
click at [765, 213] on input at bounding box center [852, 217] width 240 height 26
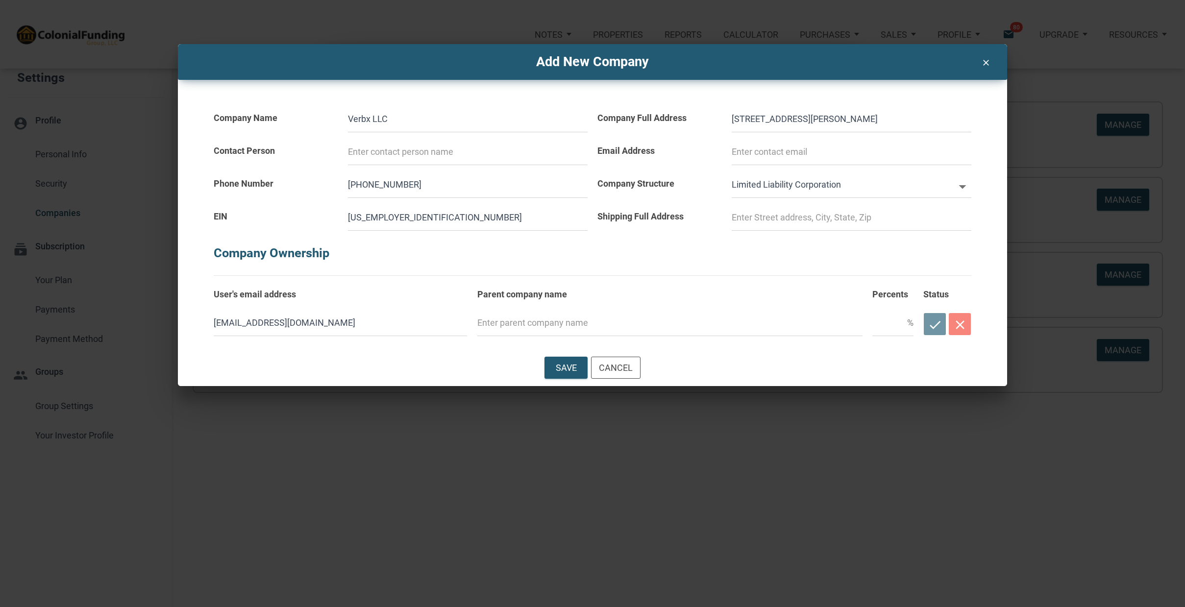
paste input "[STREET_ADDRESS][PERSON_NAME]"
click at [778, 276] on label "Parent company name" at bounding box center [669, 289] width 385 height 27
click at [411, 147] on input at bounding box center [468, 152] width 240 height 26
click at [938, 322] on icon "check" at bounding box center [934, 325] width 15 height 15
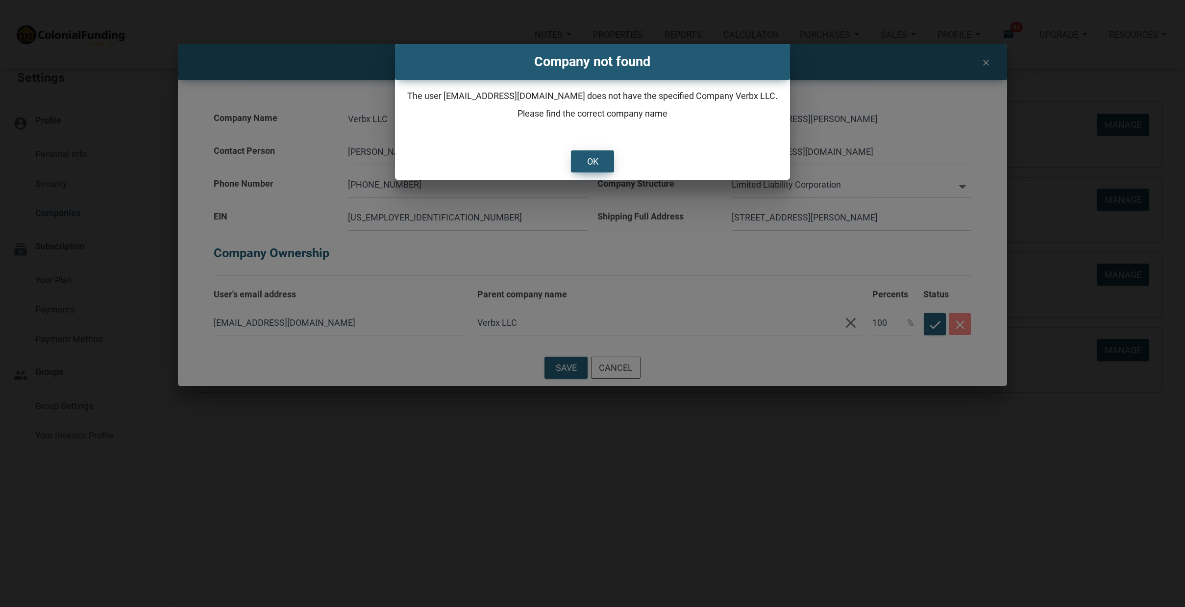
click at [588, 154] on div "OK" at bounding box center [592, 161] width 42 height 21
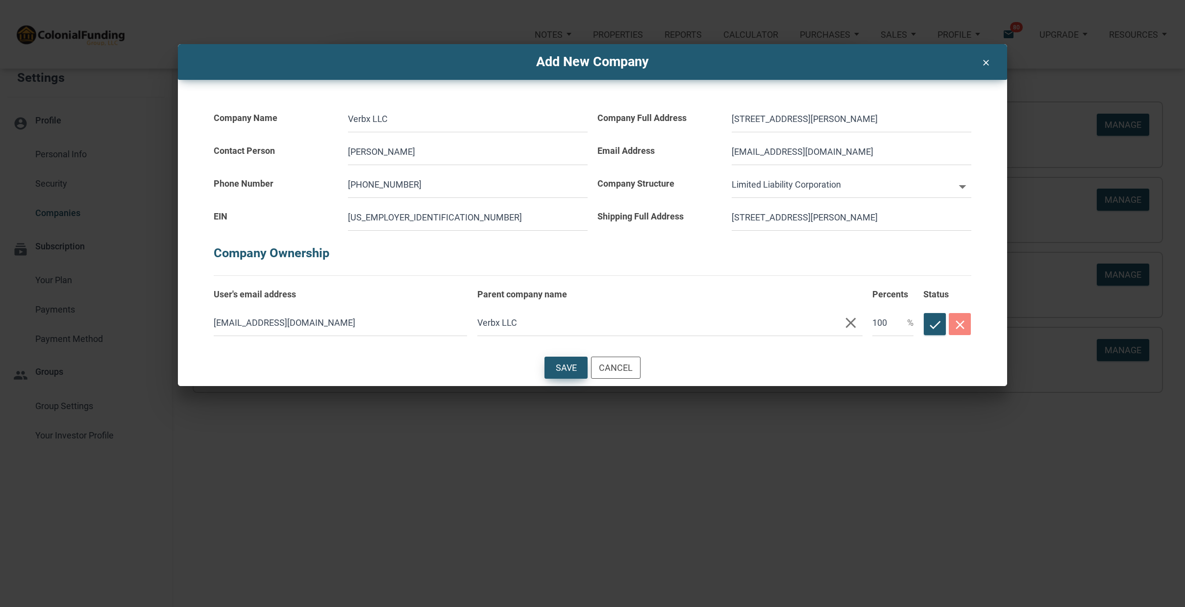
click at [564, 368] on div "Save" at bounding box center [566, 367] width 21 height 13
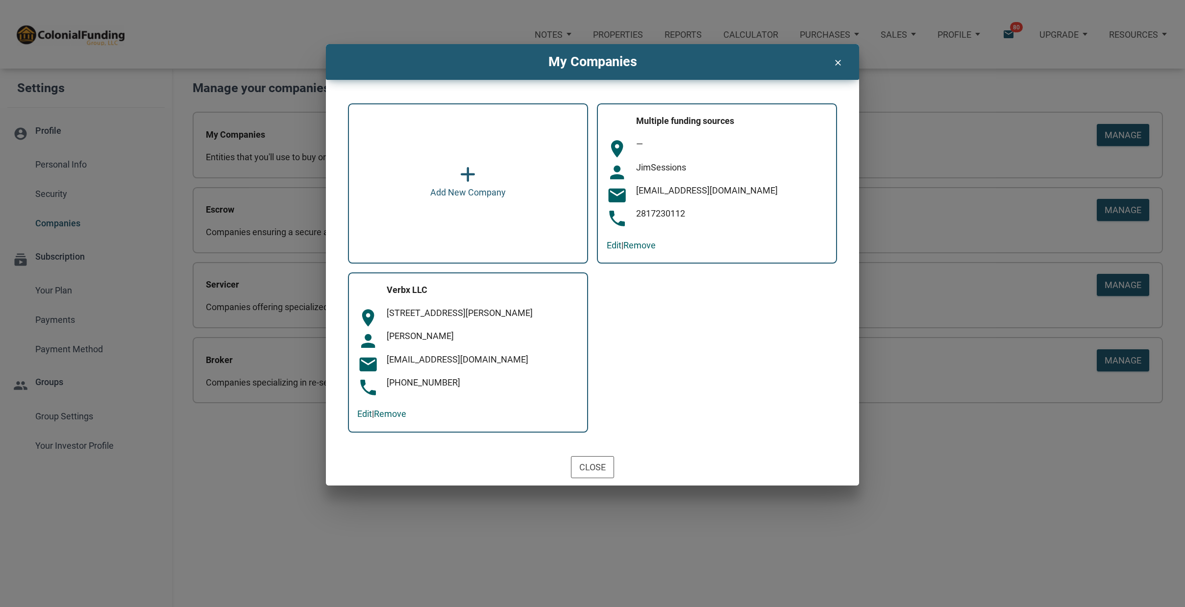
scroll to position [0, 0]
click at [590, 465] on div "Close" at bounding box center [592, 467] width 26 height 13
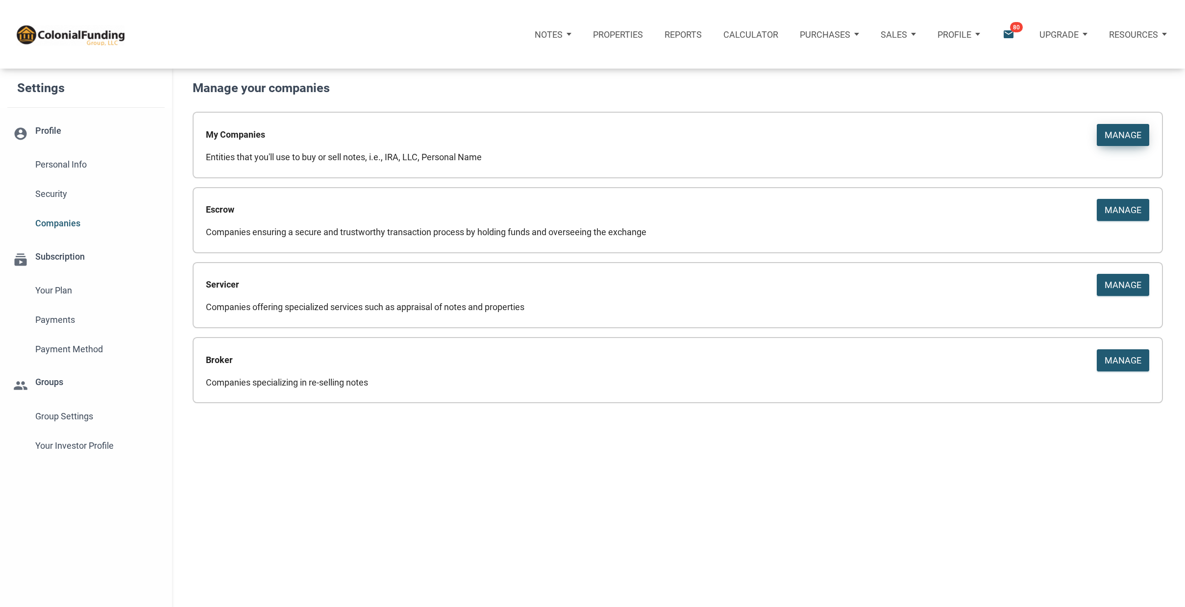
click at [1129, 129] on div "Manage" at bounding box center [1123, 134] width 37 height 13
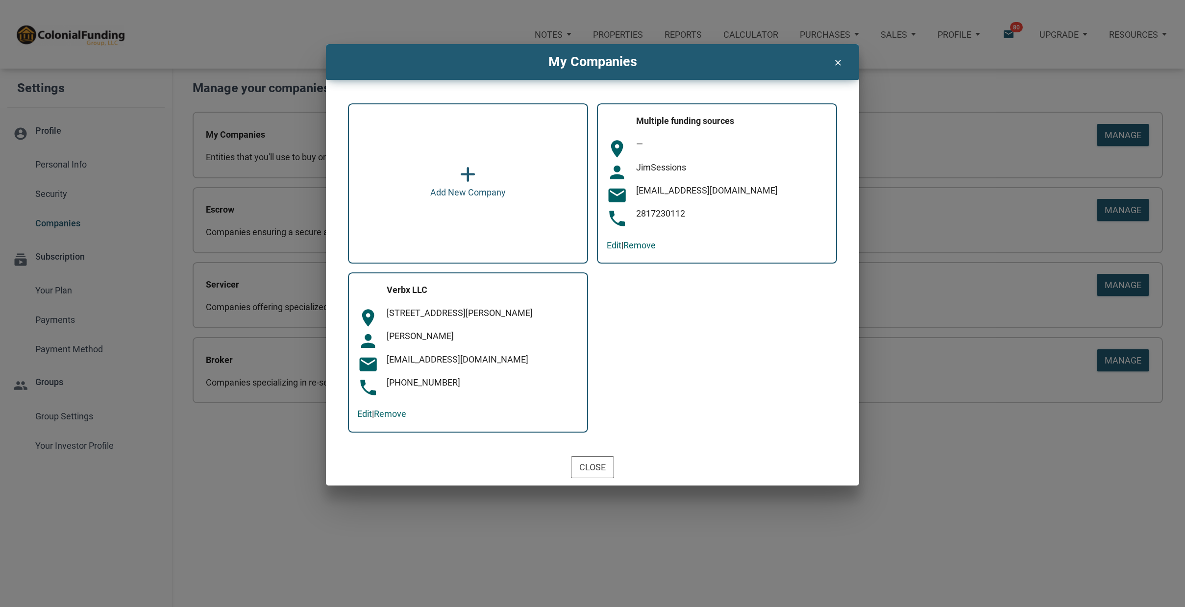
click at [470, 182] on icon at bounding box center [467, 175] width 15 height 18
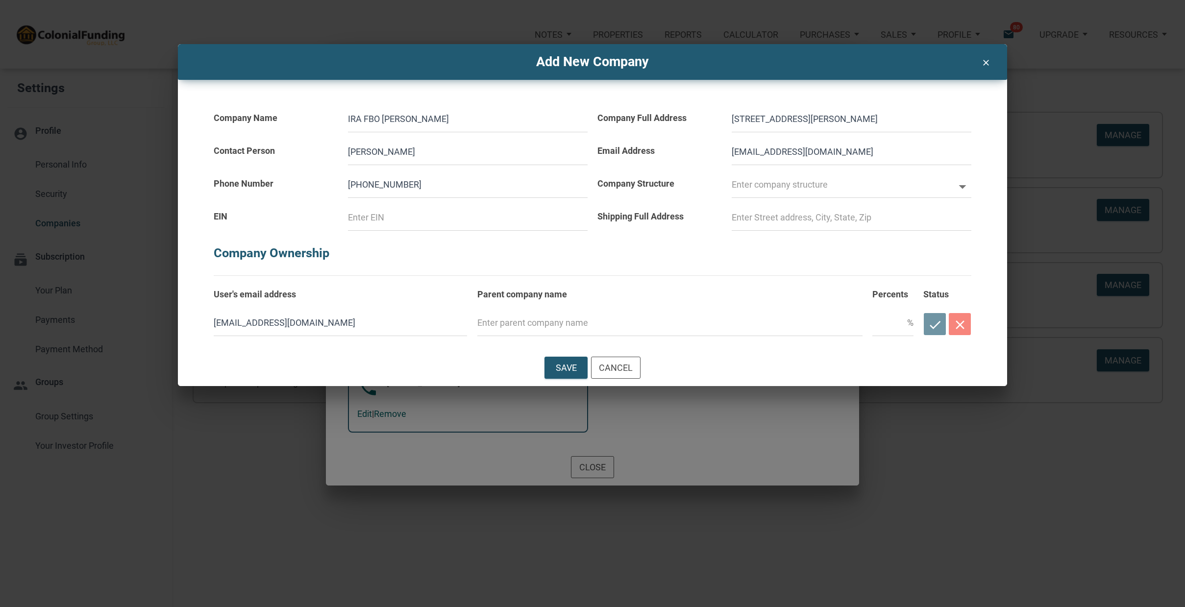
click at [705, 256] on h5 "Company Ownership" at bounding box center [592, 248] width 757 height 35
click at [745, 182] on input "text" at bounding box center [843, 185] width 222 height 26
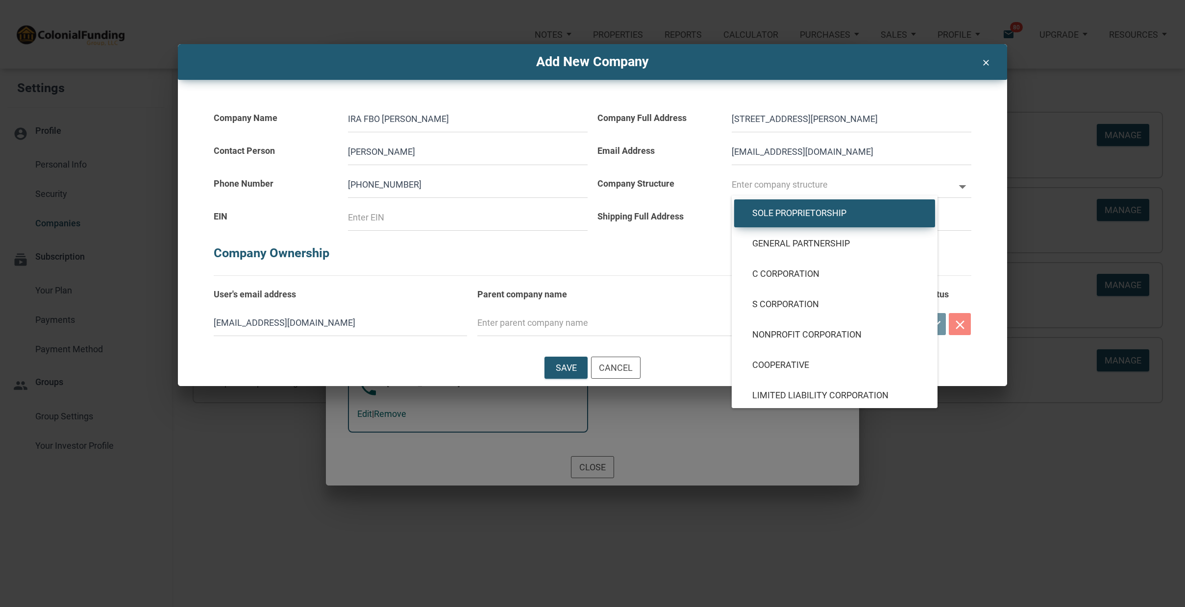
click at [801, 210] on span "Sole Proprietorship" at bounding box center [834, 213] width 179 height 11
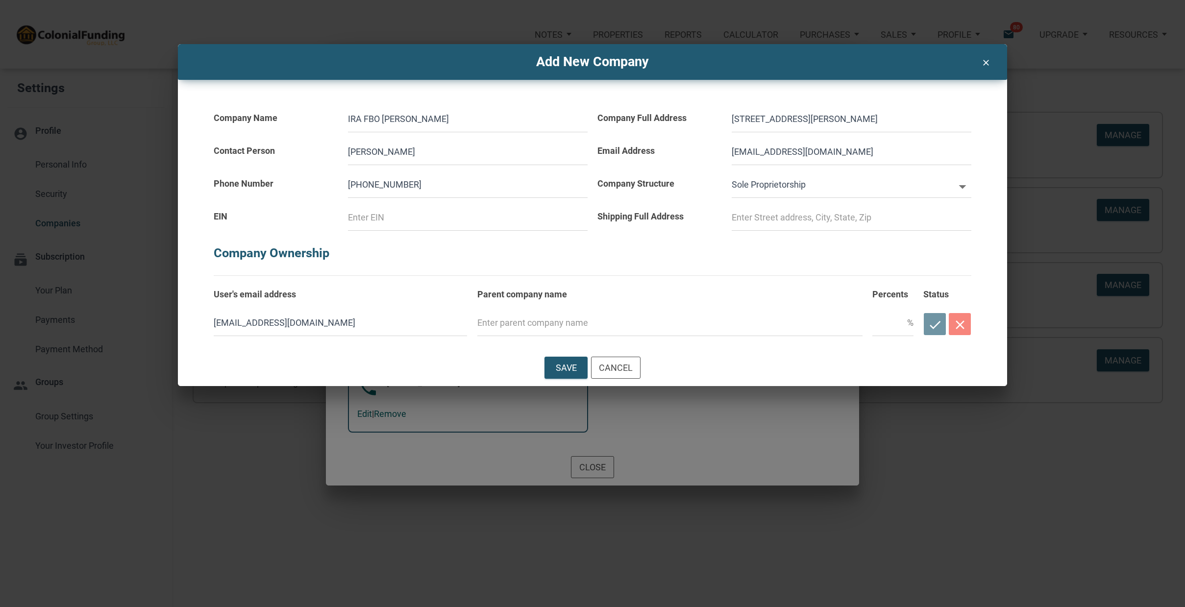
drag, startPoint x: 732, startPoint y: 122, endPoint x: 986, endPoint y: 120, distance: 253.9
click at [986, 120] on div "Company Name IRA FBO [PERSON_NAME] Contact Person [PERSON_NAME] Phone Number [P…" at bounding box center [593, 209] width 808 height 258
click at [763, 214] on input at bounding box center [852, 217] width 240 height 26
paste input "[STREET_ADDRESS][PERSON_NAME]"
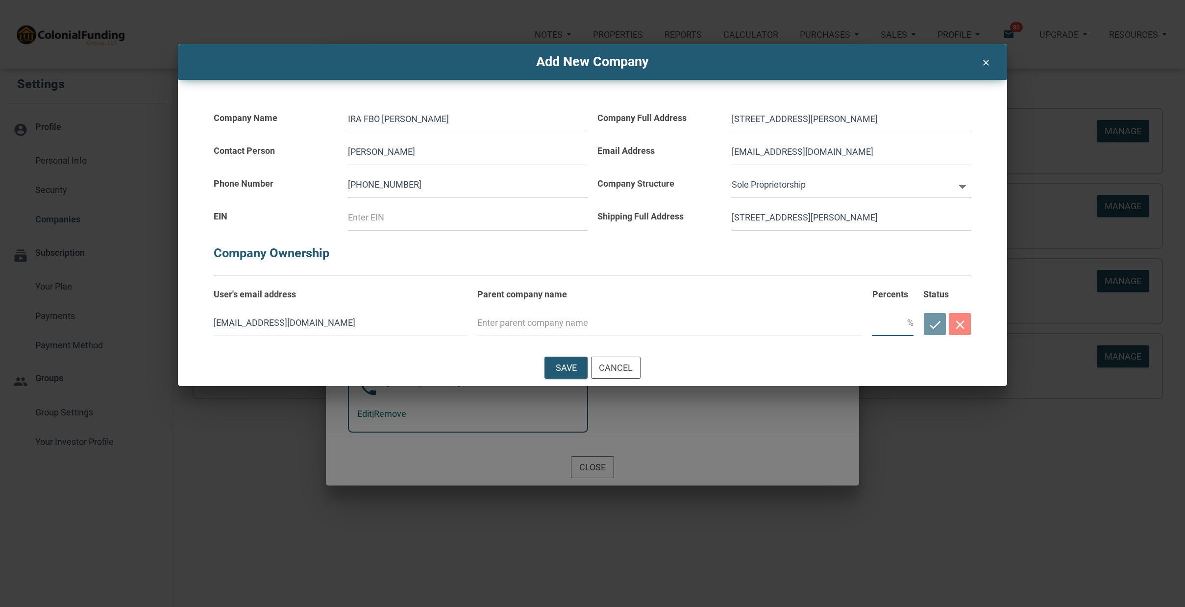
click at [884, 327] on input "text" at bounding box center [889, 323] width 35 height 26
click at [570, 367] on div "Save" at bounding box center [566, 367] width 21 height 13
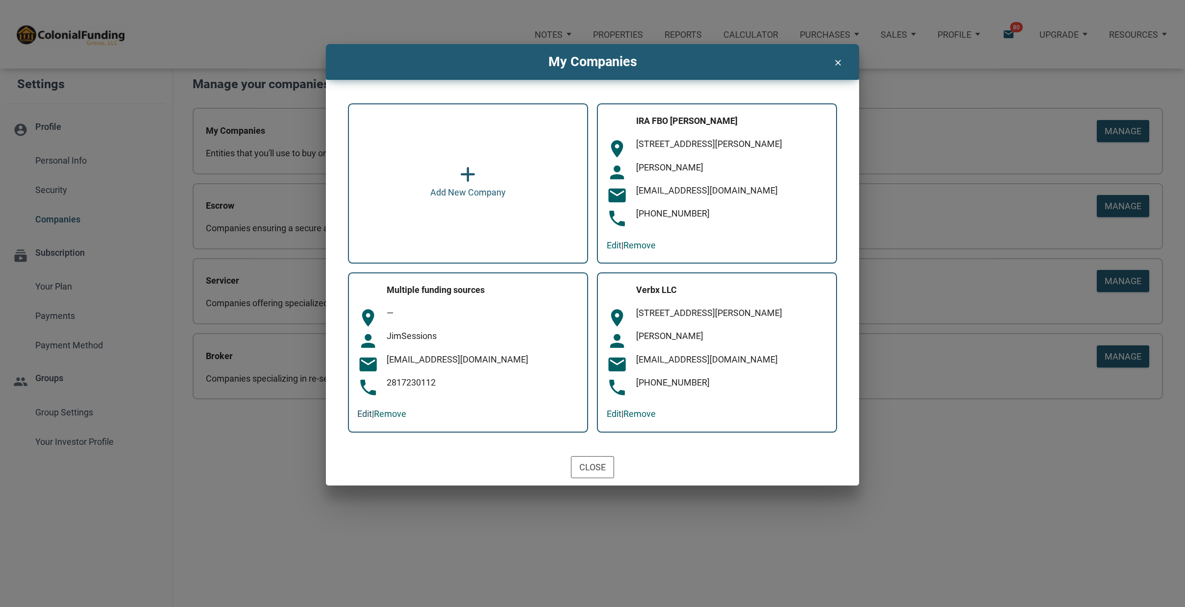
click at [359, 411] on link "Edit" at bounding box center [364, 414] width 15 height 10
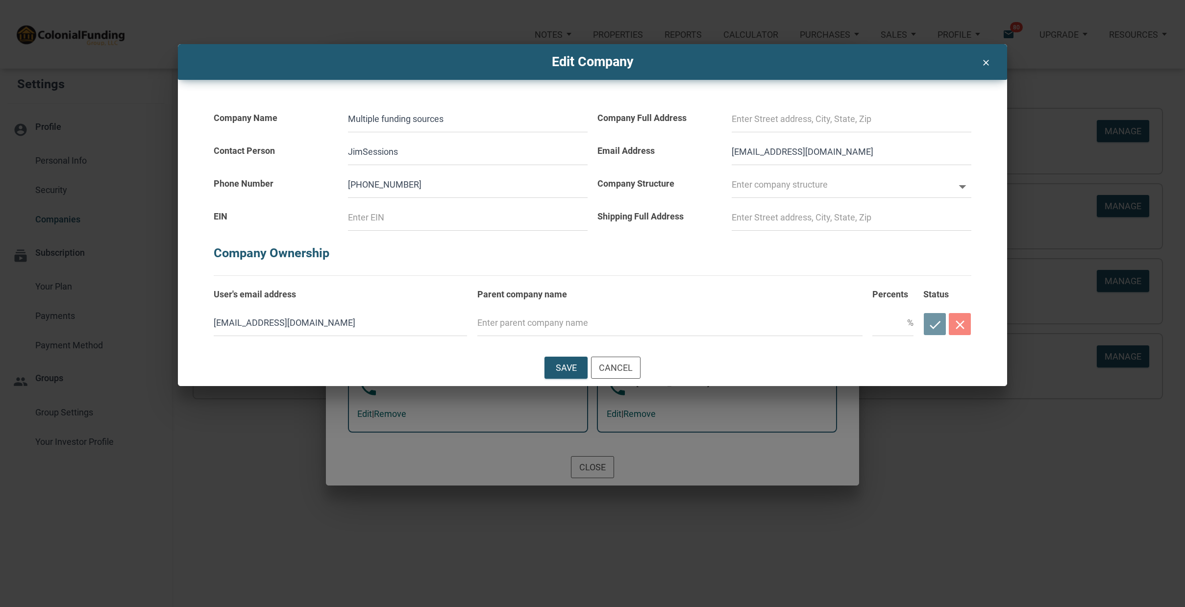
drag, startPoint x: 489, startPoint y: 128, endPoint x: 338, endPoint y: 116, distance: 152.0
click at [570, 369] on div "Save" at bounding box center [566, 367] width 21 height 13
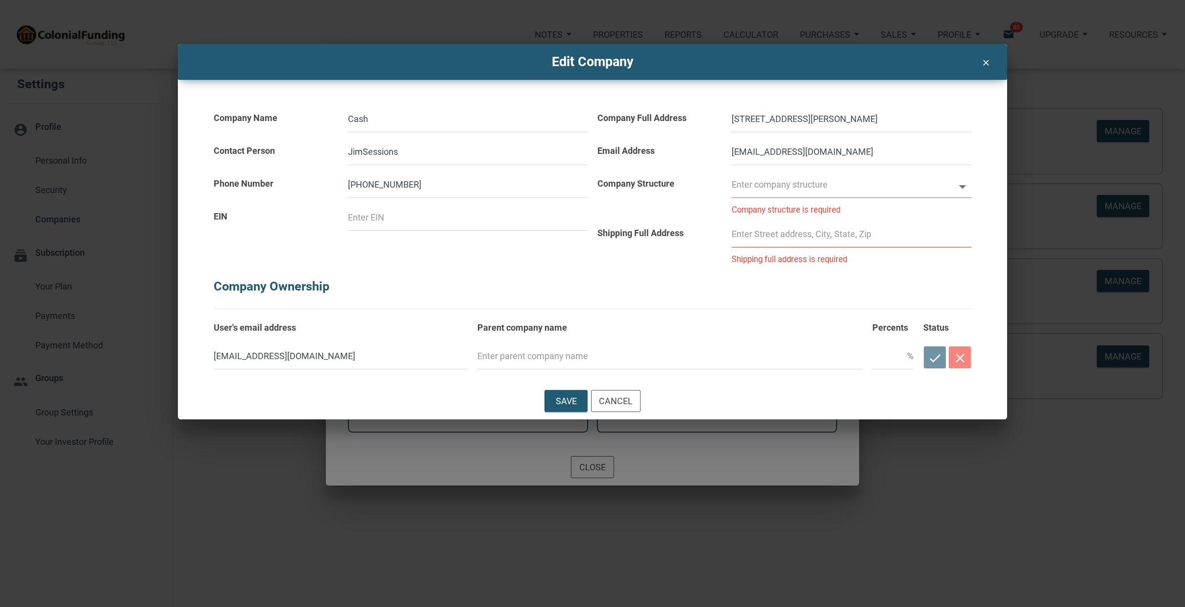
click at [768, 184] on input "text" at bounding box center [843, 185] width 222 height 26
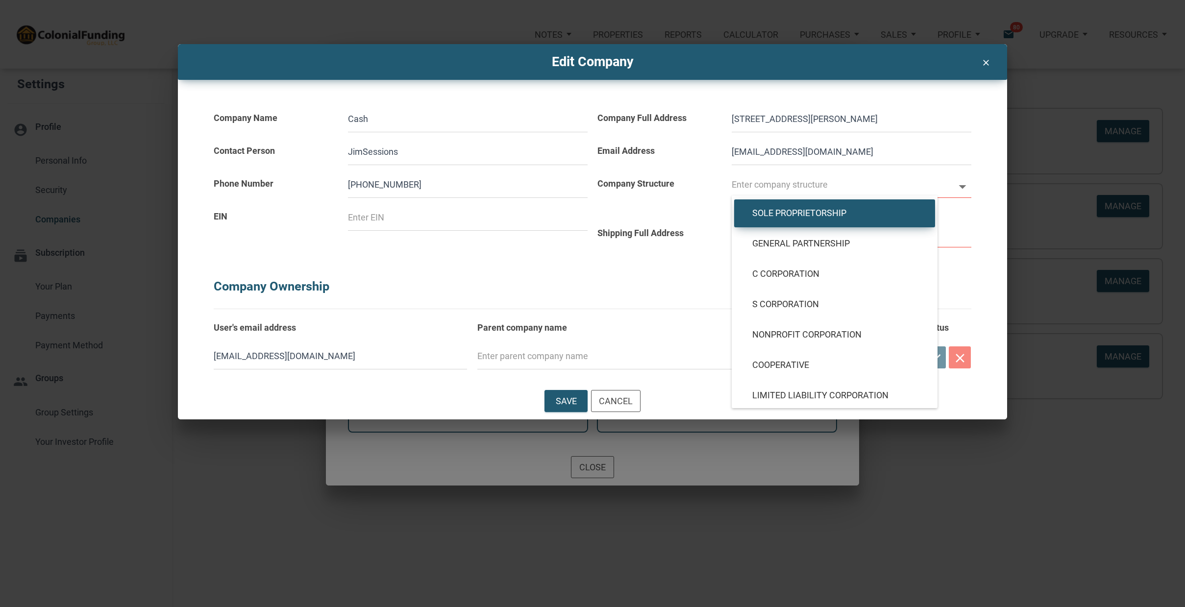
click at [773, 210] on span "Sole Proprietorship" at bounding box center [834, 213] width 179 height 11
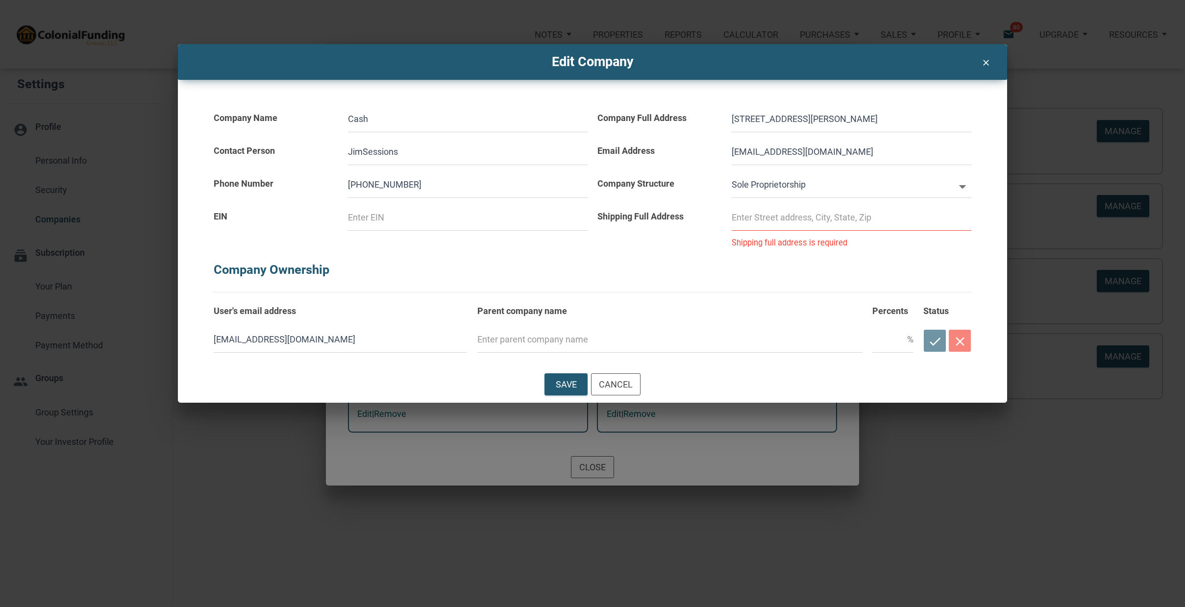
drag, startPoint x: 733, startPoint y: 119, endPoint x: 970, endPoint y: 132, distance: 237.5
click at [970, 132] on div "Company Full Address [STREET_ADDRESS][PERSON_NAME] Email Address [EMAIL_ADDRESS…" at bounding box center [785, 173] width 384 height 148
paste input "[STREET_ADDRESS][PERSON_NAME]"
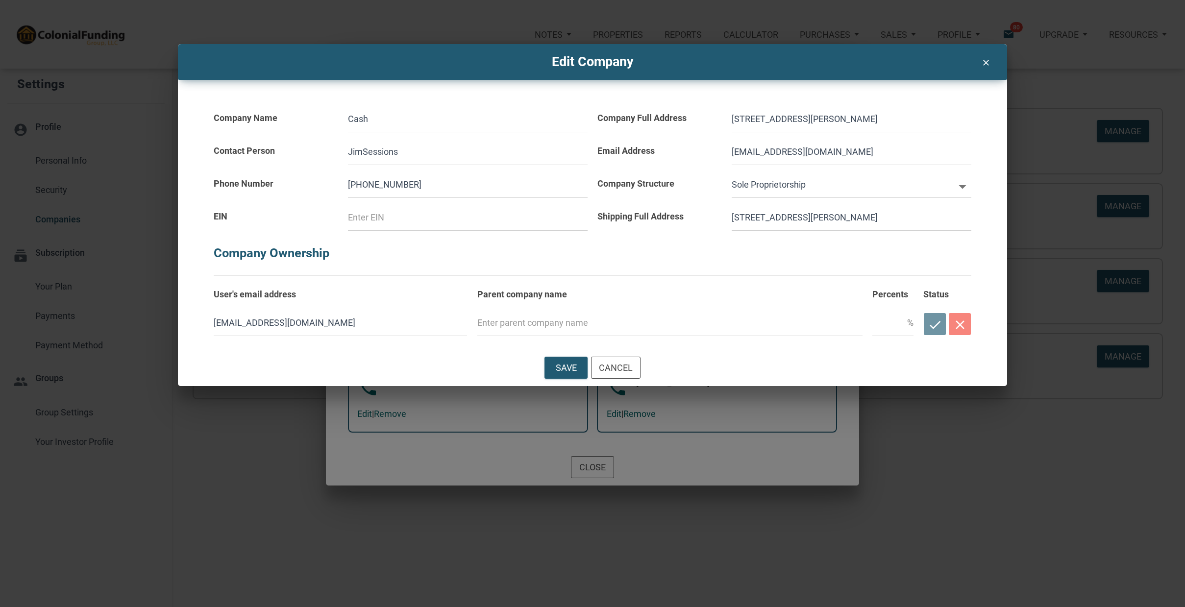
click at [888, 327] on input "text" at bounding box center [889, 323] width 35 height 26
click at [565, 363] on div "Save" at bounding box center [566, 367] width 21 height 13
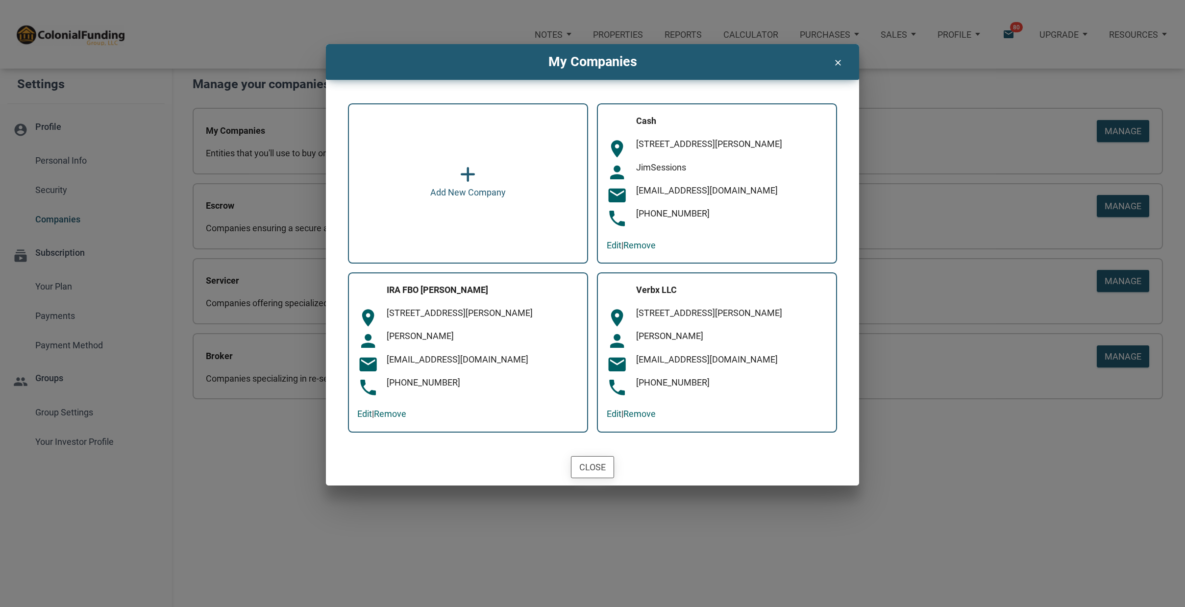
click at [595, 471] on div "Close" at bounding box center [592, 467] width 26 height 13
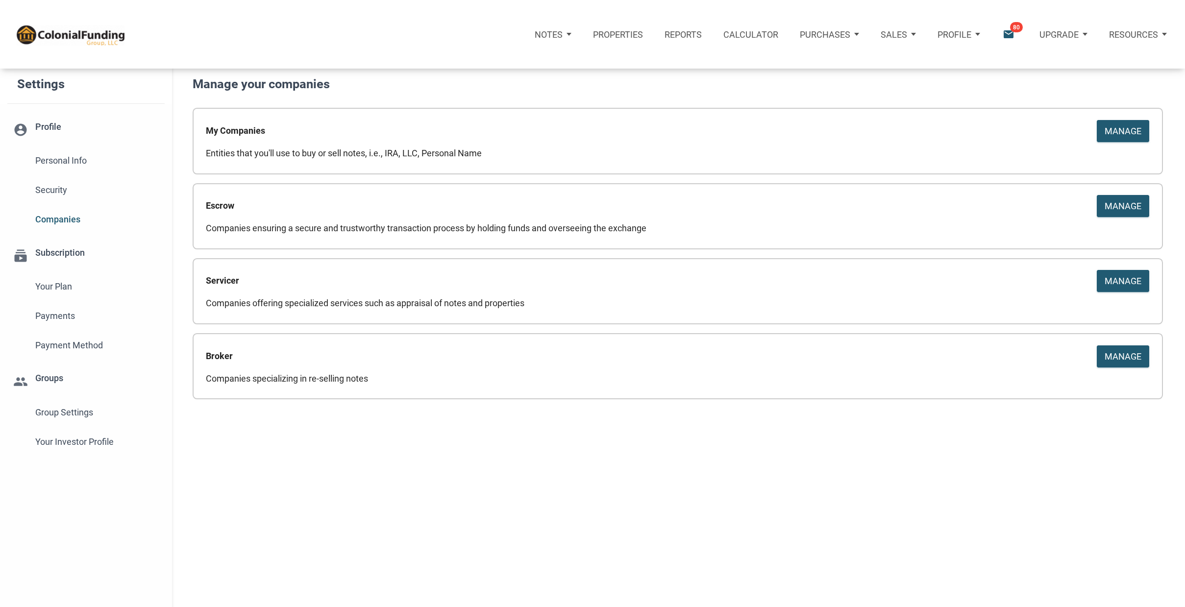
click at [1009, 34] on icon "email" at bounding box center [1008, 34] width 13 height 13
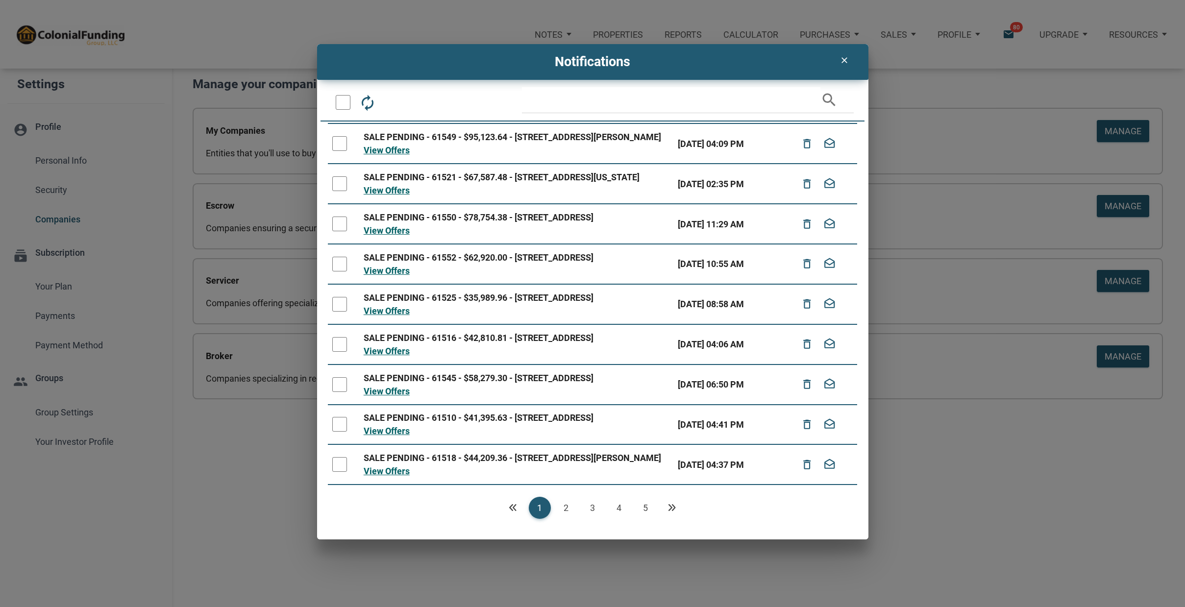
scroll to position [130, 0]
click at [648, 506] on link "5" at bounding box center [646, 508] width 22 height 22
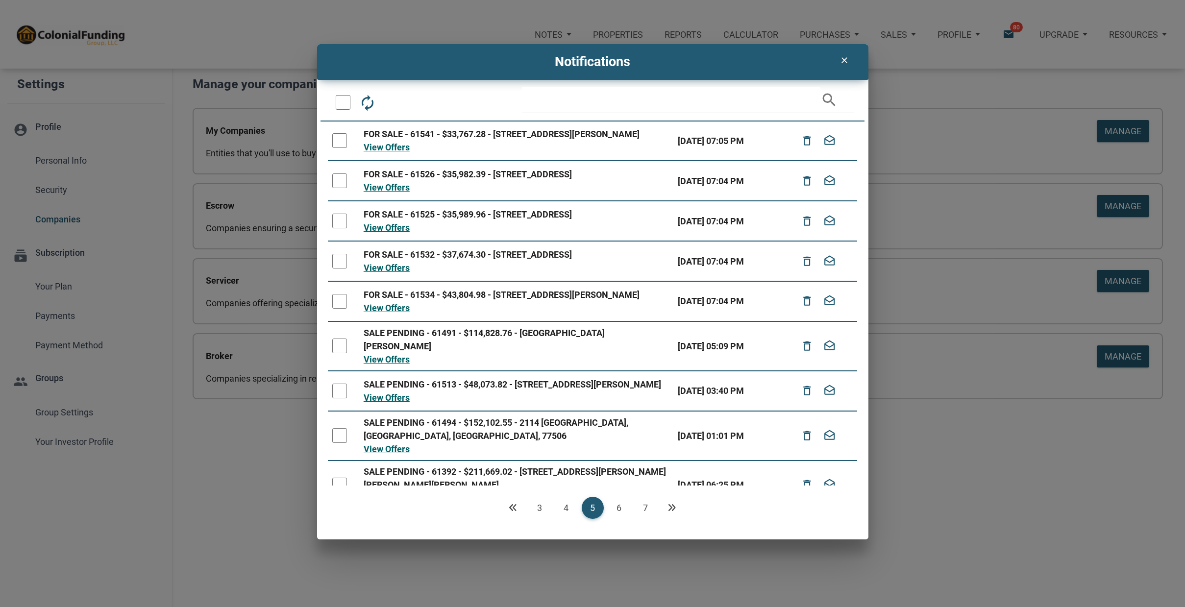
click at [645, 507] on link "7" at bounding box center [646, 508] width 22 height 22
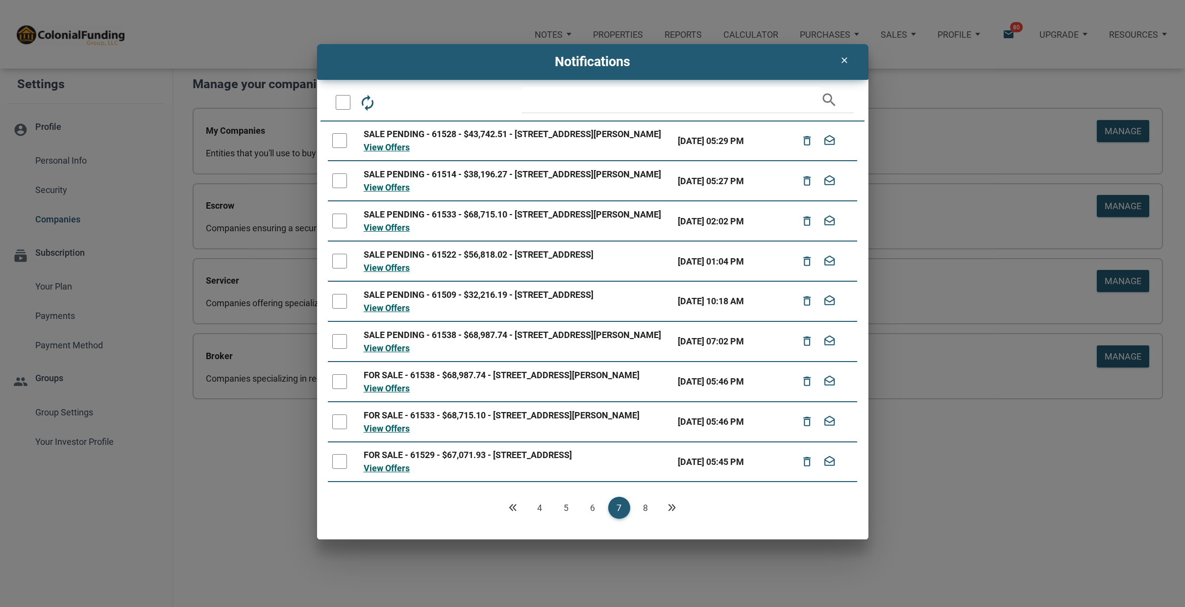
click at [645, 507] on link "8" at bounding box center [646, 508] width 22 height 22
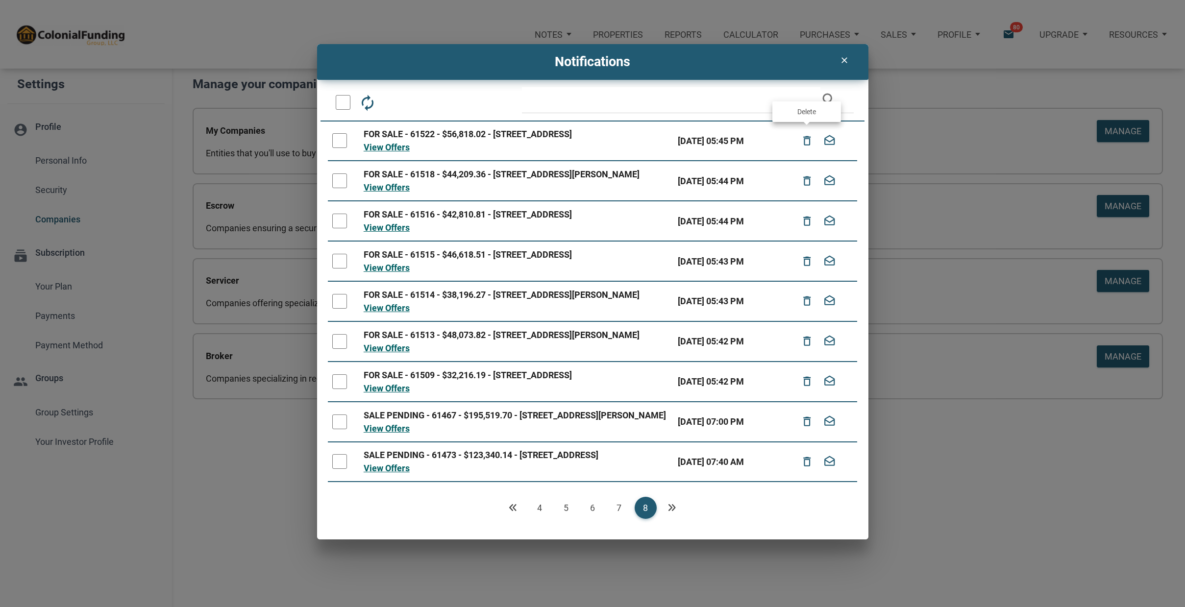
click at [808, 136] on icon "delete_outline" at bounding box center [807, 141] width 12 height 22
click at [807, 138] on icon "delete_outline" at bounding box center [807, 141] width 12 height 22
click at [806, 139] on icon "delete_outline" at bounding box center [807, 141] width 12 height 22
click at [340, 143] on div at bounding box center [339, 140] width 15 height 15
click at [806, 139] on icon "delete_outline" at bounding box center [807, 141] width 12 height 22
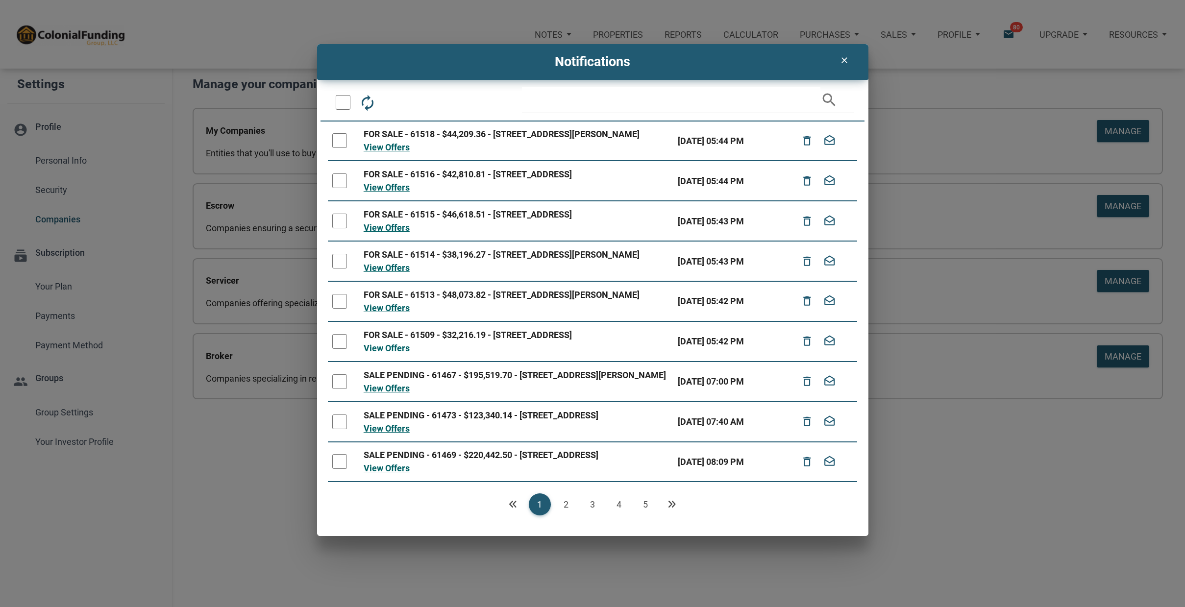
click at [337, 136] on div at bounding box center [339, 140] width 15 height 15
click at [809, 138] on icon "delete_outline" at bounding box center [807, 141] width 12 height 22
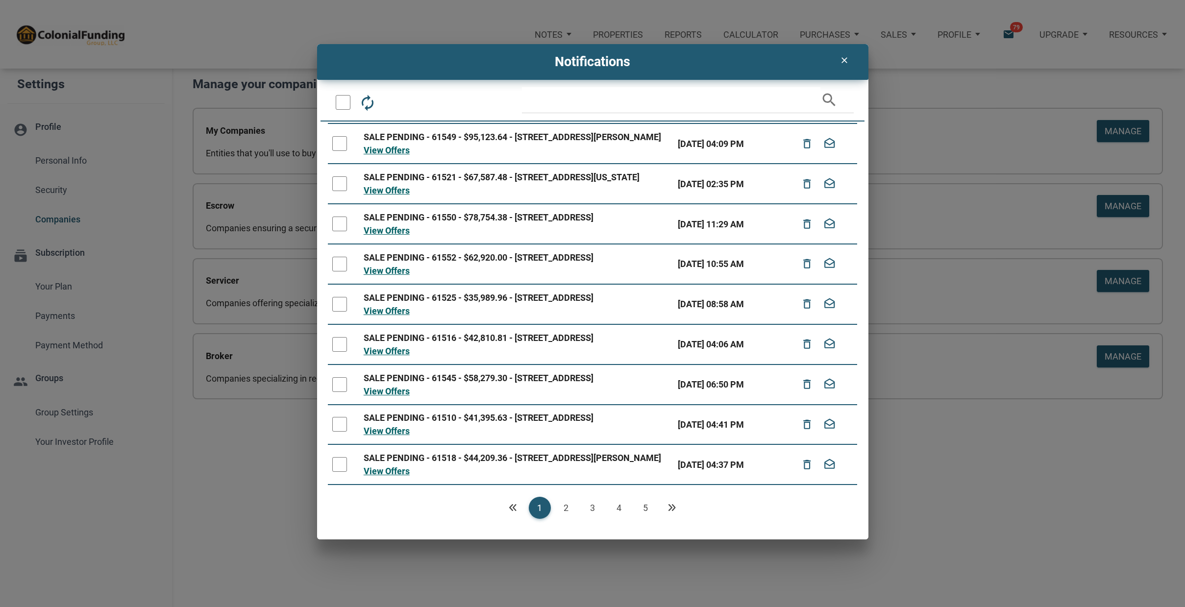
scroll to position [130, 0]
drag, startPoint x: 338, startPoint y: 456, endPoint x: 376, endPoint y: 455, distance: 38.2
click at [338, 457] on div at bounding box center [339, 464] width 15 height 15
click at [645, 503] on link "5" at bounding box center [646, 508] width 22 height 22
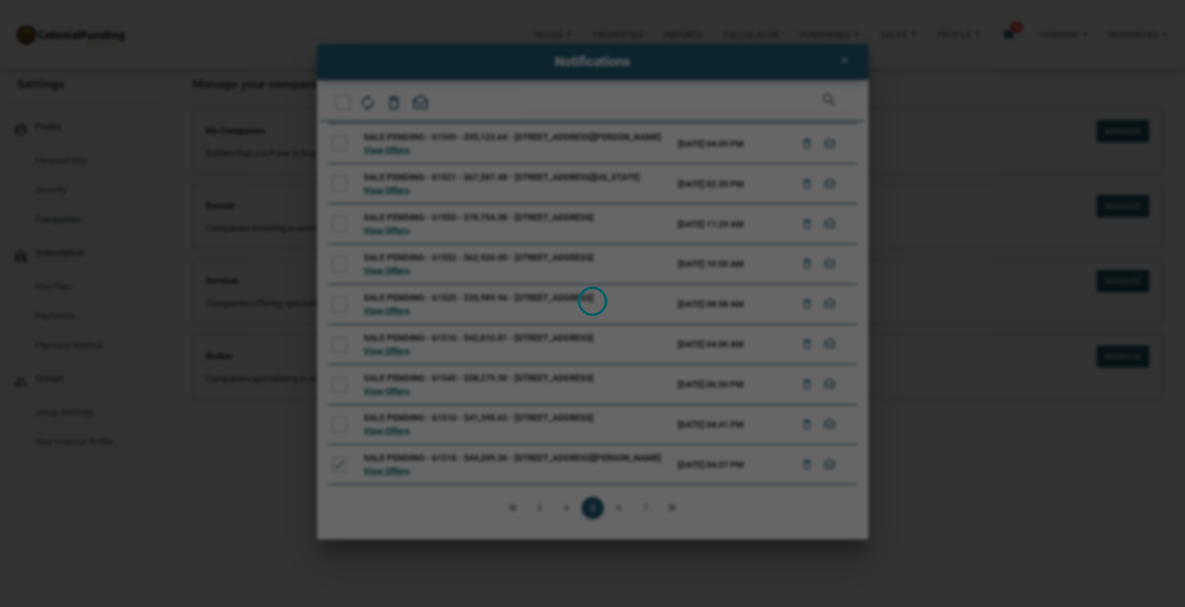
scroll to position [0, 0]
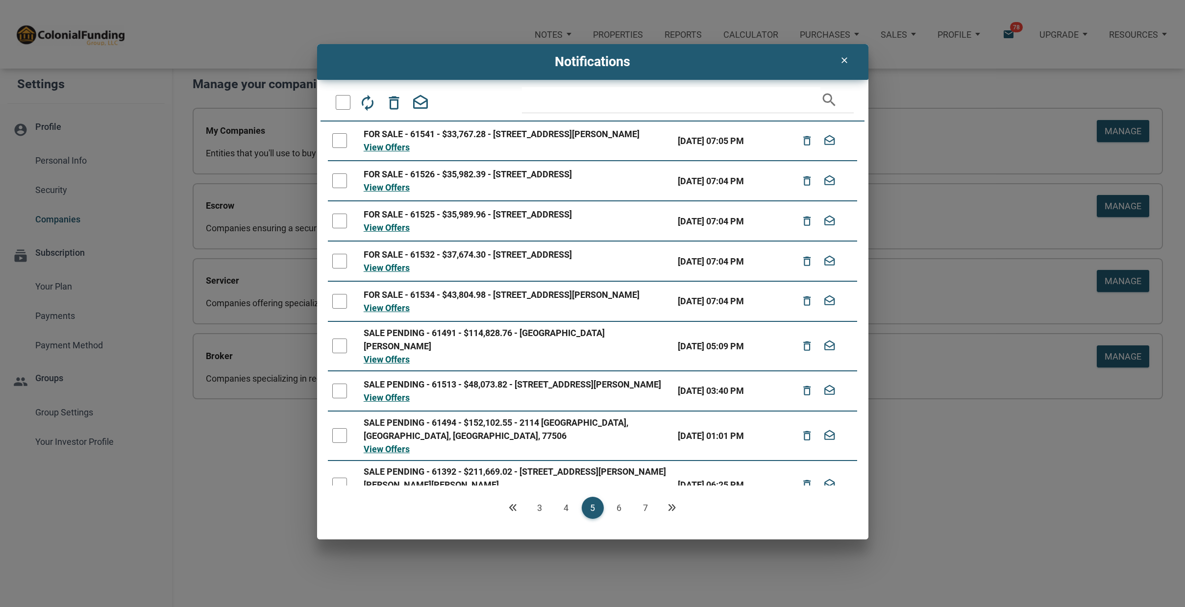
click at [649, 506] on link "7" at bounding box center [646, 508] width 22 height 22
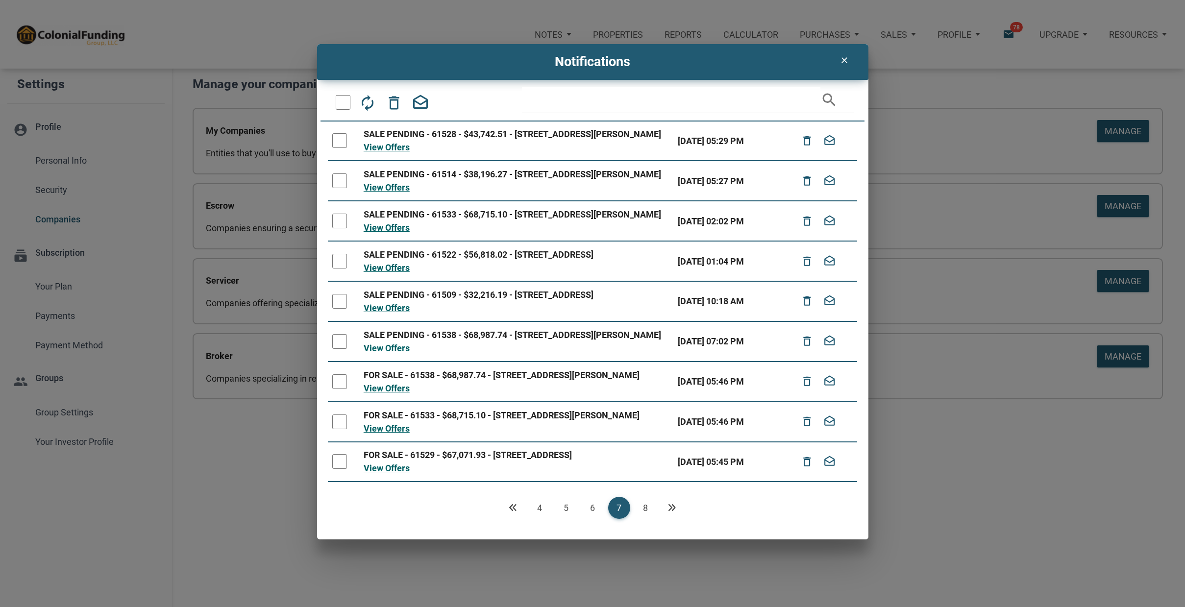
click at [645, 509] on link "8" at bounding box center [646, 508] width 22 height 22
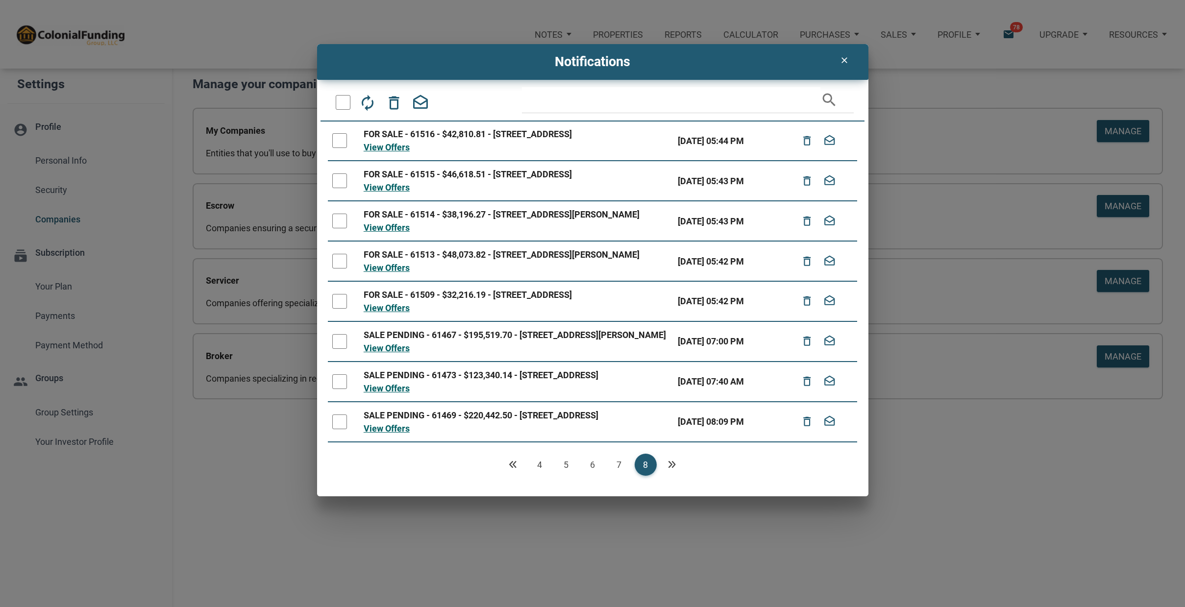
scroll to position [13, 0]
click at [341, 429] on div at bounding box center [339, 422] width 15 height 15
click at [806, 433] on icon "delete_outline" at bounding box center [807, 422] width 12 height 22
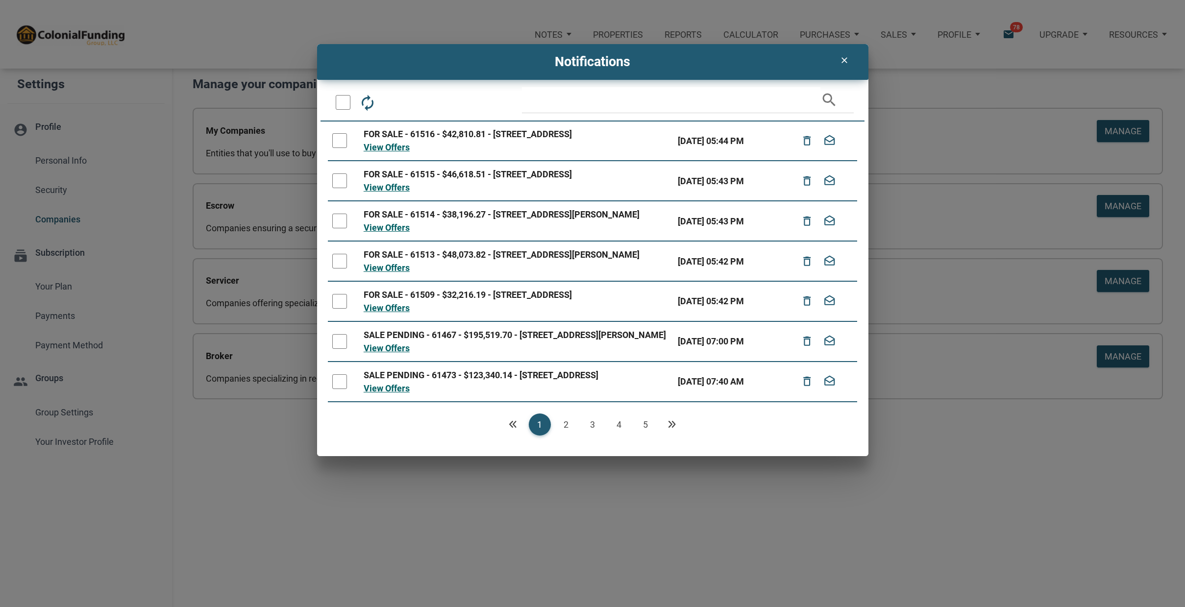
scroll to position [106, 0]
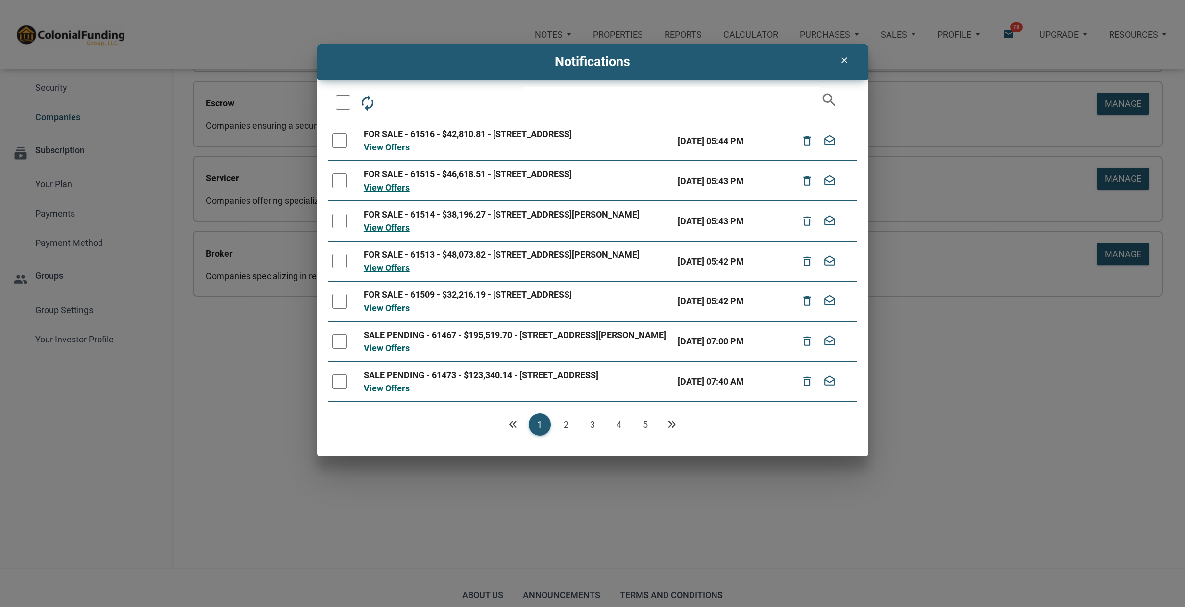
click at [340, 389] on div at bounding box center [339, 381] width 15 height 15
click at [647, 436] on link "5" at bounding box center [646, 425] width 22 height 22
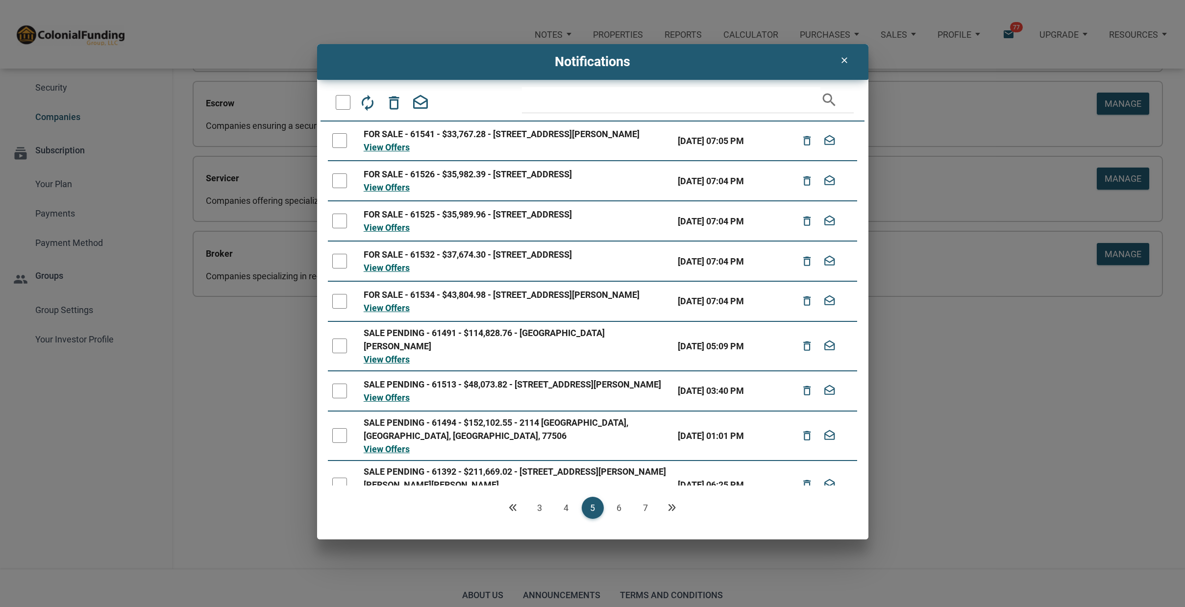
click at [646, 506] on link "7" at bounding box center [646, 508] width 22 height 22
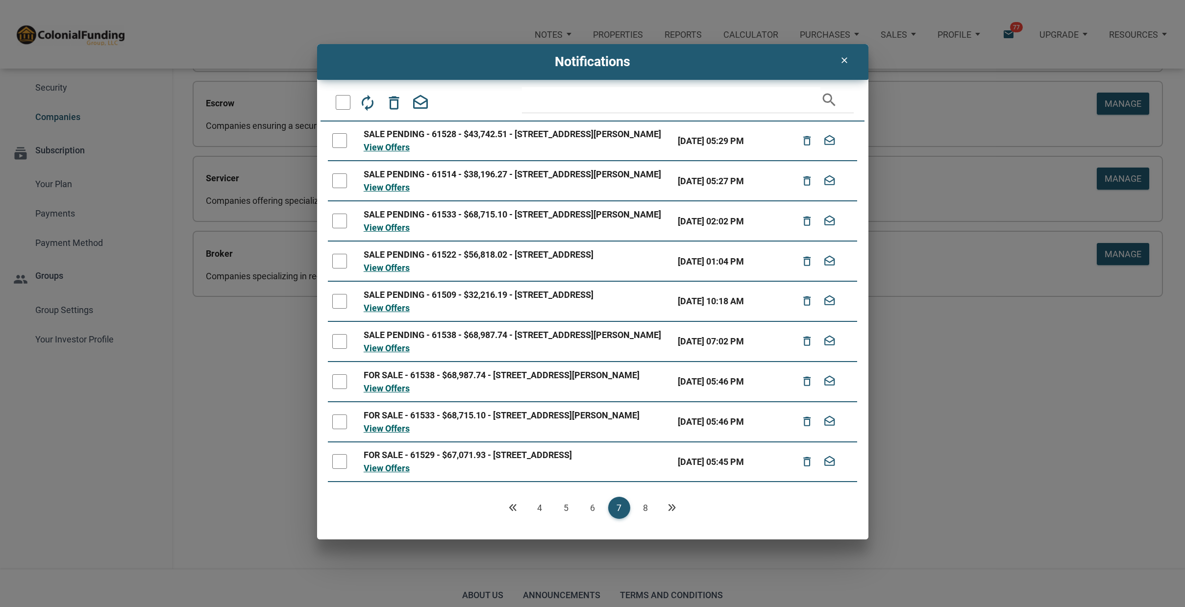
click at [648, 509] on link "8" at bounding box center [646, 508] width 22 height 22
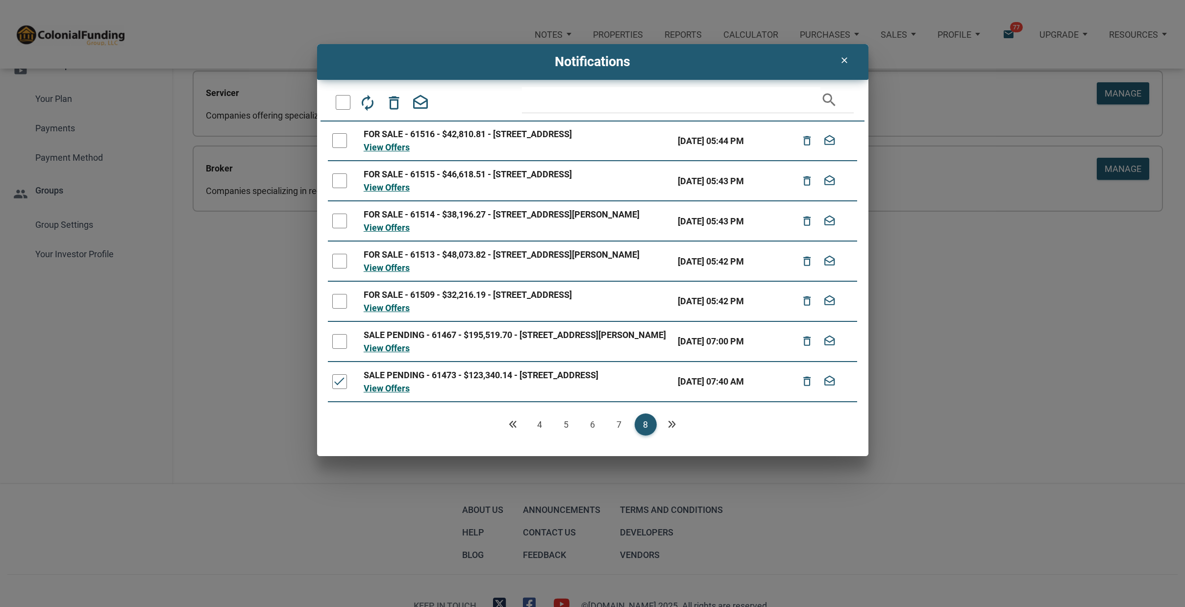
scroll to position [178, 0]
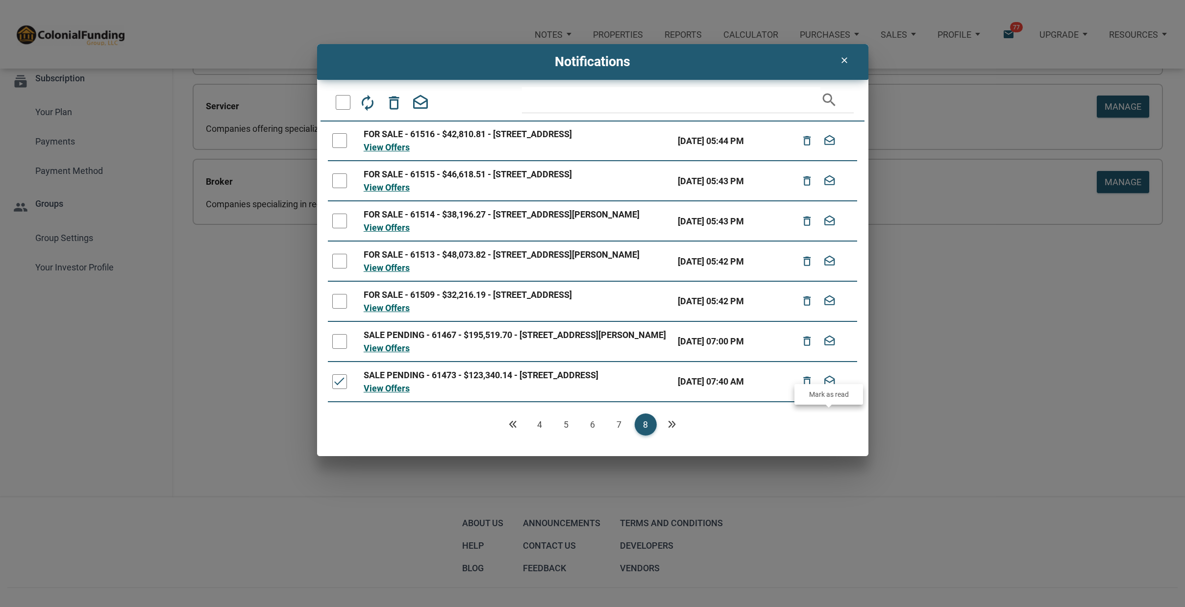
click at [832, 393] on icon "drafts" at bounding box center [829, 382] width 12 height 22
click at [828, 393] on icon "drafts" at bounding box center [829, 382] width 12 height 22
drag, startPoint x: 338, startPoint y: 421, endPoint x: 343, endPoint y: 419, distance: 5.3
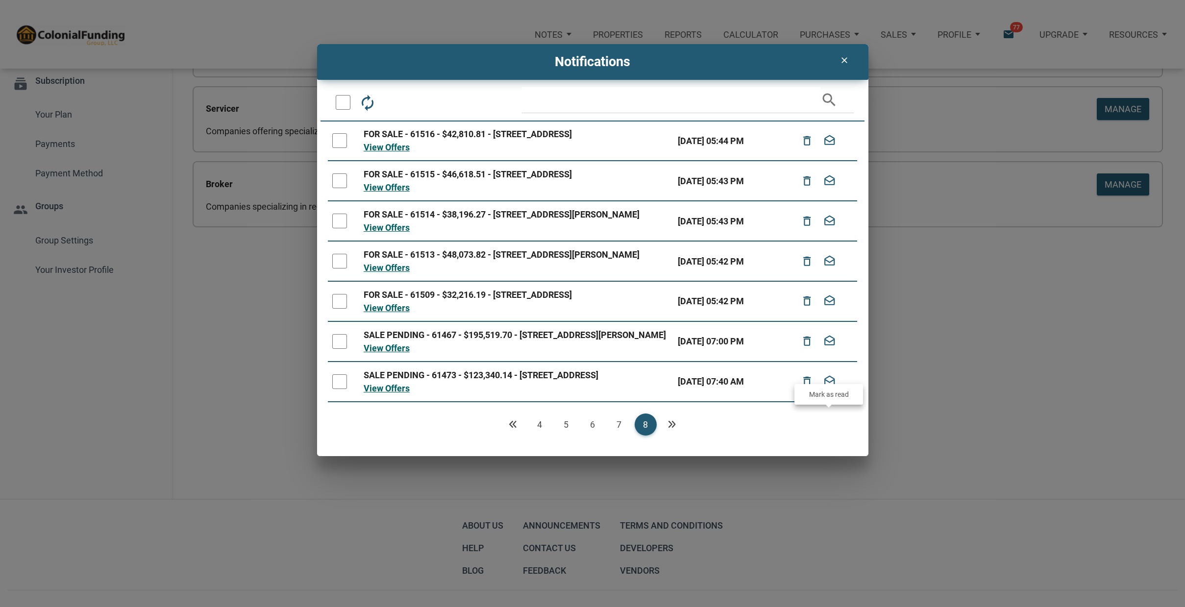
click at [338, 389] on div at bounding box center [339, 381] width 15 height 15
click at [830, 393] on icon "drafts" at bounding box center [829, 382] width 12 height 22
click at [337, 349] on div at bounding box center [339, 341] width 15 height 15
click at [829, 352] on icon "drafts" at bounding box center [829, 342] width 12 height 22
click at [339, 309] on div at bounding box center [339, 301] width 15 height 15
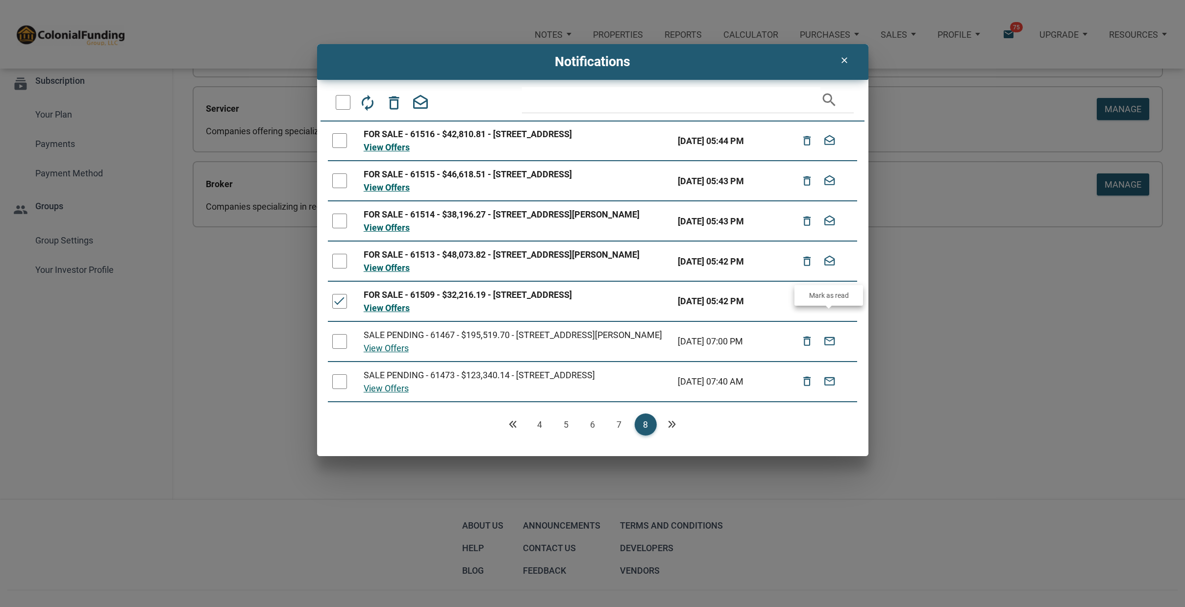
click at [832, 312] on icon "drafts" at bounding box center [829, 302] width 12 height 22
click at [340, 269] on div at bounding box center [339, 261] width 15 height 15
click at [824, 272] on icon "drafts" at bounding box center [829, 261] width 12 height 22
click at [336, 228] on div at bounding box center [339, 221] width 15 height 15
click at [830, 232] on icon "drafts" at bounding box center [829, 221] width 12 height 22
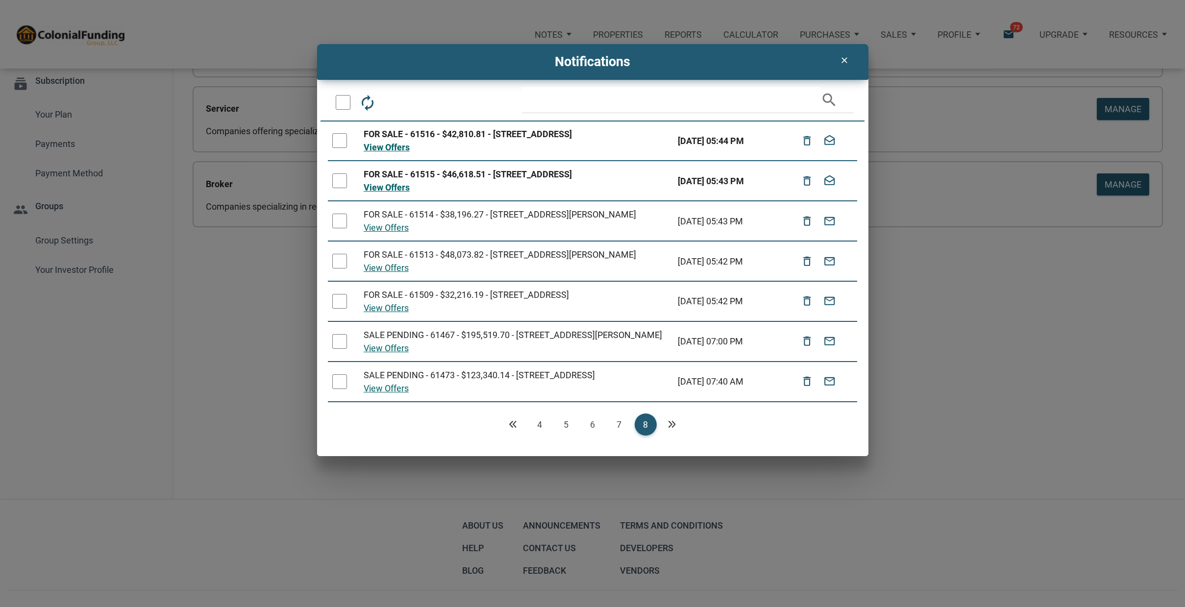
click at [339, 188] on div at bounding box center [339, 180] width 15 height 15
click at [420, 99] on icon "drafts" at bounding box center [421, 103] width 18 height 18
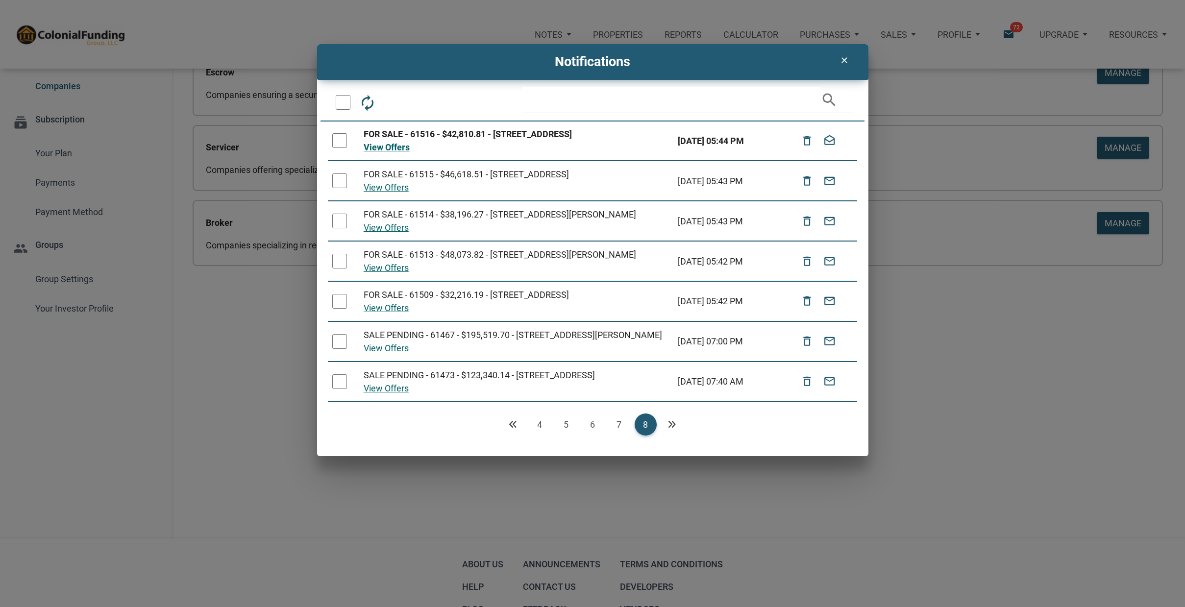
scroll to position [108, 0]
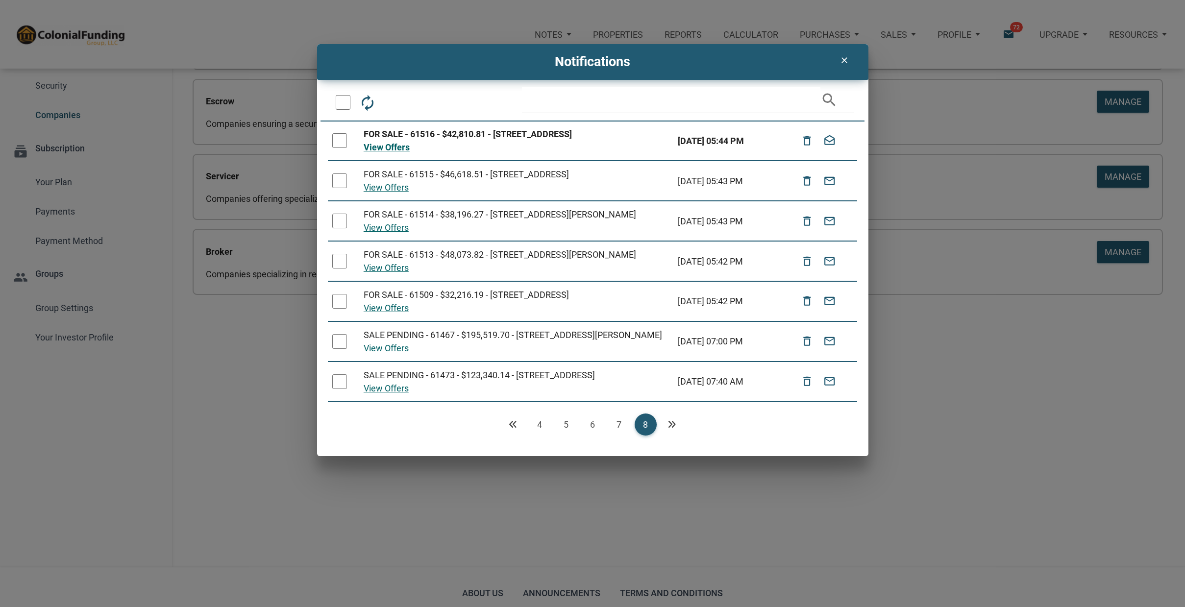
click at [342, 144] on div at bounding box center [339, 140] width 15 height 15
click at [417, 101] on icon "drafts" at bounding box center [421, 103] width 18 height 18
click at [619, 436] on link "7" at bounding box center [619, 425] width 22 height 22
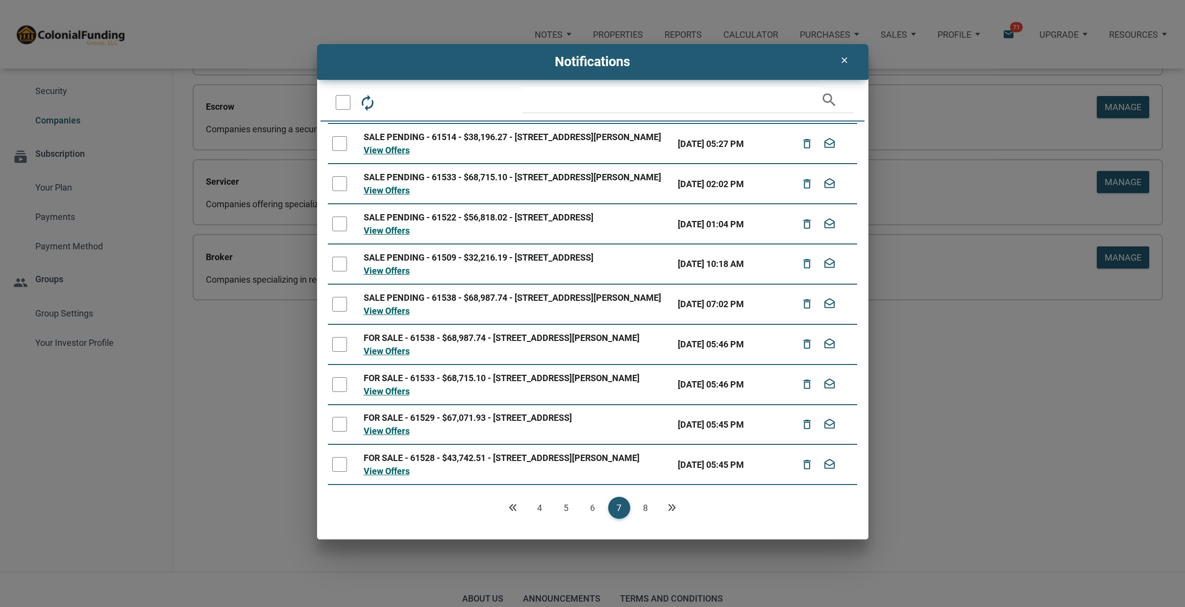
scroll to position [130, 0]
click at [339, 458] on div at bounding box center [339, 464] width 15 height 15
drag, startPoint x: 342, startPoint y: 411, endPoint x: 343, endPoint y: 379, distance: 31.9
click at [343, 417] on div at bounding box center [339, 424] width 15 height 15
drag, startPoint x: 338, startPoint y: 360, endPoint x: 337, endPoint y: 325, distance: 34.8
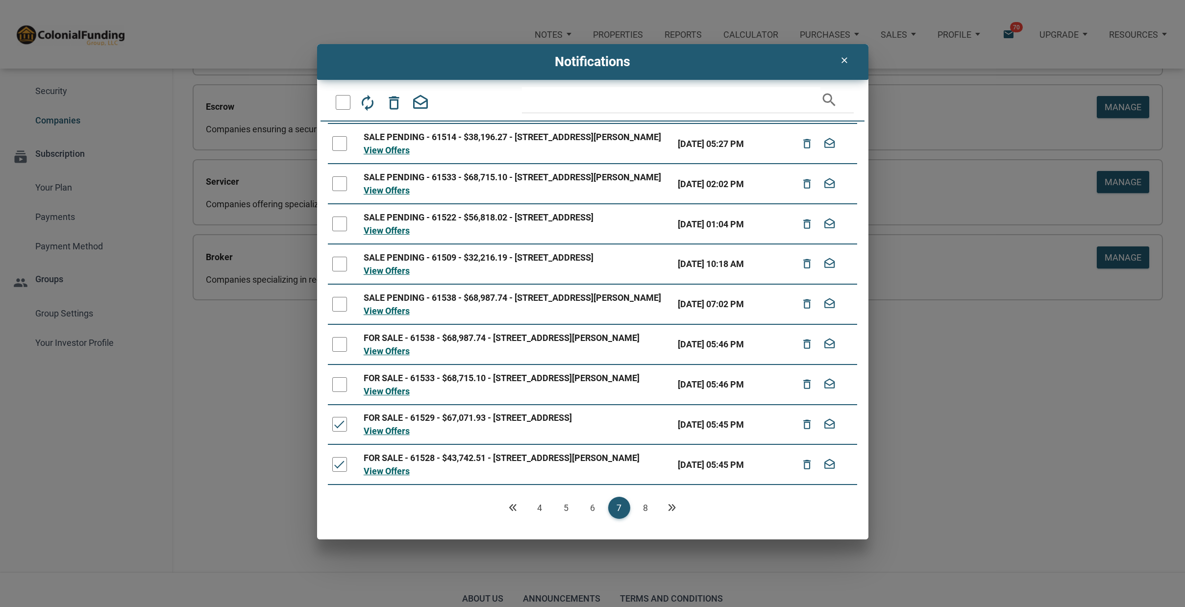
click at [339, 377] on div at bounding box center [339, 384] width 15 height 15
drag, startPoint x: 341, startPoint y: 306, endPoint x: 366, endPoint y: 269, distance: 45.1
click at [346, 324] on td at bounding box center [343, 344] width 31 height 40
click at [341, 337] on div at bounding box center [339, 344] width 15 height 15
click at [338, 297] on div at bounding box center [339, 304] width 15 height 15
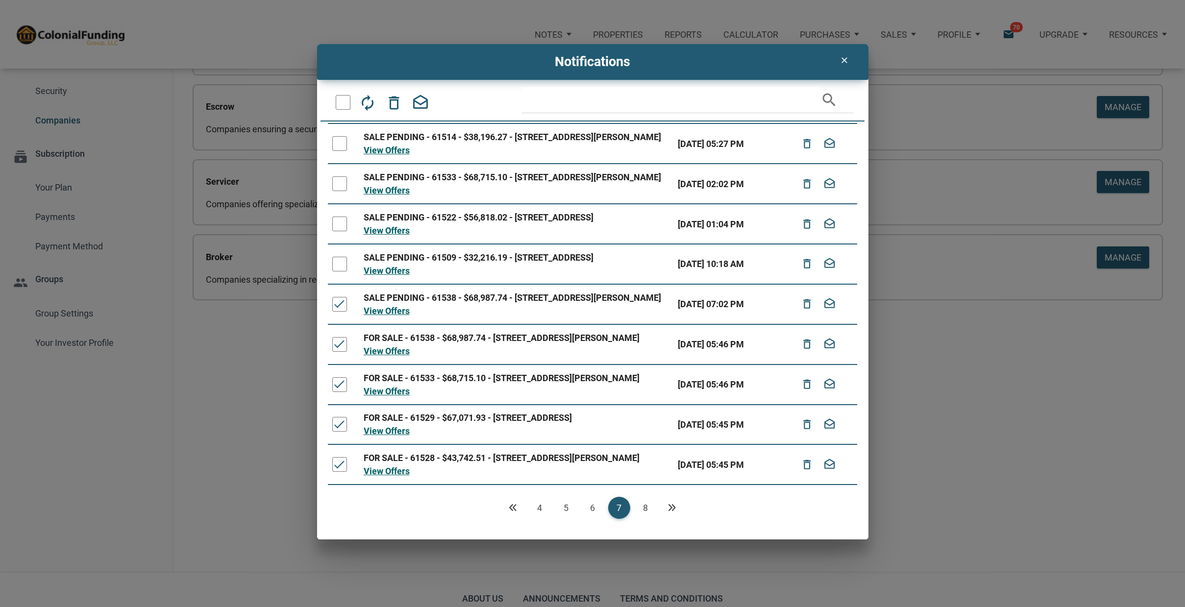
drag, startPoint x: 341, startPoint y: 212, endPoint x: 348, endPoint y: 207, distance: 9.1
click at [343, 257] on div at bounding box center [339, 264] width 15 height 15
click at [342, 217] on div at bounding box center [339, 224] width 15 height 15
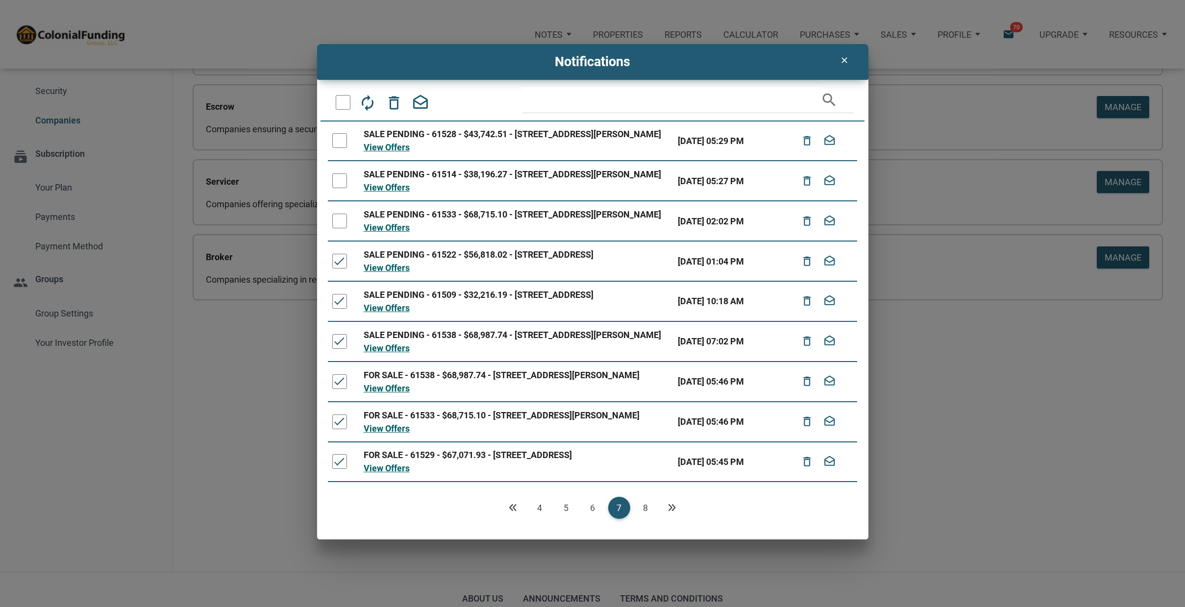
scroll to position [0, 0]
drag, startPoint x: 342, startPoint y: 247, endPoint x: 343, endPoint y: 216, distance: 31.4
click at [342, 228] on div at bounding box center [339, 221] width 15 height 15
click at [344, 188] on div at bounding box center [339, 180] width 15 height 15
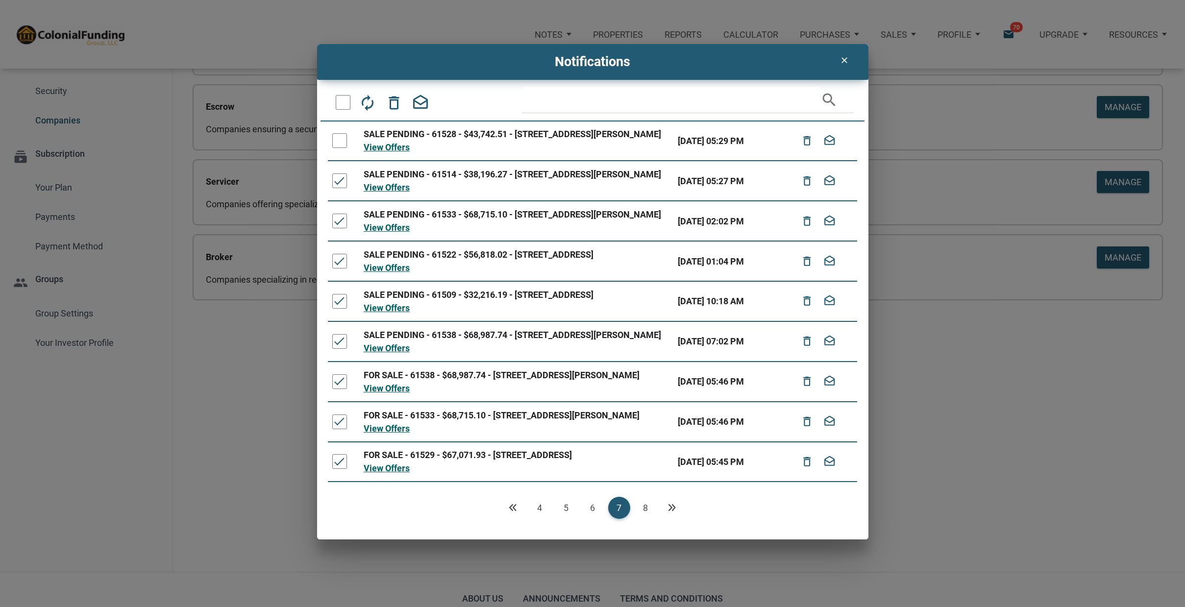
click at [342, 143] on div at bounding box center [339, 140] width 15 height 15
click at [418, 105] on icon "drafts" at bounding box center [421, 103] width 18 height 18
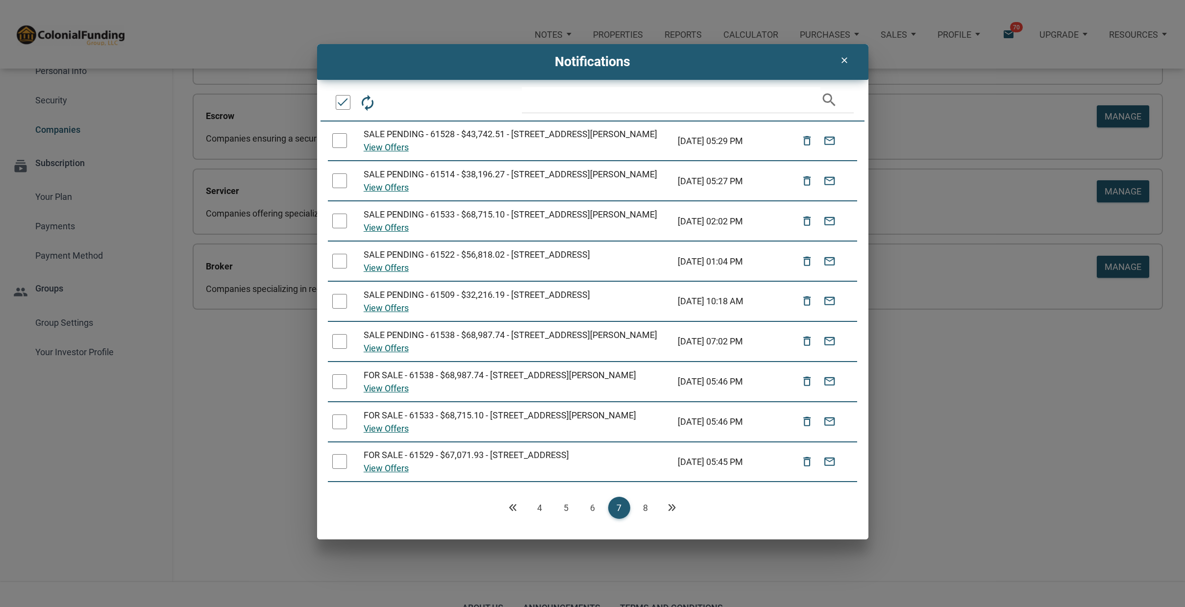
scroll to position [0, 0]
click at [647, 505] on link "8" at bounding box center [646, 508] width 22 height 22
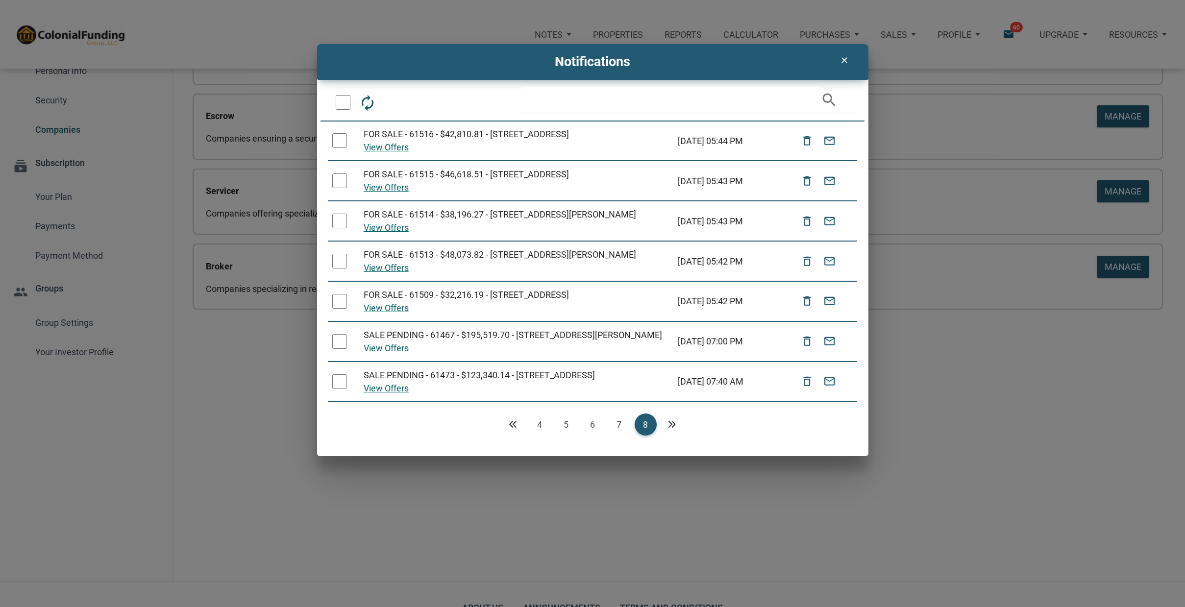
click at [617, 436] on link "7" at bounding box center [619, 425] width 22 height 22
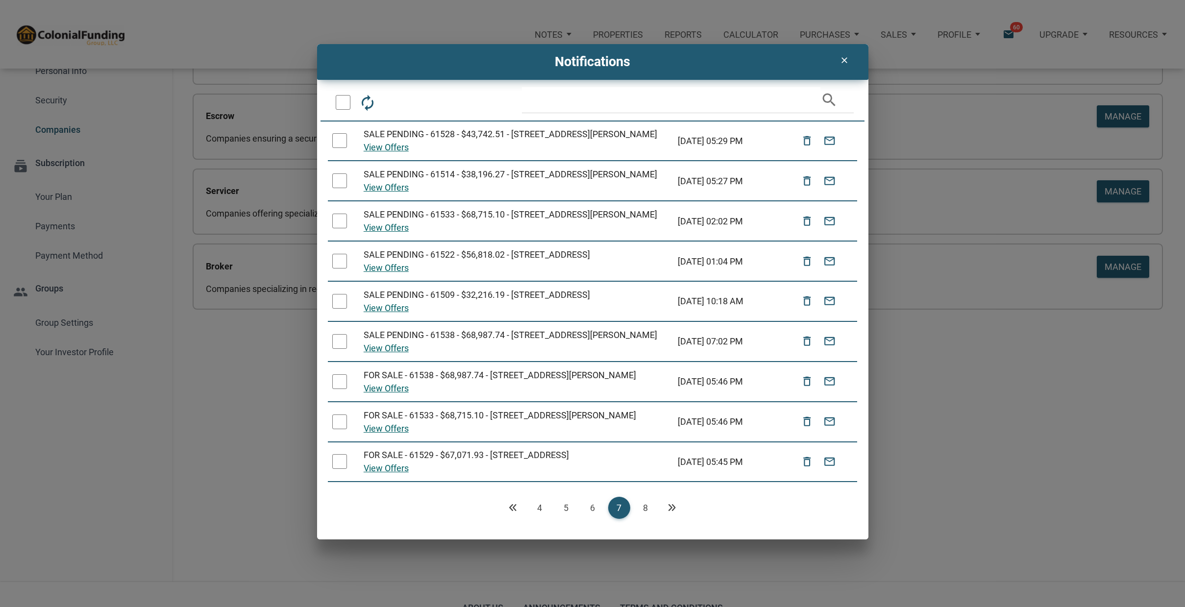
click at [592, 505] on link "6" at bounding box center [593, 508] width 22 height 22
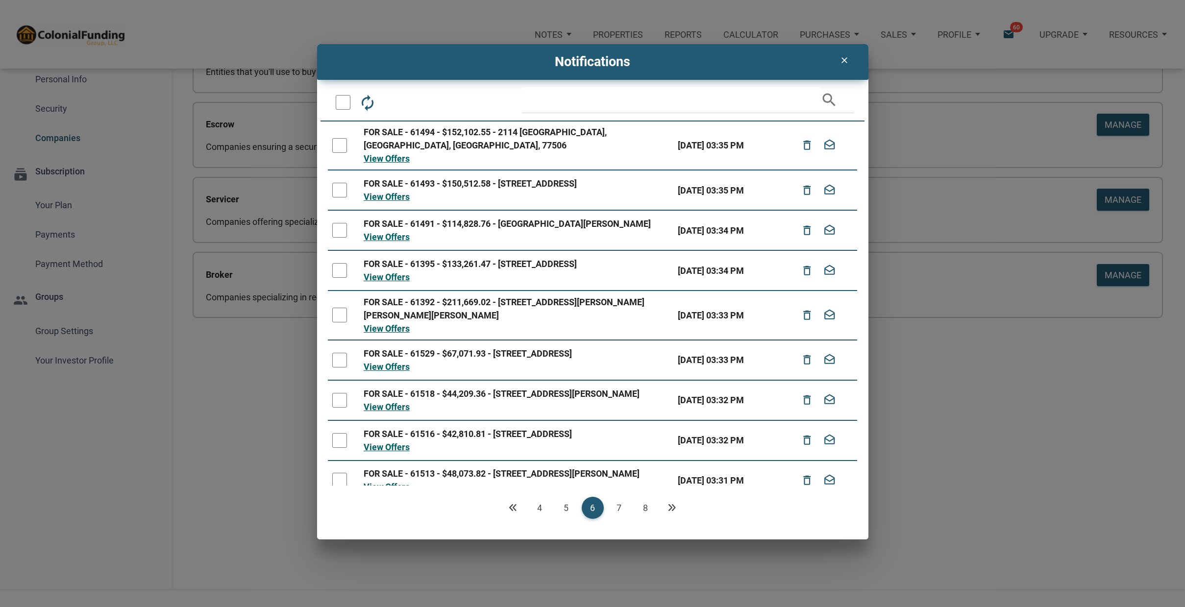
scroll to position [72, 0]
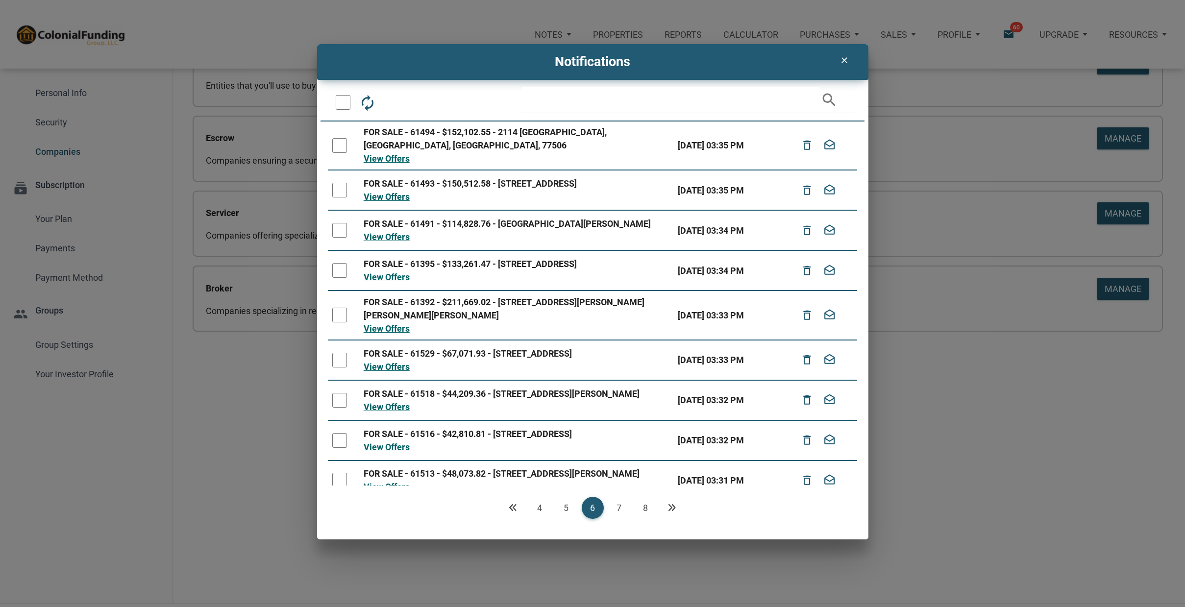
click at [339, 138] on div at bounding box center [339, 145] width 15 height 15
click at [340, 183] on div at bounding box center [339, 190] width 15 height 15
click at [343, 223] on div at bounding box center [339, 230] width 15 height 15
drag, startPoint x: 339, startPoint y: 262, endPoint x: 338, endPoint y: 283, distance: 21.1
click at [339, 263] on div at bounding box center [339, 270] width 15 height 15
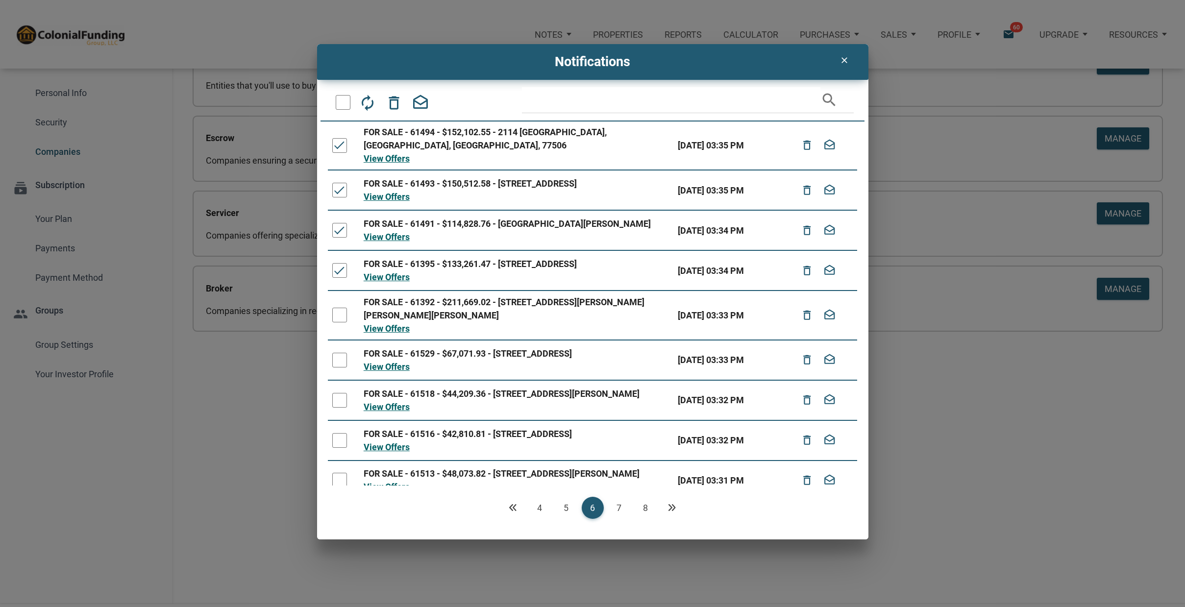
drag, startPoint x: 339, startPoint y: 306, endPoint x: 339, endPoint y: 320, distance: 13.7
click at [340, 308] on div at bounding box center [339, 315] width 15 height 15
click at [340, 356] on div at bounding box center [339, 360] width 15 height 15
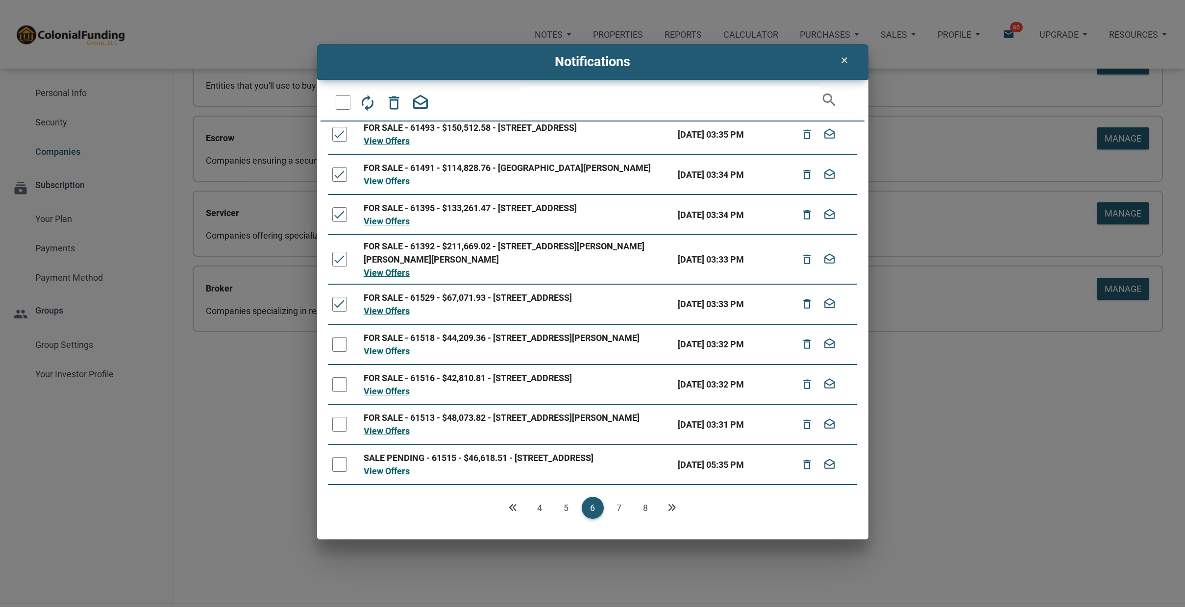
scroll to position [74, 0]
click at [340, 337] on div at bounding box center [339, 344] width 15 height 15
drag, startPoint x: 338, startPoint y: 371, endPoint x: 338, endPoint y: 396, distance: 25.5
click at [338, 377] on div at bounding box center [339, 384] width 15 height 15
drag, startPoint x: 338, startPoint y: 410, endPoint x: 338, endPoint y: 427, distance: 17.6
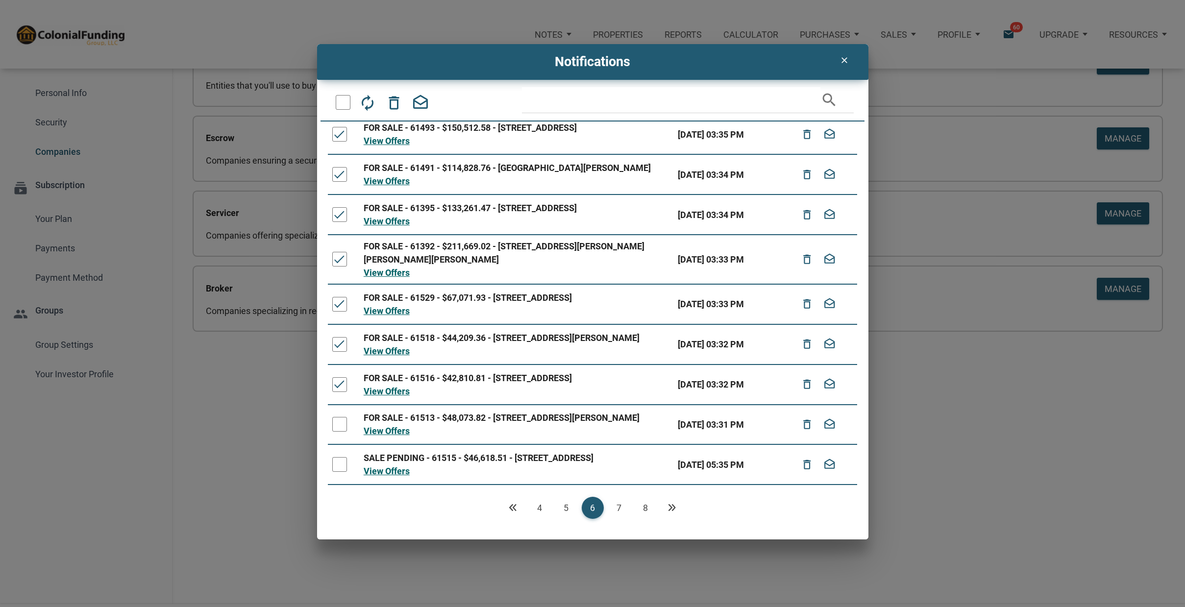
click at [338, 417] on div at bounding box center [339, 424] width 15 height 15
click at [340, 458] on div at bounding box center [339, 464] width 15 height 15
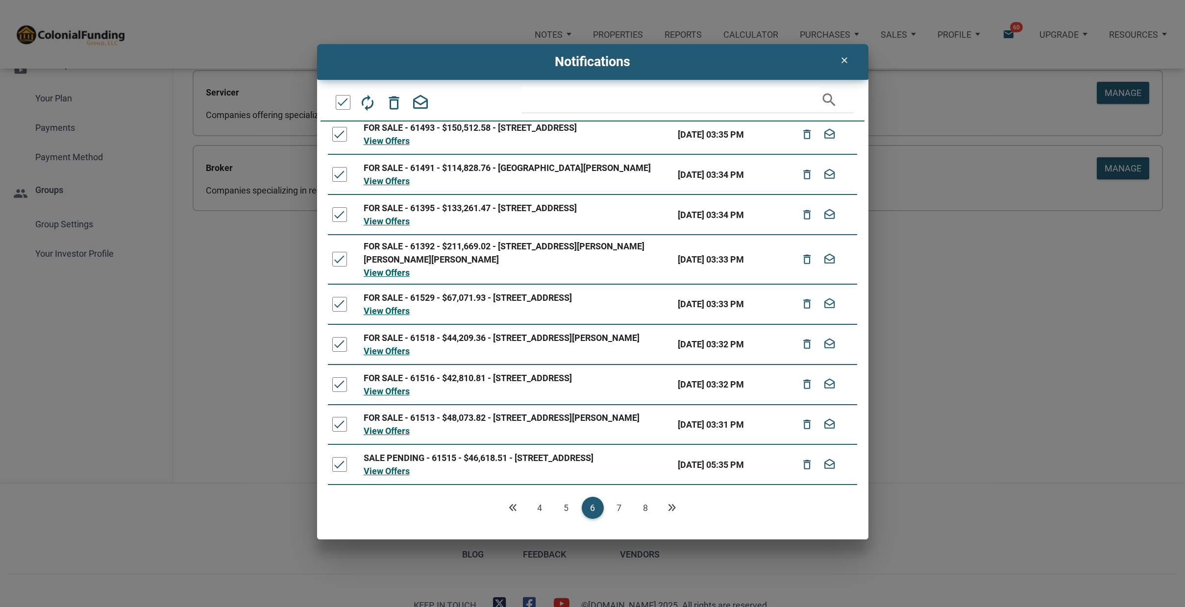
scroll to position [192, 0]
click at [420, 99] on icon "drafts" at bounding box center [421, 103] width 18 height 18
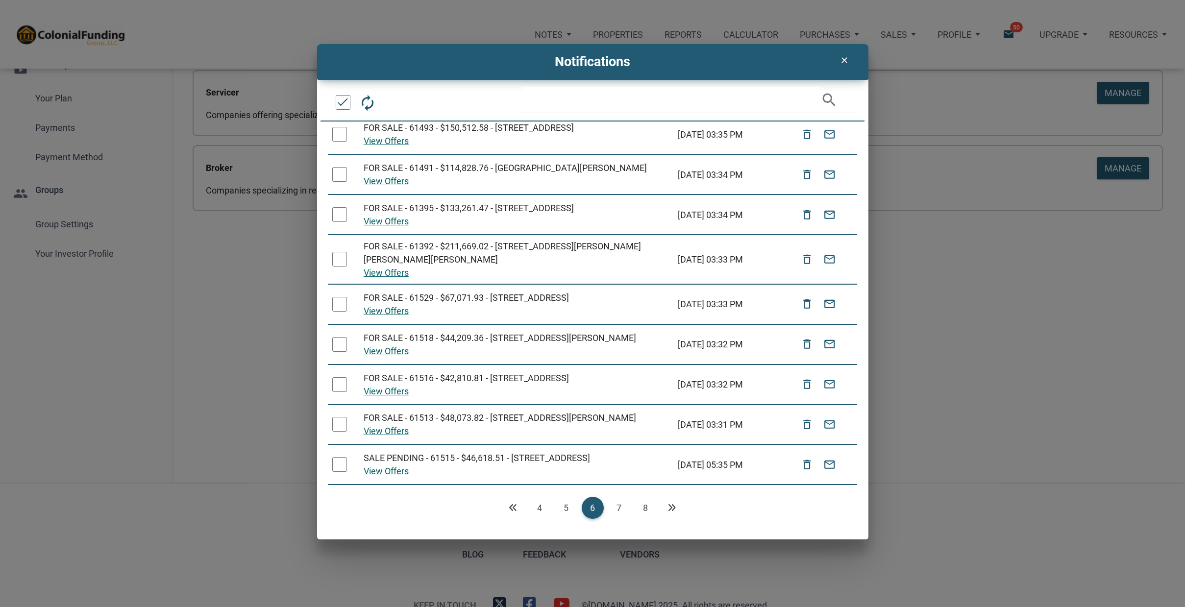
drag, startPoint x: 567, startPoint y: 505, endPoint x: 472, endPoint y: 382, distance: 155.6
click at [566, 505] on link "5" at bounding box center [566, 508] width 22 height 22
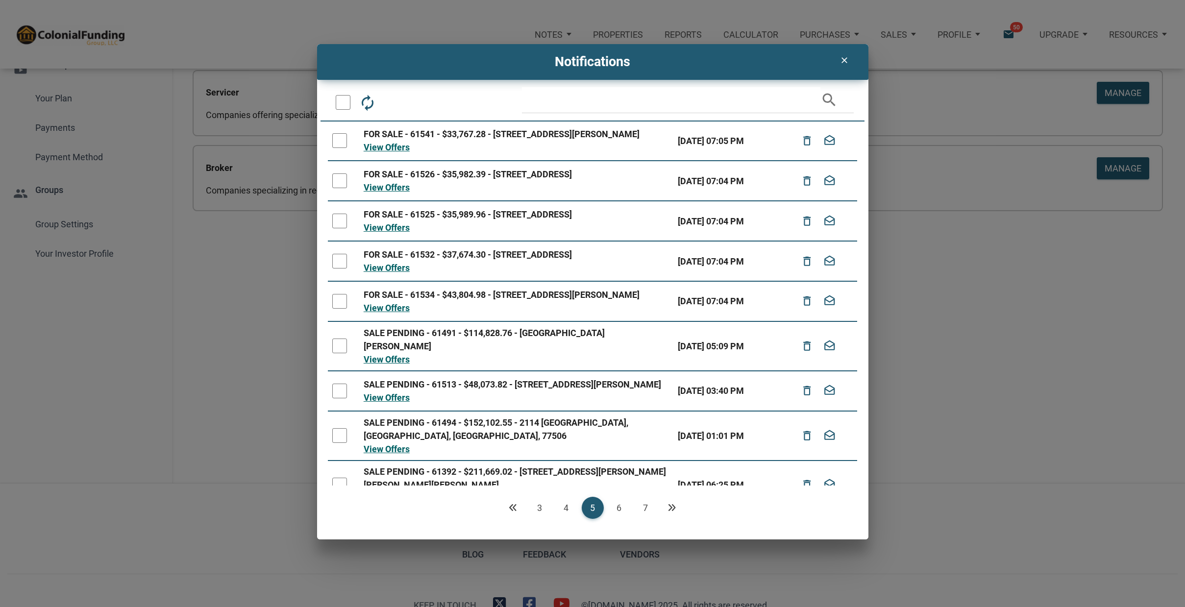
click at [340, 148] on div at bounding box center [339, 140] width 15 height 15
click at [344, 188] on div at bounding box center [339, 180] width 15 height 15
click at [342, 228] on div at bounding box center [339, 221] width 15 height 15
click at [339, 269] on div at bounding box center [339, 261] width 15 height 15
click at [340, 309] on div at bounding box center [339, 301] width 15 height 15
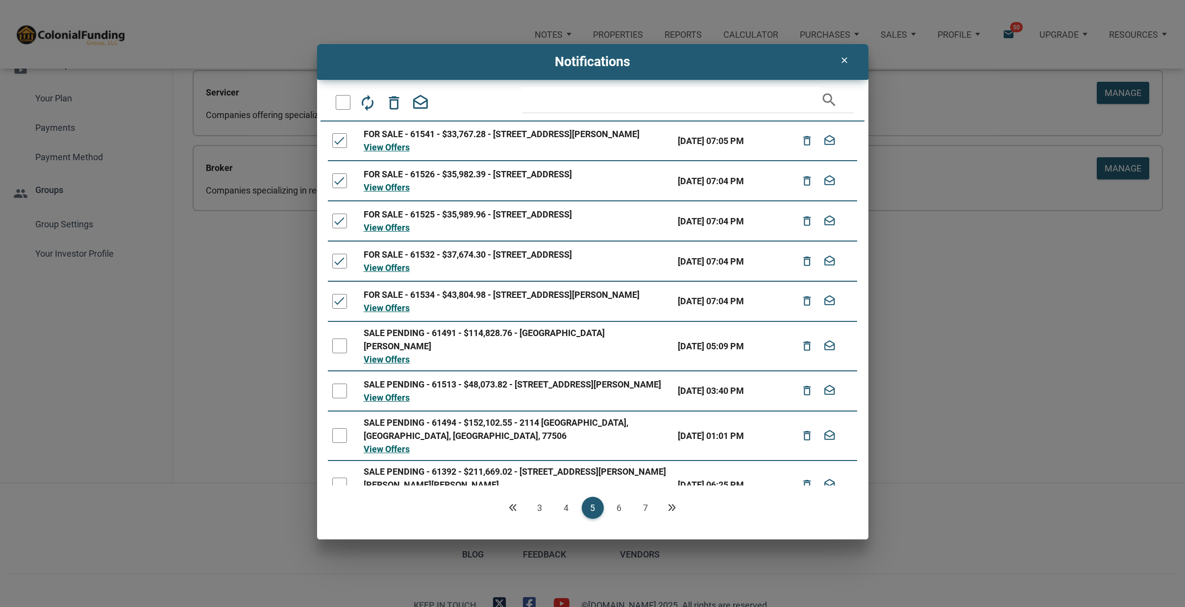
click at [336, 353] on div at bounding box center [339, 346] width 15 height 15
click at [340, 398] on div at bounding box center [339, 391] width 15 height 15
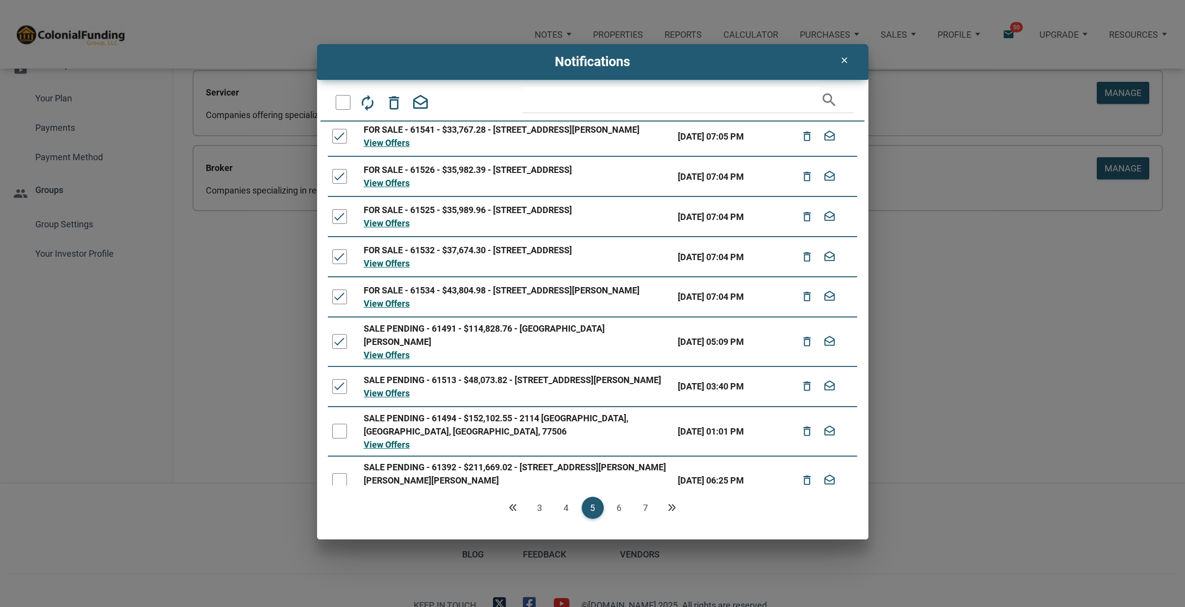
click at [342, 439] on div at bounding box center [339, 431] width 15 height 15
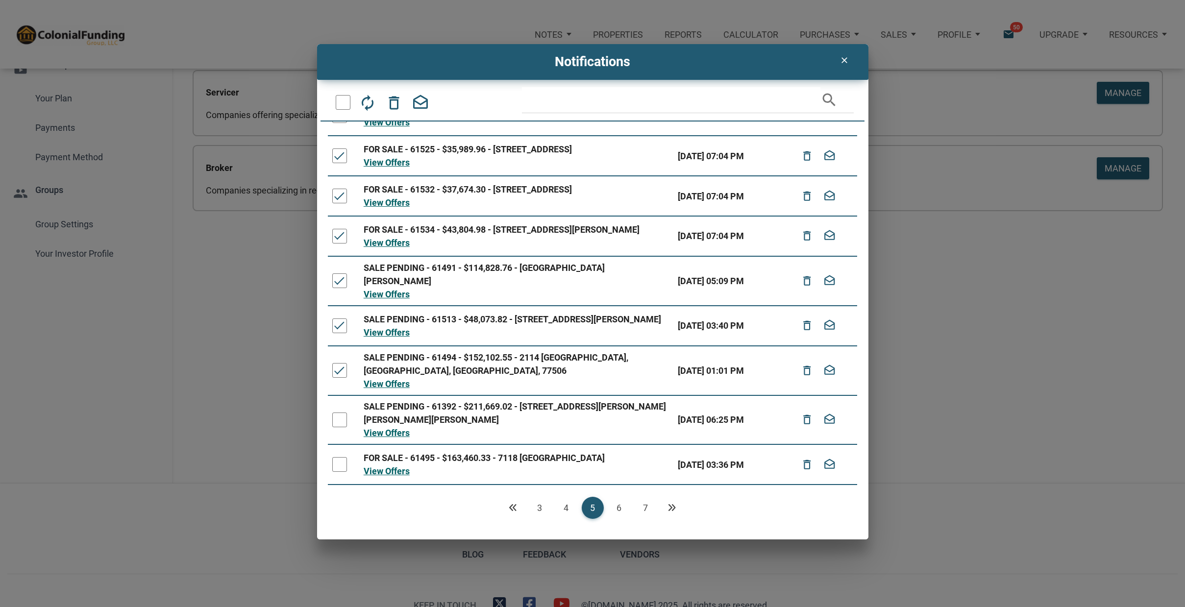
scroll to position [74, 0]
click at [339, 416] on div at bounding box center [339, 420] width 15 height 15
drag, startPoint x: 339, startPoint y: 464, endPoint x: 352, endPoint y: 414, distance: 51.1
click at [339, 464] on div at bounding box center [339, 464] width 15 height 15
click at [417, 97] on icon "drafts" at bounding box center [421, 103] width 18 height 18
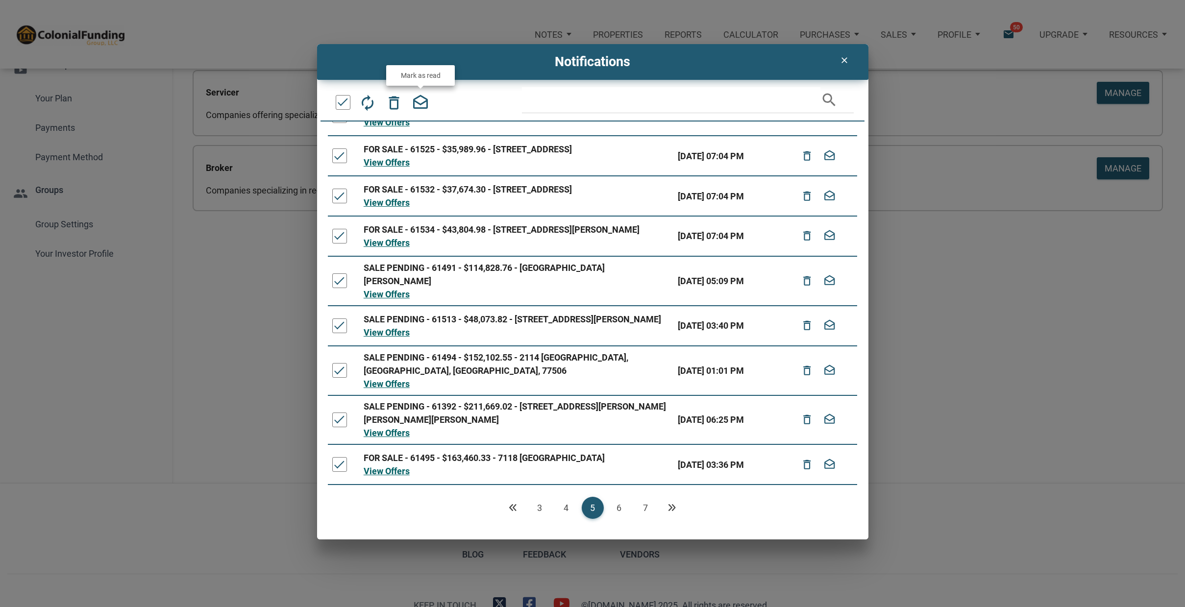
scroll to position [65, 0]
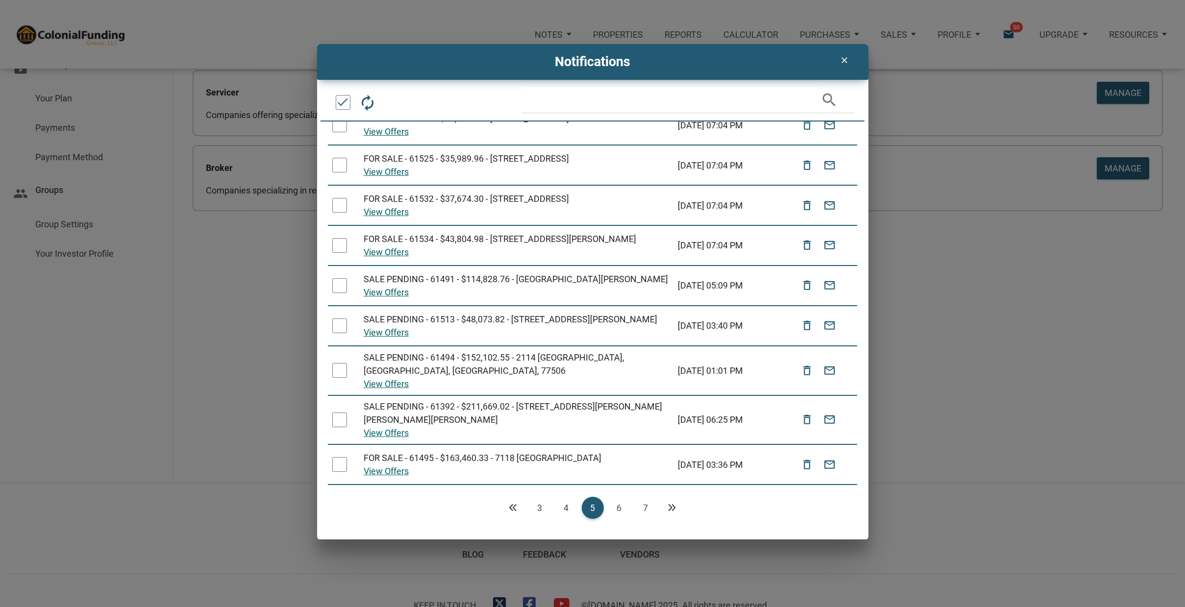
click at [566, 505] on link "4" at bounding box center [566, 508] width 22 height 22
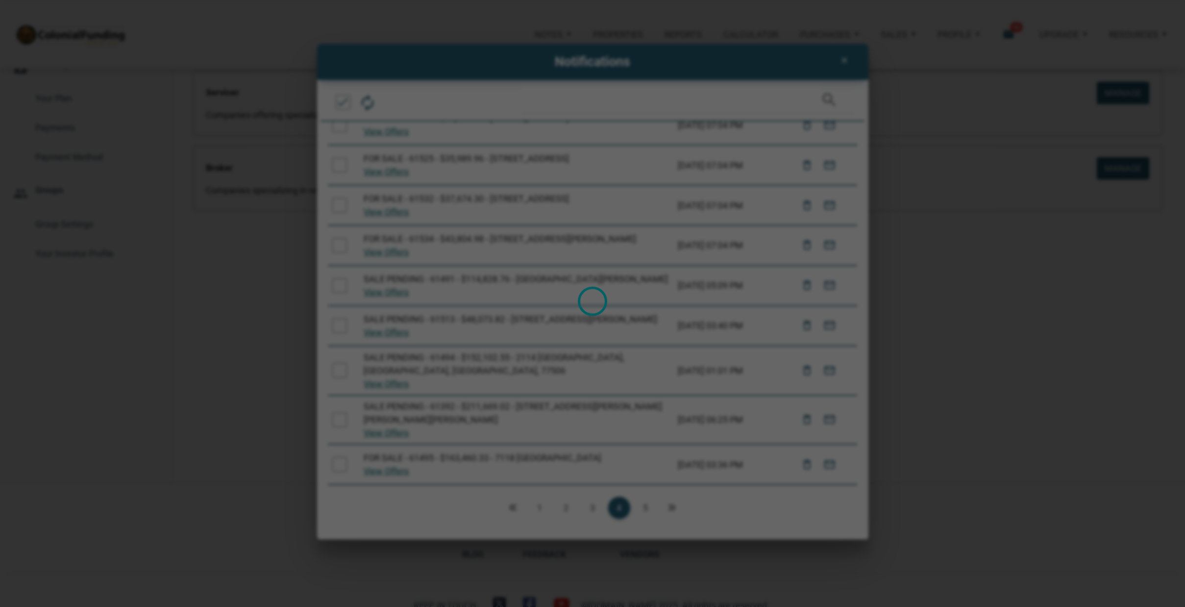
scroll to position [0, 0]
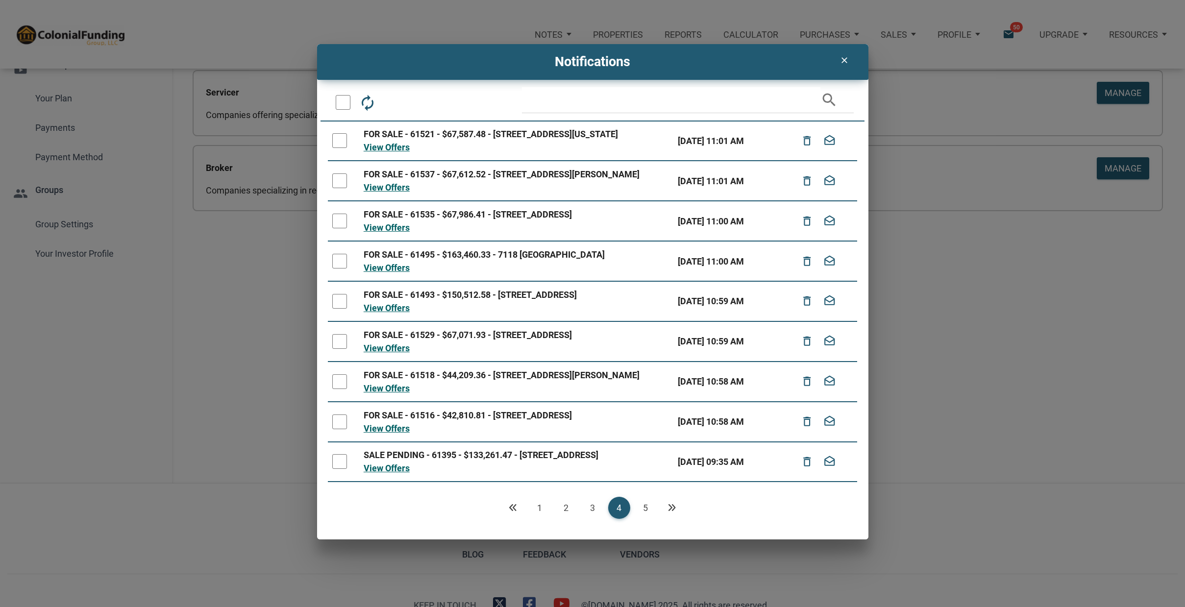
click at [338, 139] on div at bounding box center [339, 140] width 15 height 15
click at [340, 187] on div at bounding box center [339, 180] width 15 height 15
click at [341, 228] on div at bounding box center [339, 221] width 15 height 15
click at [337, 269] on div at bounding box center [339, 261] width 15 height 15
click at [342, 309] on div at bounding box center [339, 301] width 15 height 15
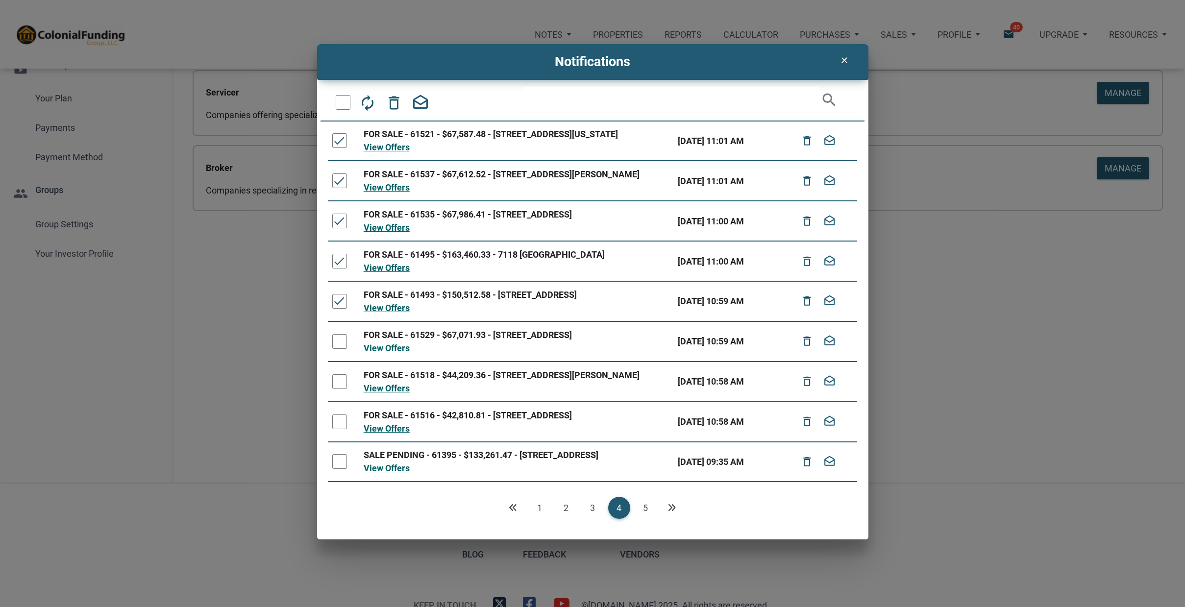
click at [342, 349] on div at bounding box center [339, 341] width 15 height 15
drag, startPoint x: 337, startPoint y: 230, endPoint x: 342, endPoint y: 214, distance: 17.5
click at [337, 228] on div at bounding box center [339, 221] width 15 height 15
drag, startPoint x: 334, startPoint y: 182, endPoint x: 340, endPoint y: 166, distance: 17.4
click at [335, 179] on div at bounding box center [339, 180] width 15 height 15
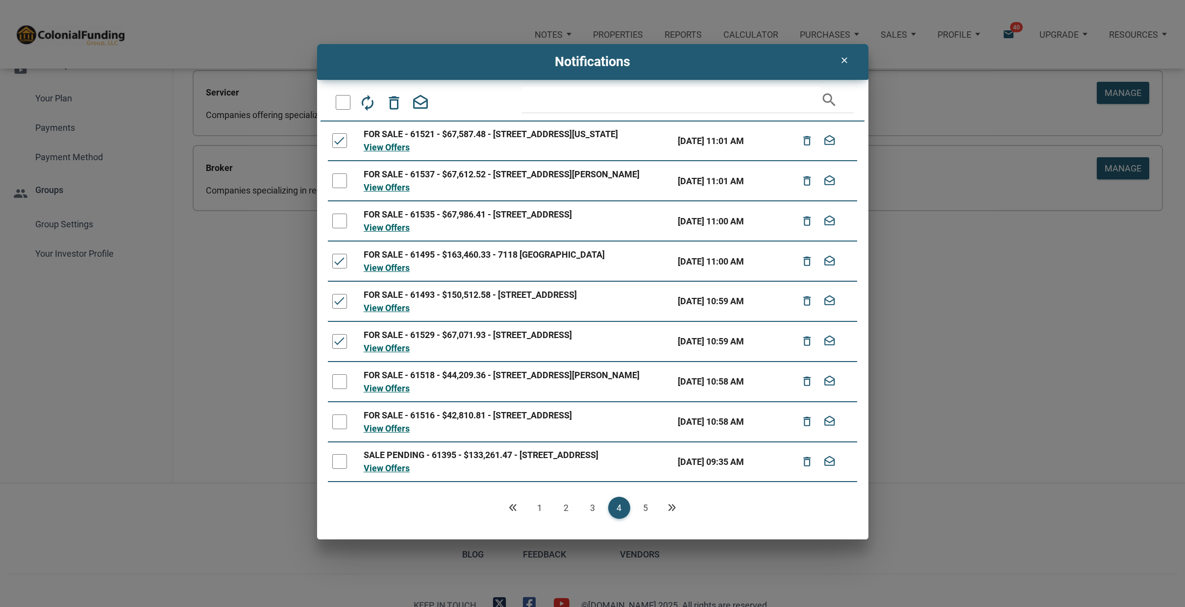
click at [340, 146] on div at bounding box center [339, 140] width 15 height 15
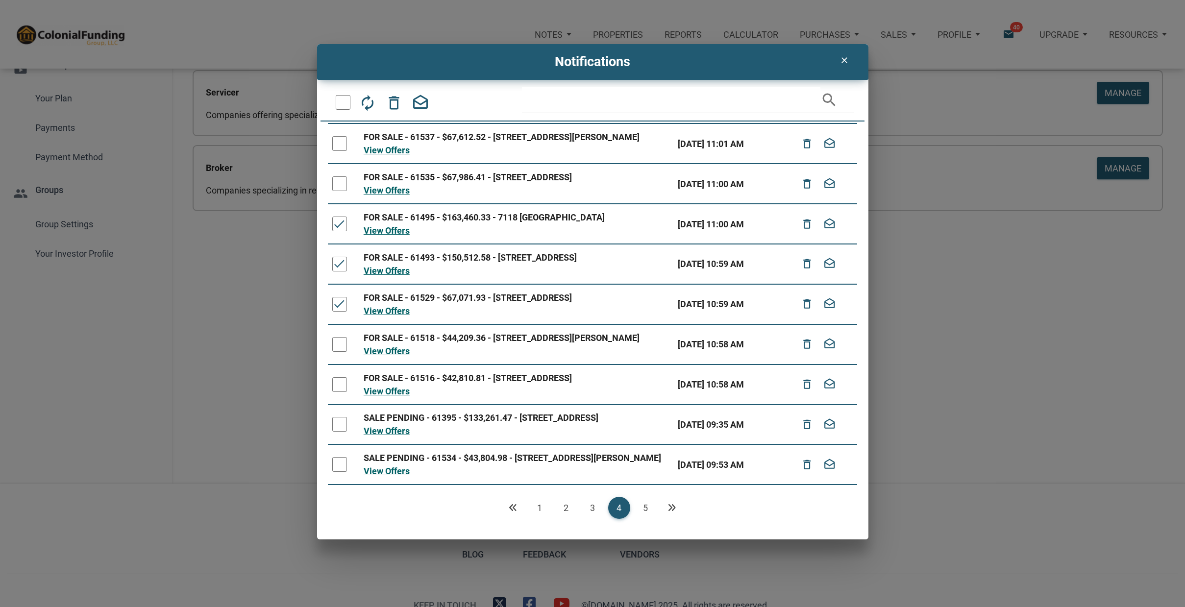
scroll to position [84, 0]
click at [335, 417] on div at bounding box center [339, 424] width 15 height 15
click at [420, 98] on icon "drafts" at bounding box center [421, 103] width 18 height 18
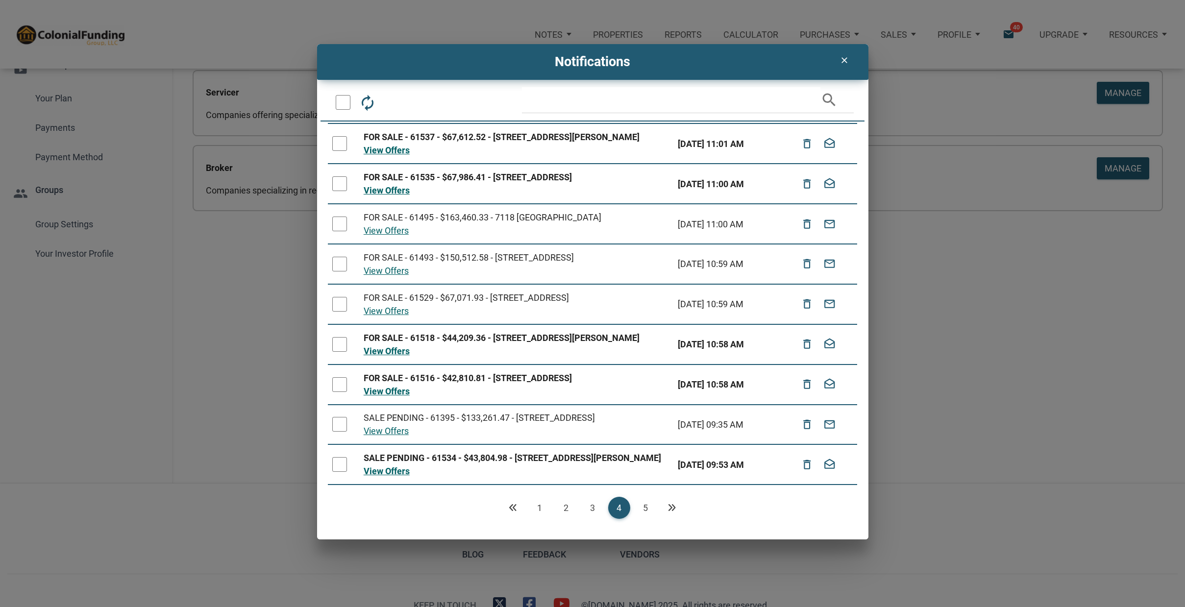
scroll to position [194, 0]
click at [647, 507] on link "5" at bounding box center [646, 508] width 22 height 22
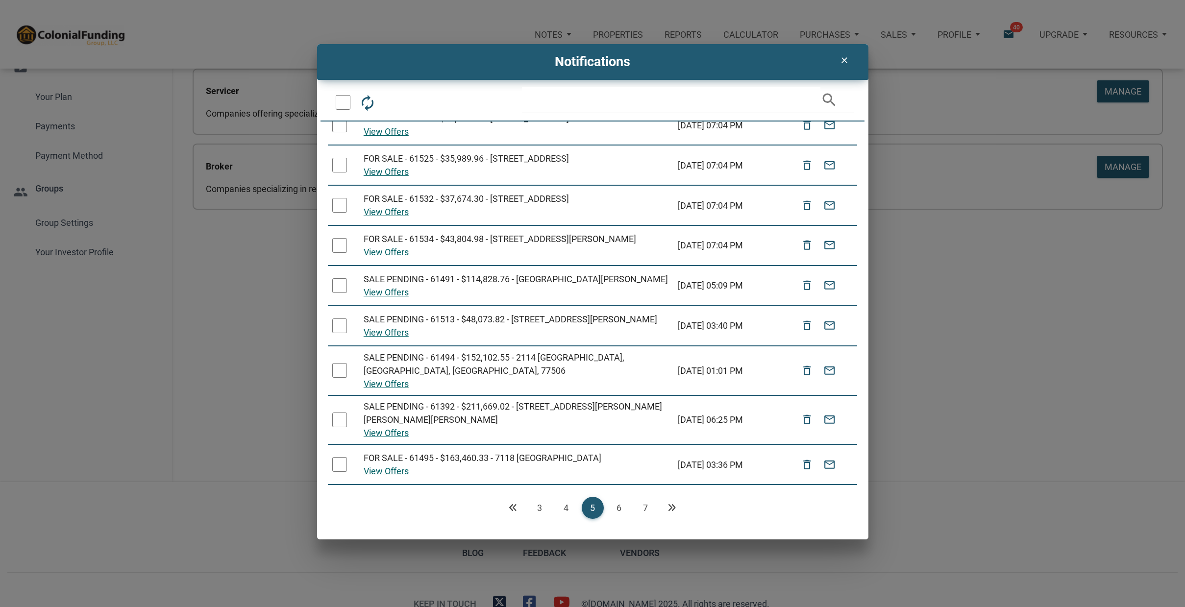
scroll to position [65, 0]
click at [619, 507] on link "6" at bounding box center [619, 508] width 22 height 22
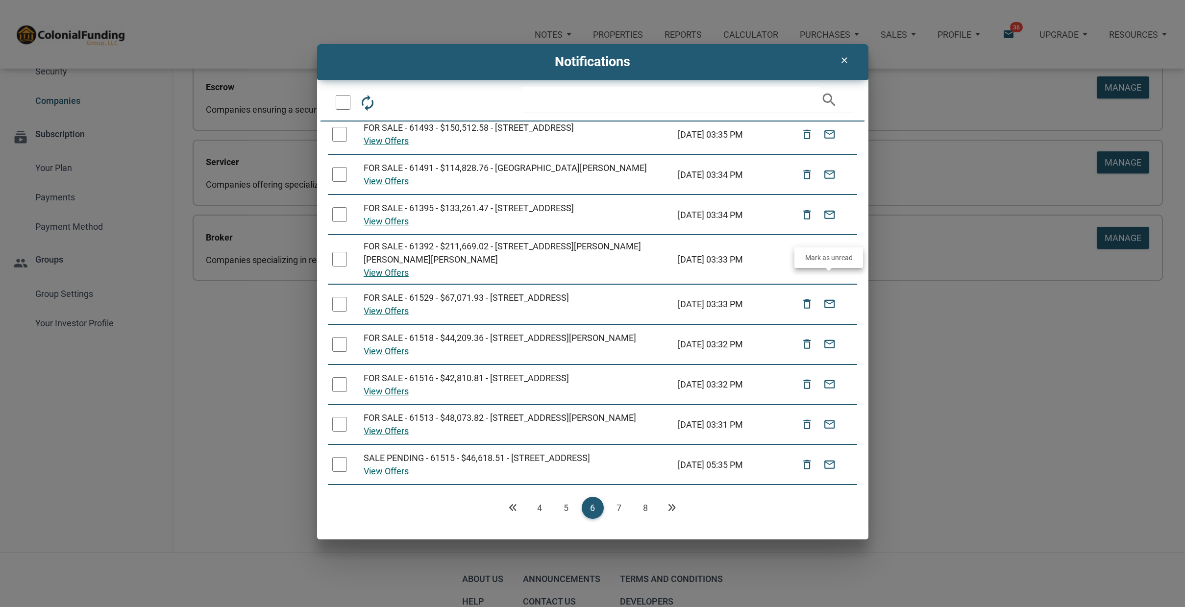
scroll to position [68, 0]
click at [828, 294] on icon "email" at bounding box center [829, 305] width 12 height 22
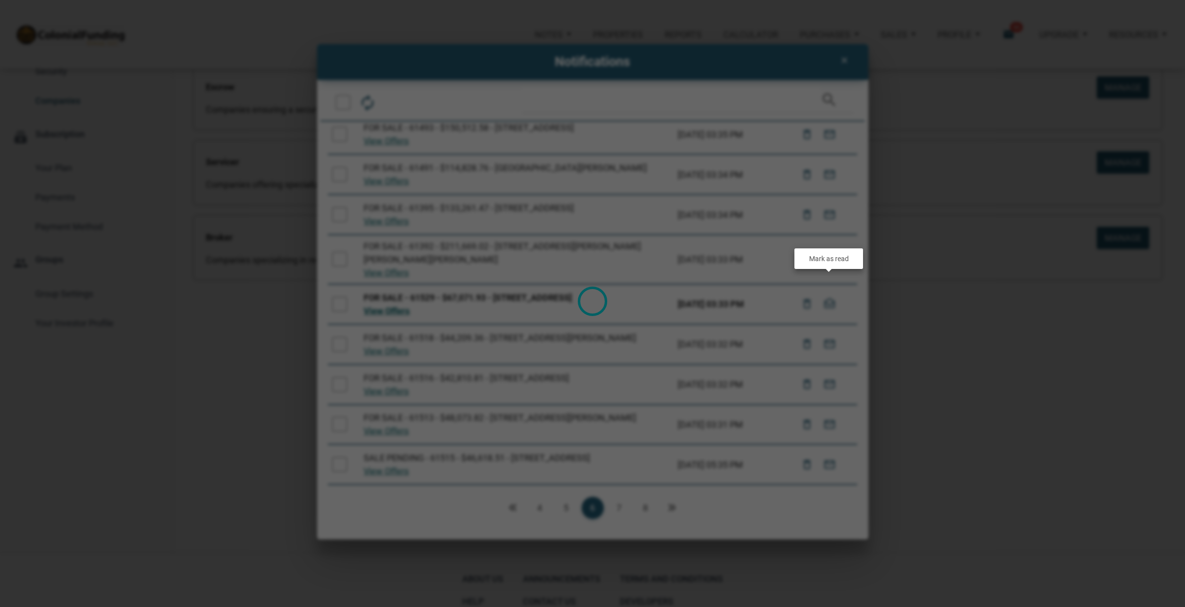
scroll to position [68, 0]
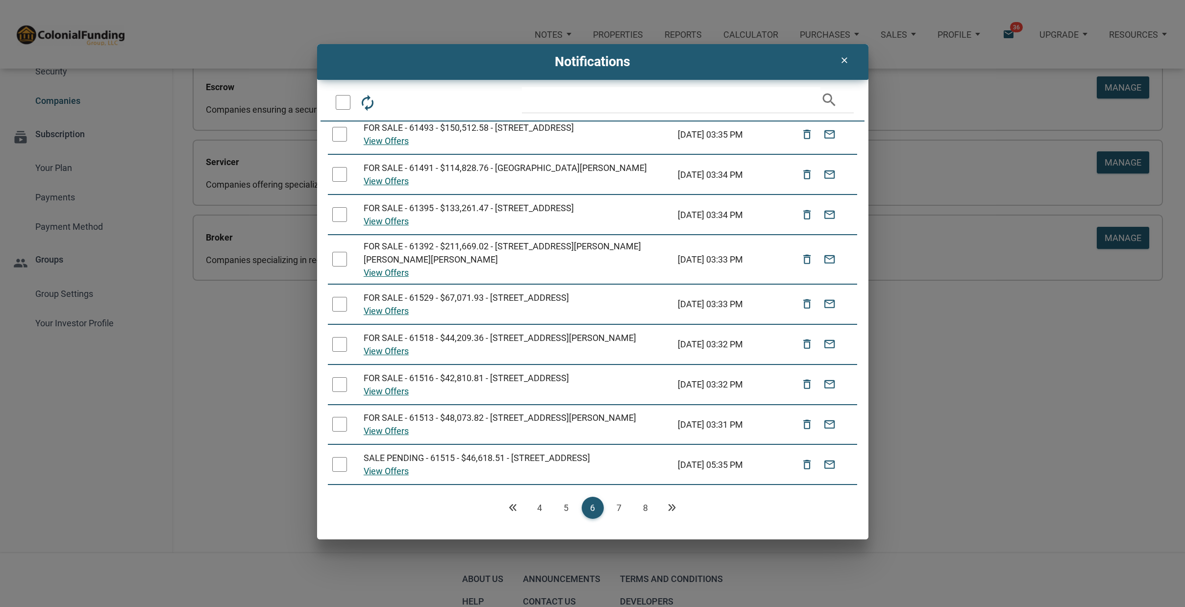
click at [343, 297] on div at bounding box center [339, 304] width 15 height 15
click at [422, 101] on icon "email" at bounding box center [421, 103] width 18 height 18
click at [339, 337] on div at bounding box center [339, 344] width 15 height 15
click at [421, 99] on icon "email" at bounding box center [421, 103] width 18 height 18
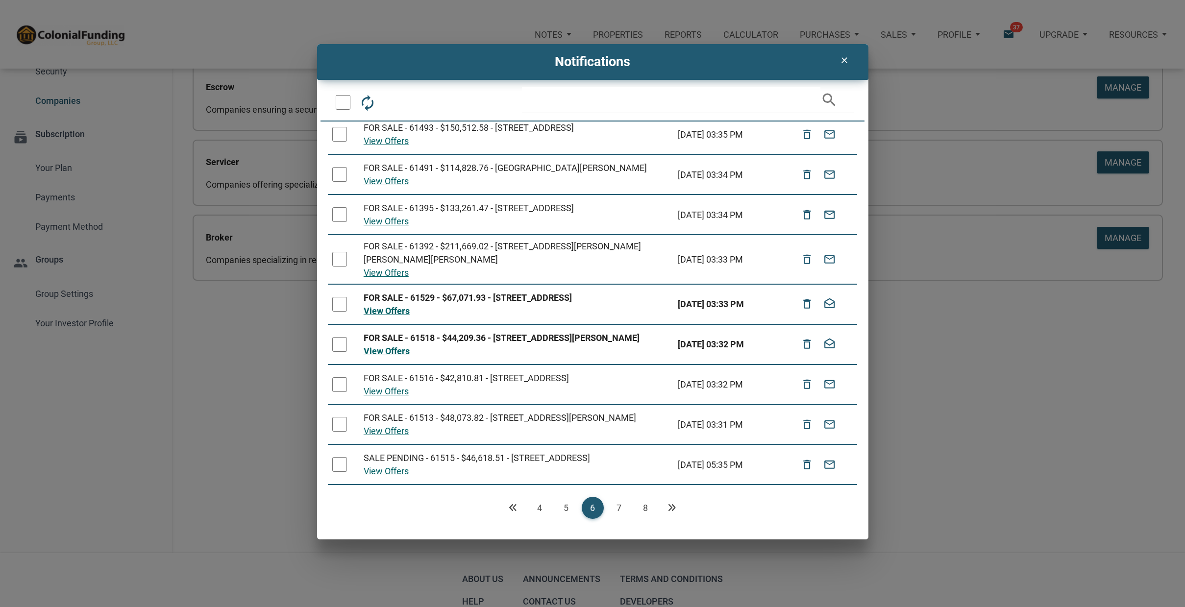
click at [340, 461] on div at bounding box center [339, 464] width 15 height 15
drag, startPoint x: 340, startPoint y: 416, endPoint x: 344, endPoint y: 393, distance: 22.9
click at [341, 417] on div at bounding box center [339, 424] width 15 height 15
click at [341, 377] on div at bounding box center [339, 384] width 15 height 15
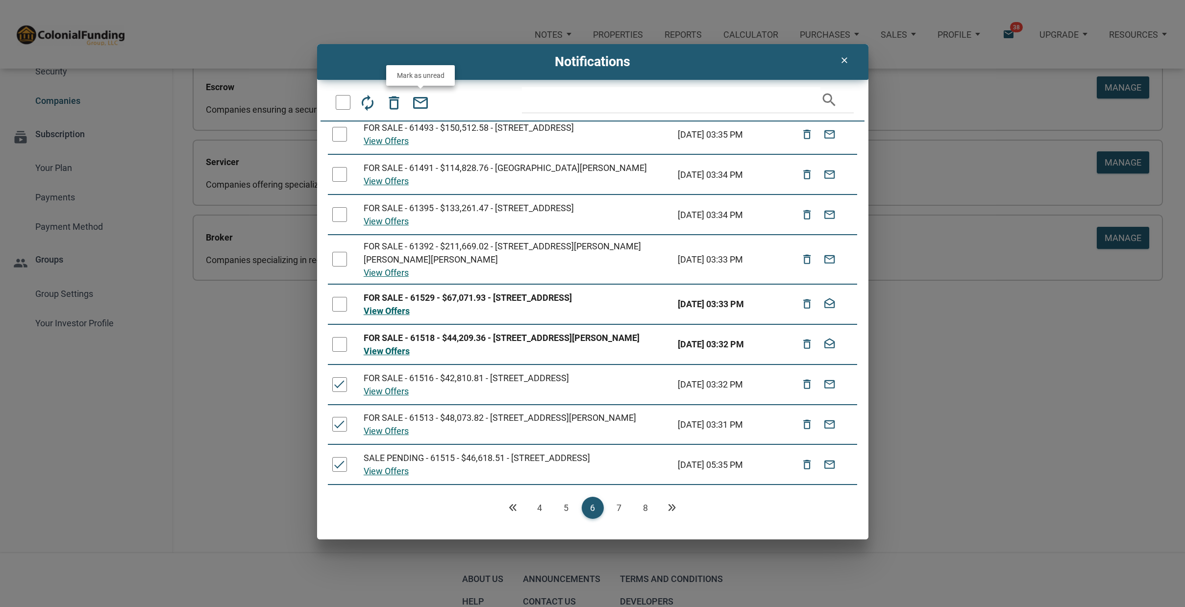
click at [421, 99] on icon "email" at bounding box center [421, 103] width 18 height 18
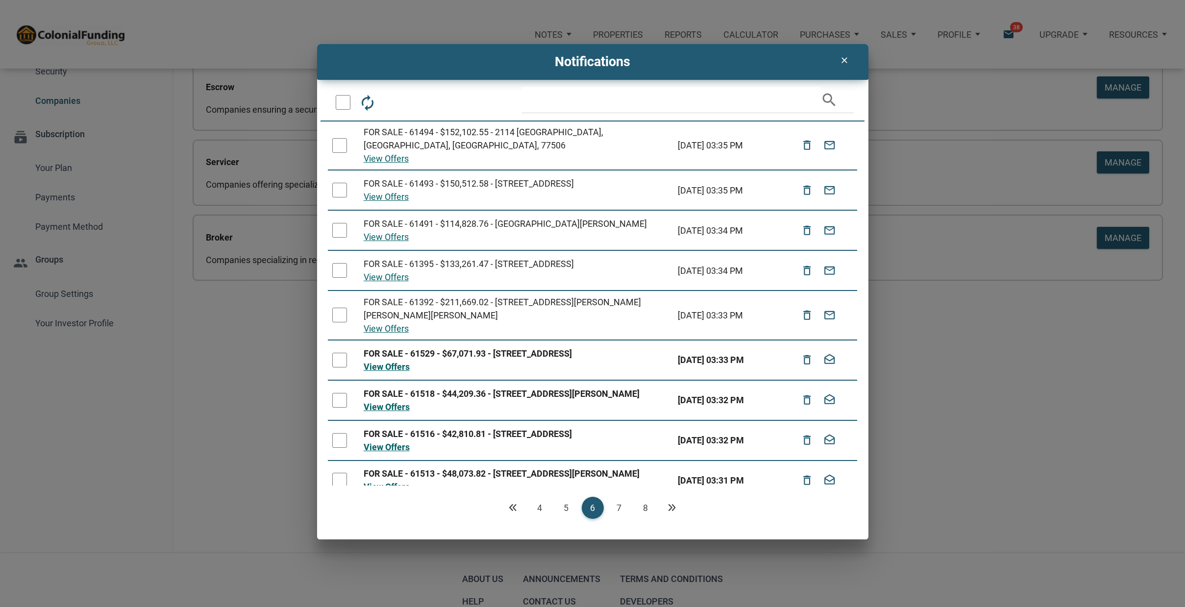
scroll to position [0, 0]
click at [569, 506] on link "5" at bounding box center [566, 508] width 22 height 22
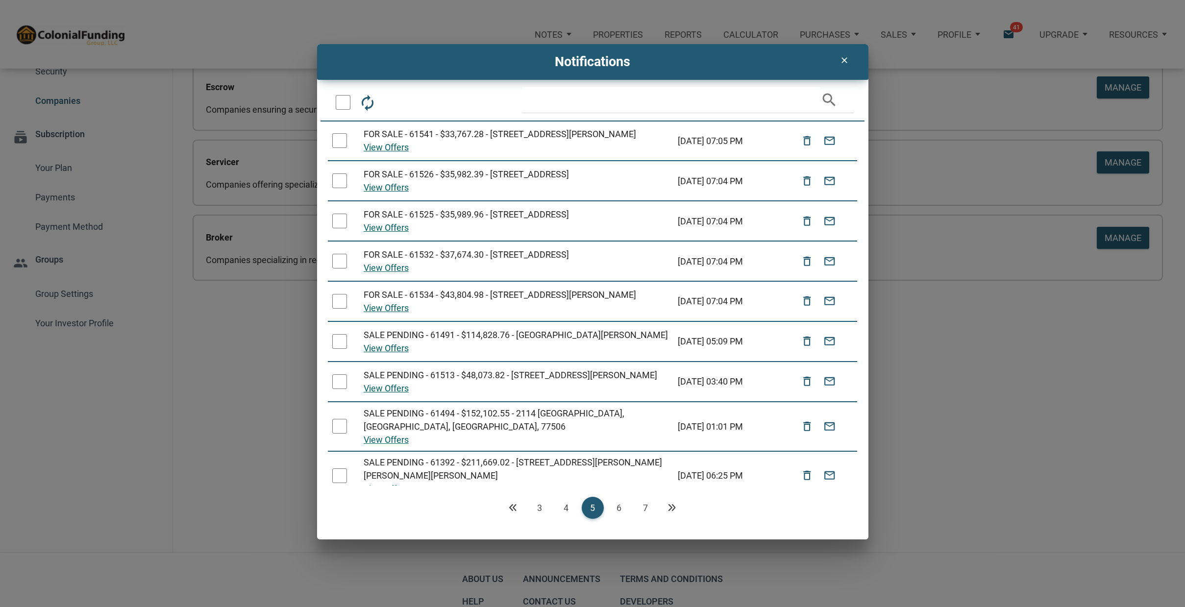
click at [341, 143] on div at bounding box center [339, 140] width 15 height 15
click at [341, 188] on div at bounding box center [339, 180] width 15 height 15
click at [341, 228] on div at bounding box center [339, 221] width 15 height 15
click at [345, 269] on div at bounding box center [339, 261] width 15 height 15
click at [339, 309] on div at bounding box center [339, 301] width 15 height 15
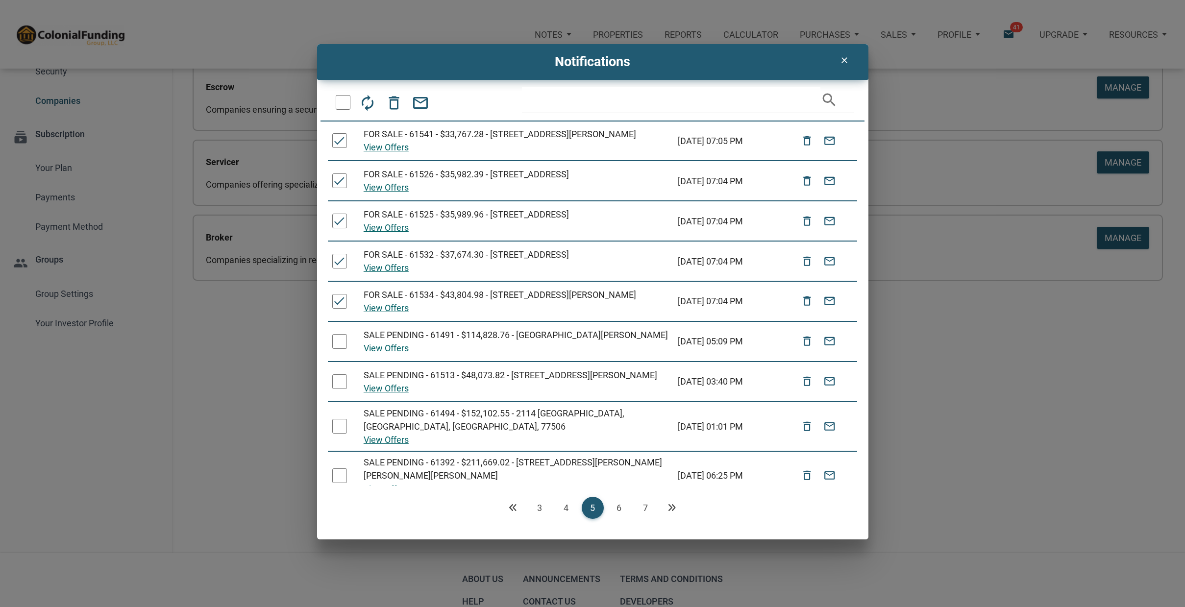
drag, startPoint x: 339, startPoint y: 396, endPoint x: 343, endPoint y: 393, distance: 5.3
click at [339, 389] on div at bounding box center [339, 381] width 15 height 15
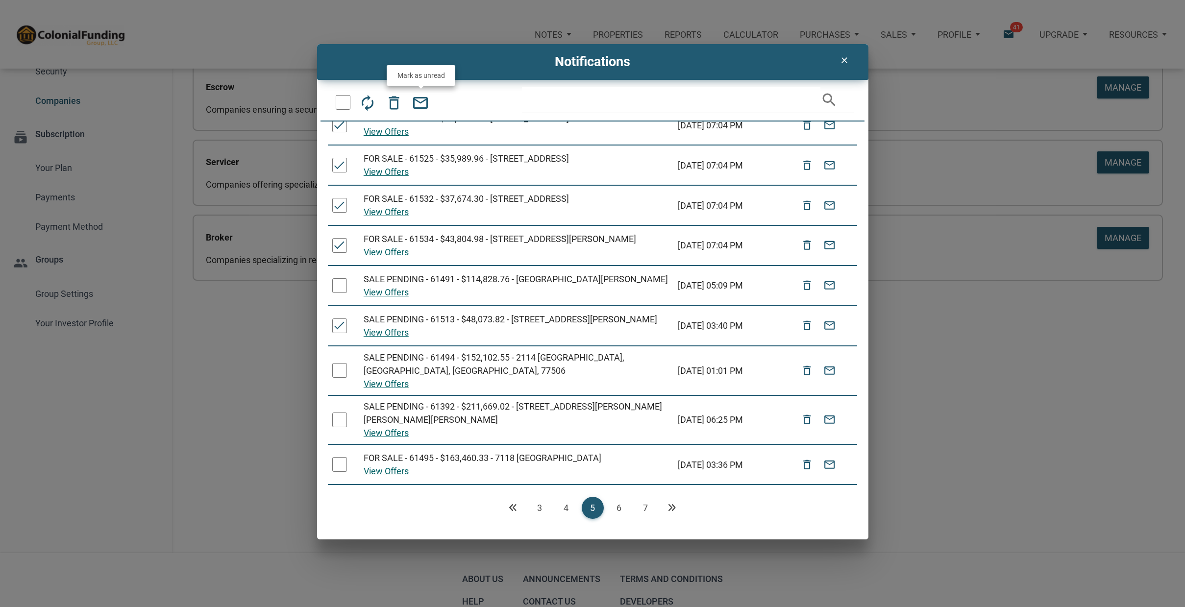
scroll to position [123, 0]
click at [419, 94] on icon "email" at bounding box center [421, 103] width 18 height 18
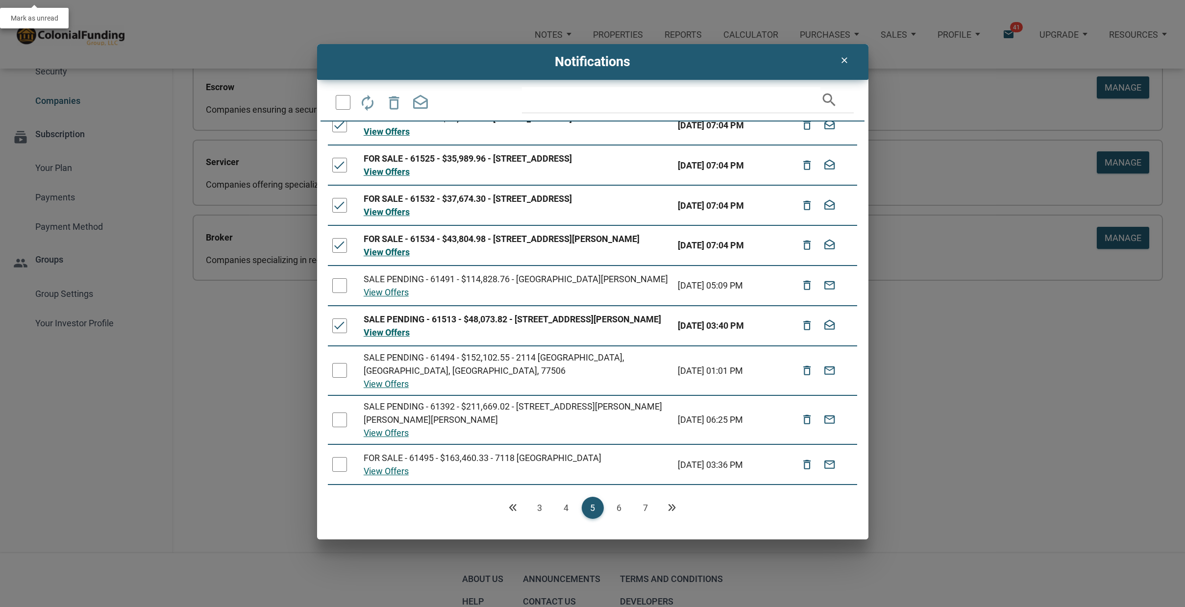
scroll to position [123, 0]
drag, startPoint x: 566, startPoint y: 505, endPoint x: 526, endPoint y: 448, distance: 68.7
click at [566, 505] on link "4" at bounding box center [566, 508] width 22 height 22
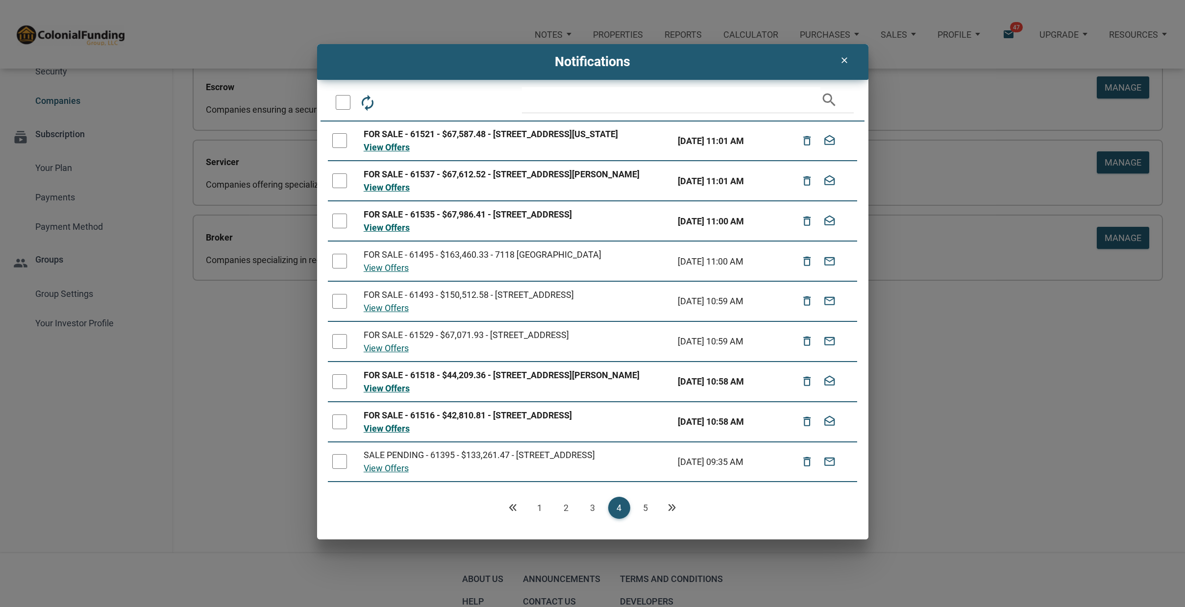
click at [339, 349] on div at bounding box center [339, 341] width 15 height 15
click at [419, 97] on icon "email" at bounding box center [421, 103] width 18 height 18
click at [593, 506] on link "3" at bounding box center [593, 508] width 22 height 22
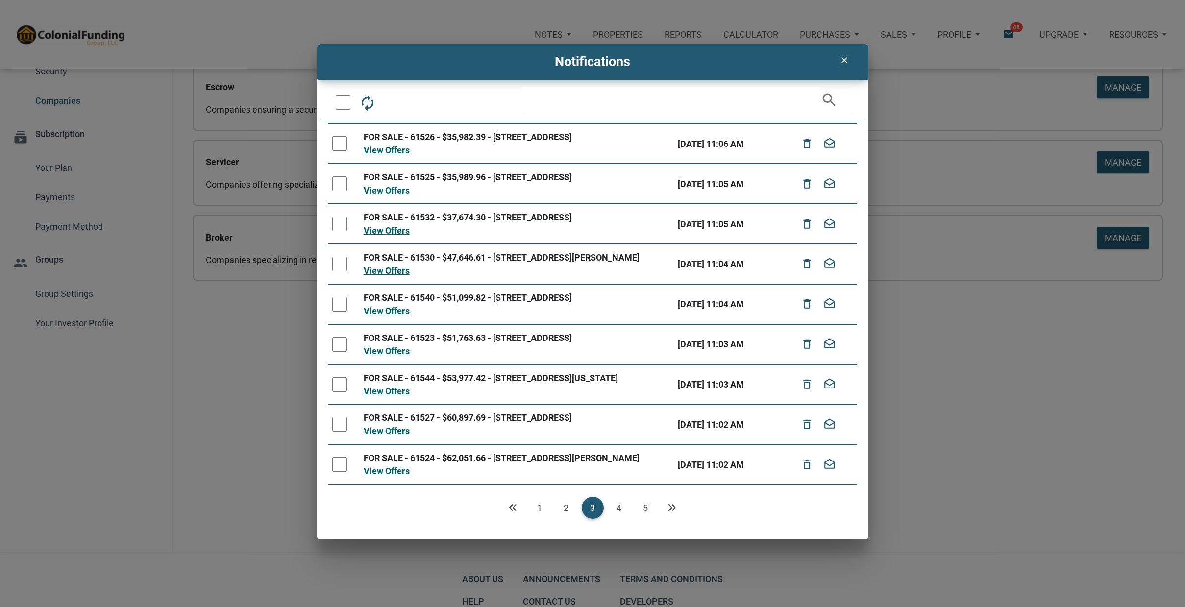
scroll to position [93, 0]
click at [564, 504] on link "2" at bounding box center [566, 508] width 22 height 22
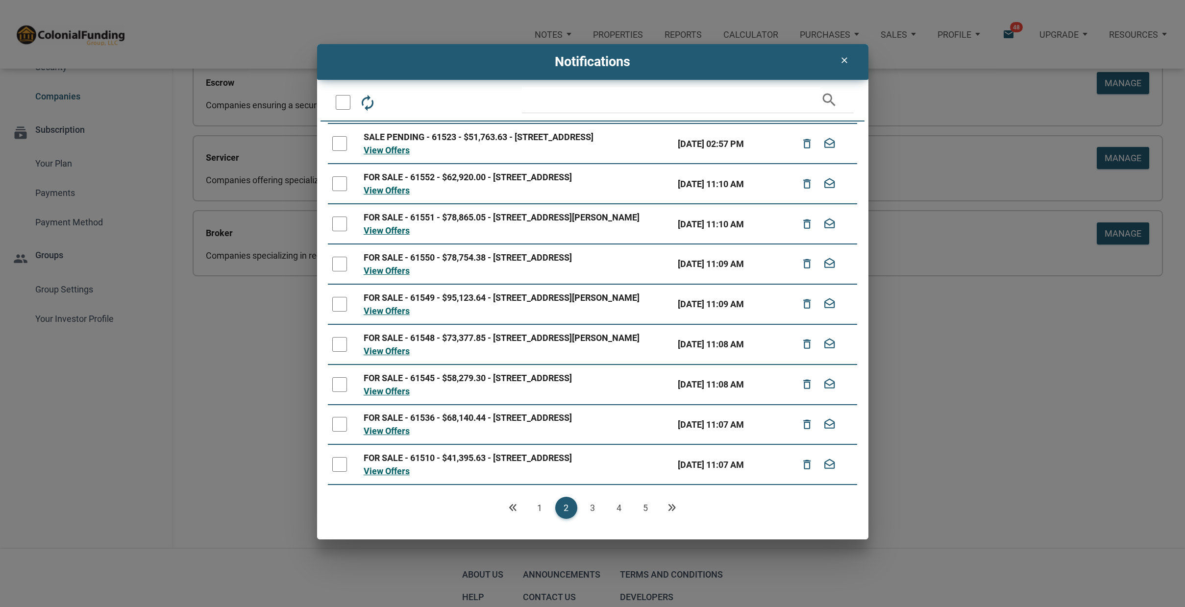
scroll to position [92, 0]
click at [539, 506] on link "1" at bounding box center [540, 508] width 22 height 22
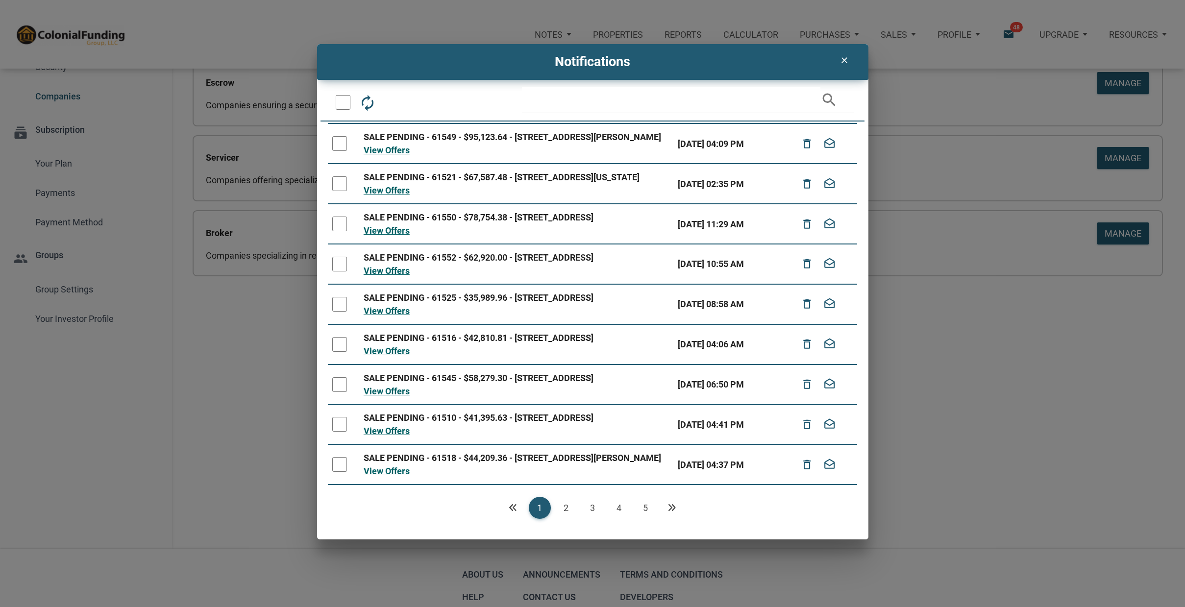
scroll to position [127, 0]
click at [548, 211] on div "SALE PENDING - 61550 - $78,754.38 - [STREET_ADDRESS]" at bounding box center [517, 217] width 306 height 13
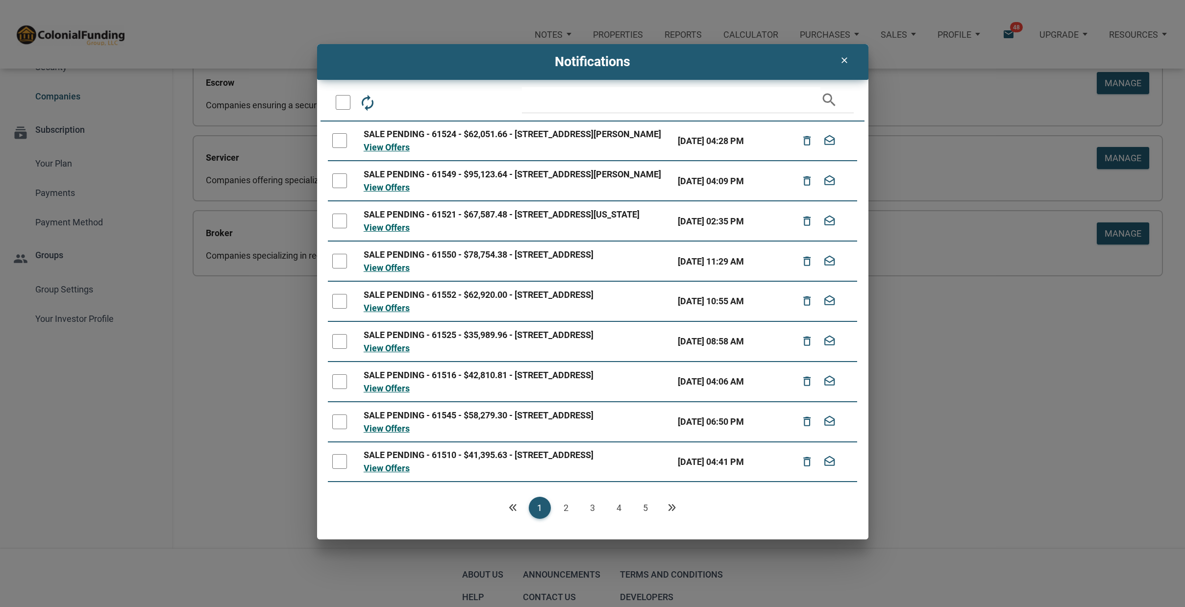
scroll to position [0, 0]
click at [395, 152] on link "View Offers" at bounding box center [387, 147] width 46 height 10
